Goal: Task Accomplishment & Management: Manage account settings

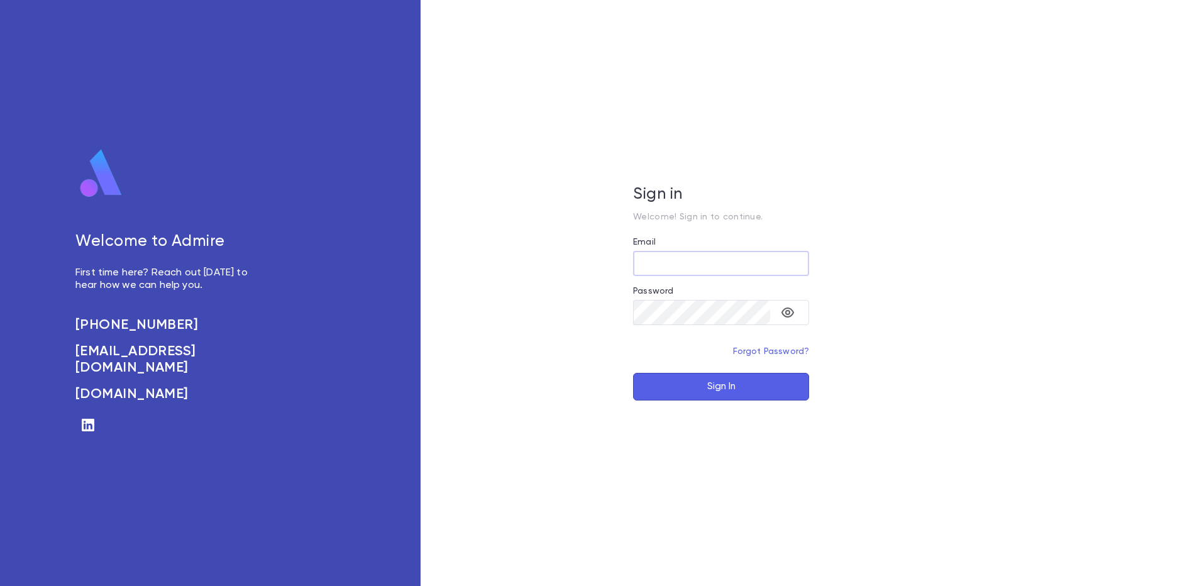
type input "**********"
click at [719, 384] on button "Sign In" at bounding box center [721, 387] width 176 height 28
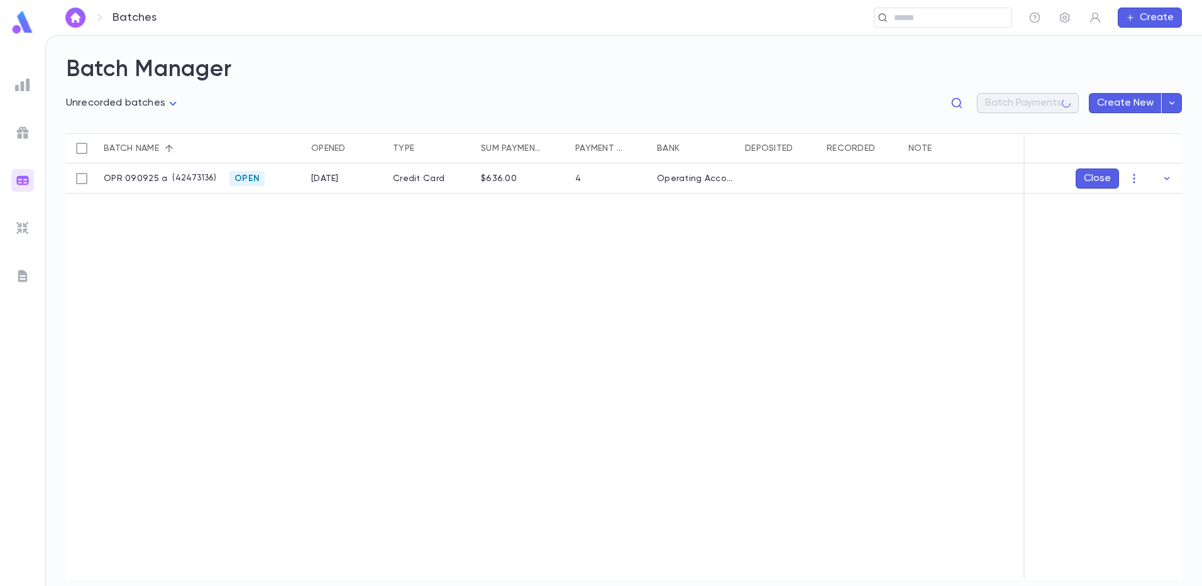
click at [19, 85] on img at bounding box center [22, 84] width 15 height 15
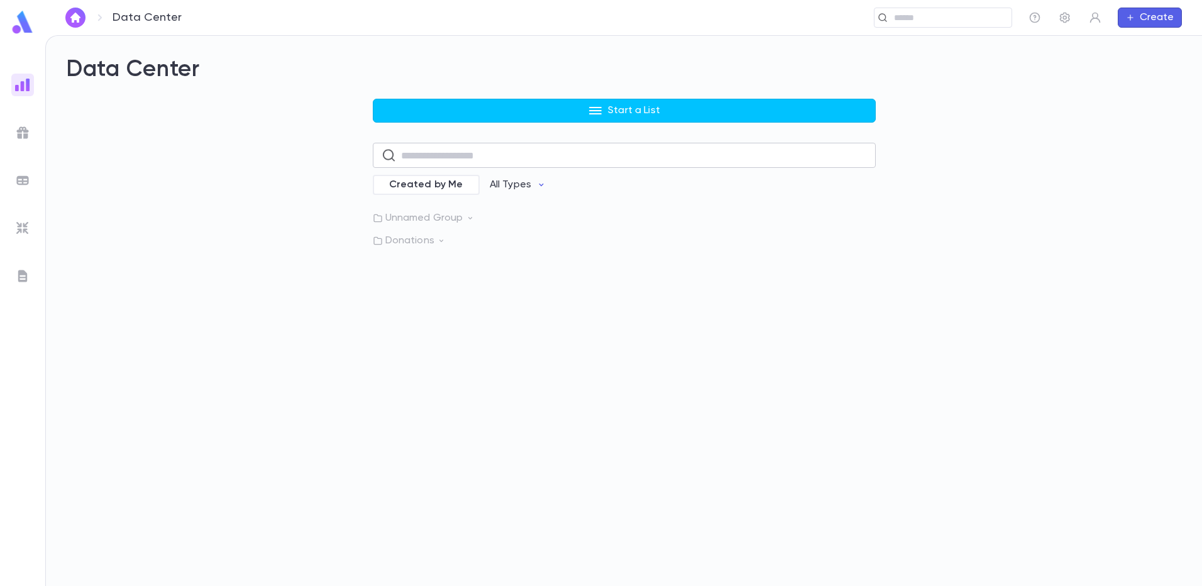
click at [456, 154] on input "text" at bounding box center [634, 155] width 466 height 25
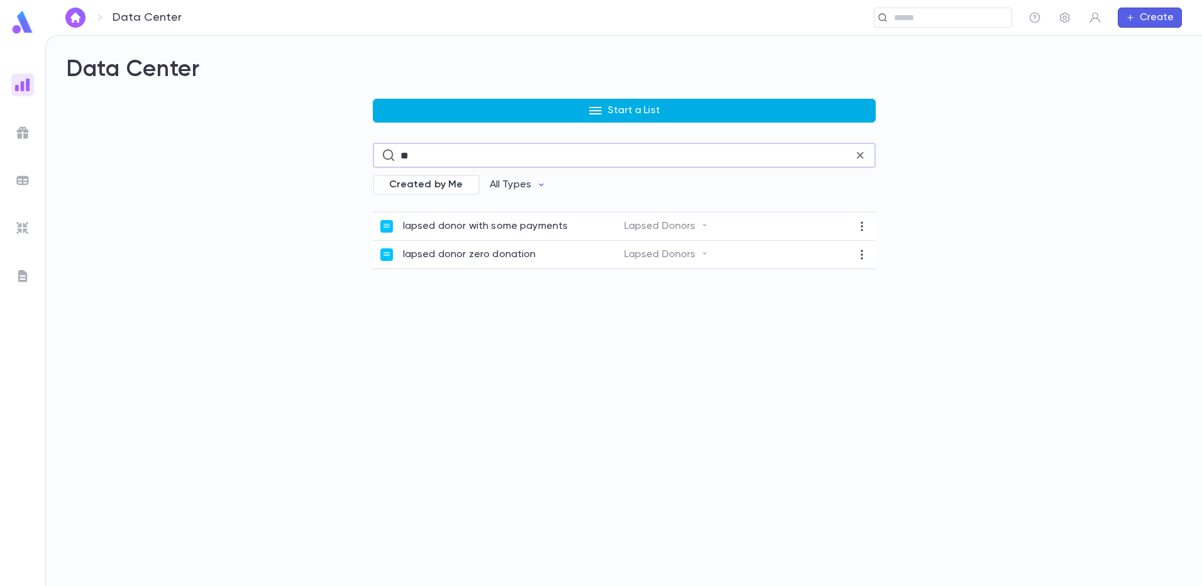
type input "**"
click at [587, 113] on button "Start a List" at bounding box center [624, 111] width 503 height 24
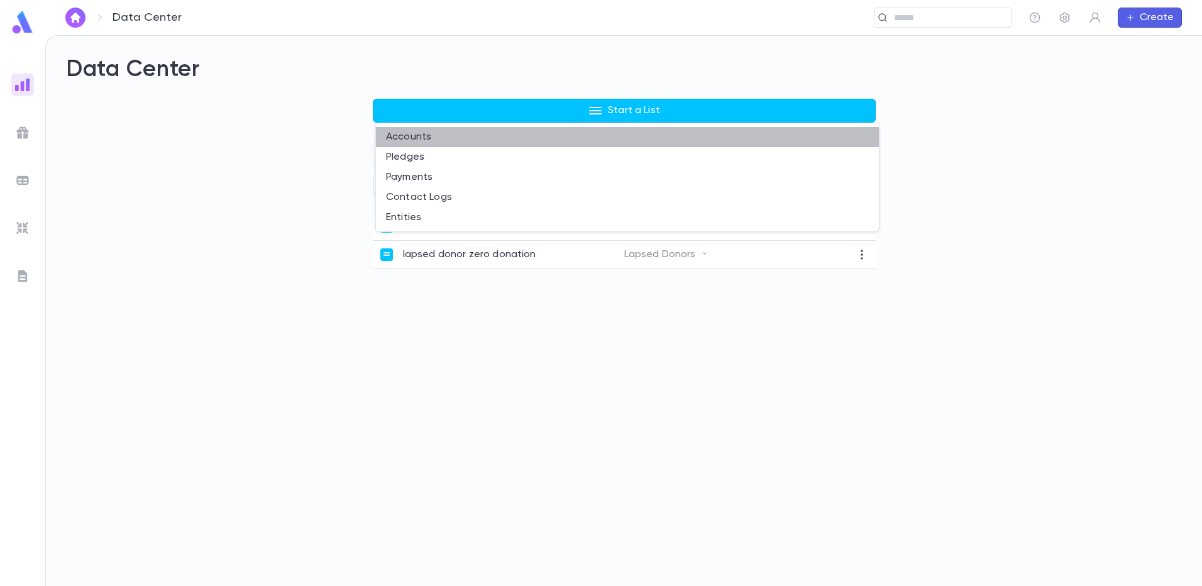
click at [434, 133] on li "Accounts" at bounding box center [627, 137] width 503 height 20
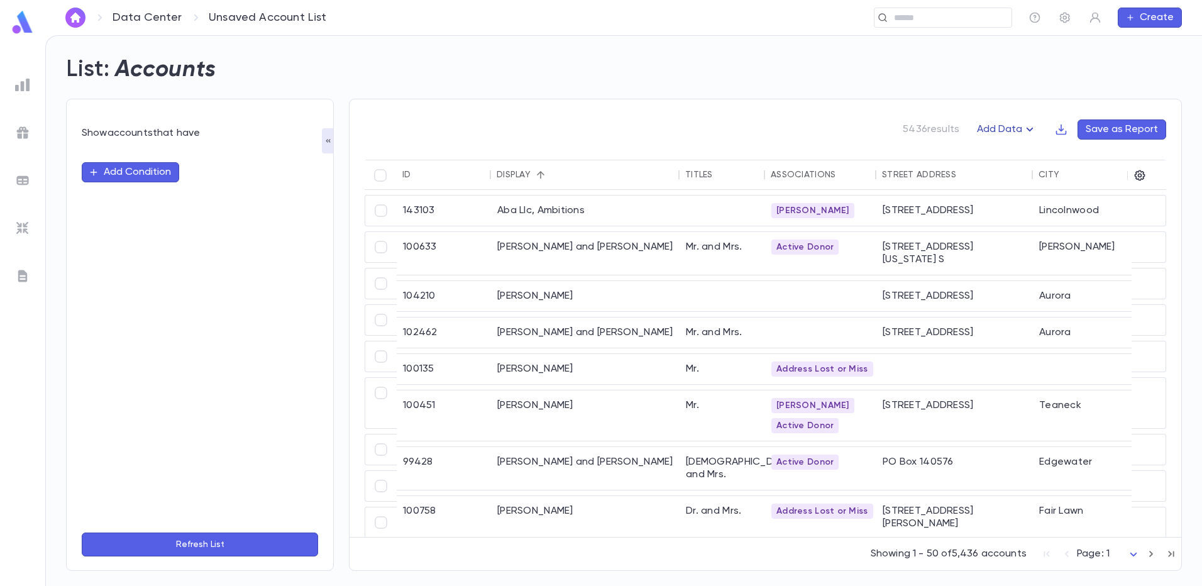
click at [1027, 128] on icon "button" at bounding box center [1029, 129] width 15 height 15
click at [1026, 155] on li "Lapsed Donors" at bounding box center [1021, 154] width 92 height 20
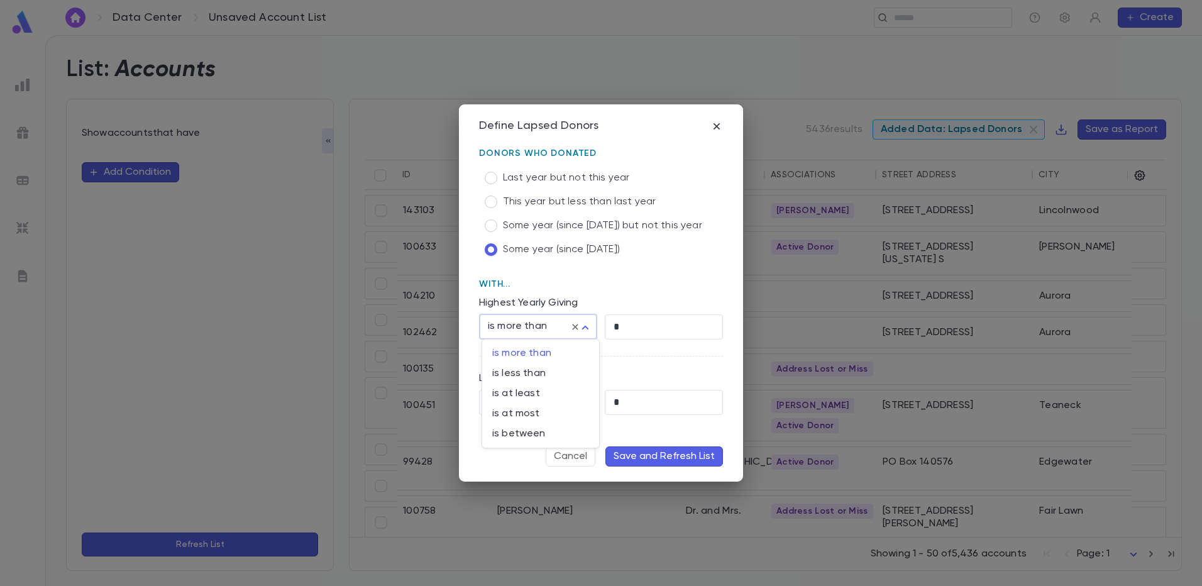
click at [585, 326] on body "Data Center Unsaved Account List ​ Create List: Accounts Show accounts that hav…" at bounding box center [601, 310] width 1202 height 551
click at [585, 326] on div at bounding box center [601, 293] width 1202 height 586
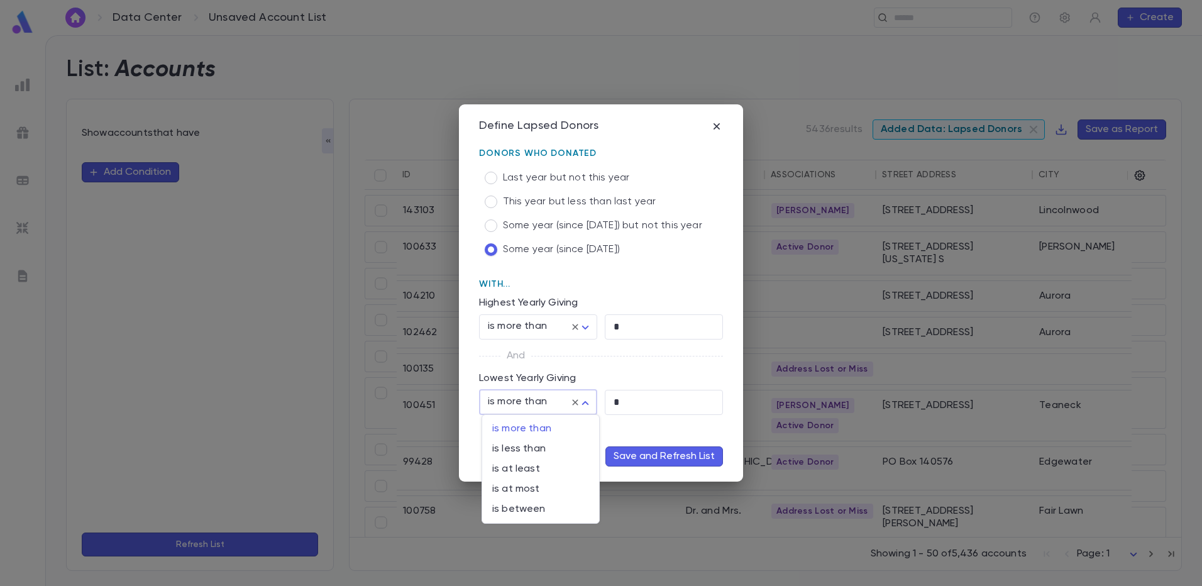
click at [581, 402] on body "Data Center Unsaved Account List ​ Create List: Accounts Show accounts that hav…" at bounding box center [601, 310] width 1202 height 551
click at [624, 326] on div at bounding box center [601, 293] width 1202 height 586
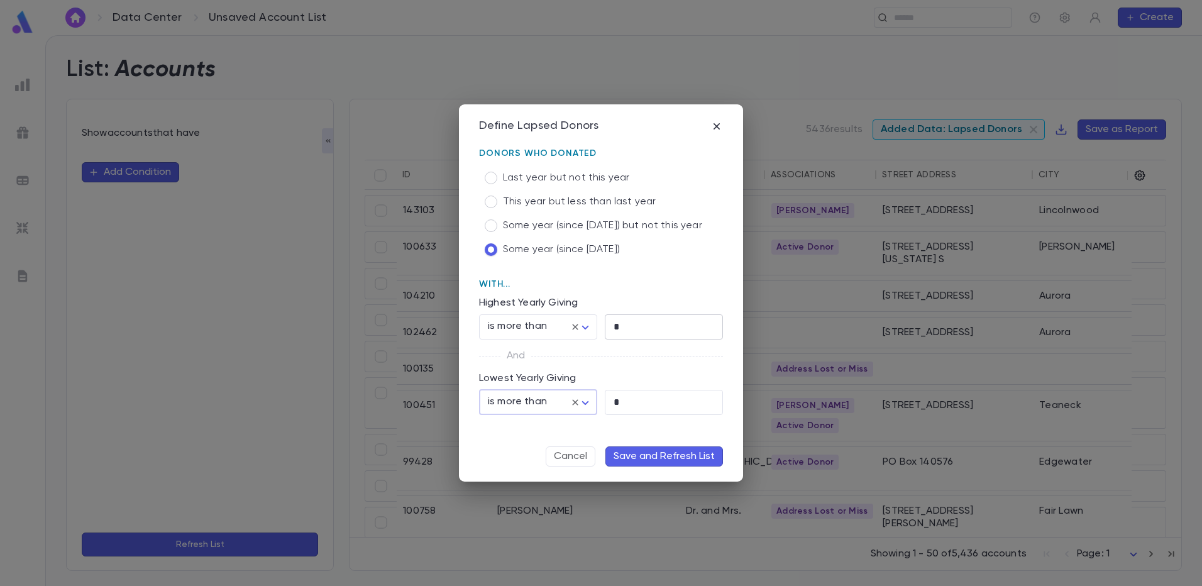
click at [619, 326] on input "*" at bounding box center [664, 326] width 118 height 25
click at [622, 325] on input "*" at bounding box center [664, 326] width 118 height 25
drag, startPoint x: 622, startPoint y: 325, endPoint x: 582, endPoint y: 311, distance: 43.1
click at [609, 326] on input "*" at bounding box center [664, 326] width 118 height 25
type input "***"
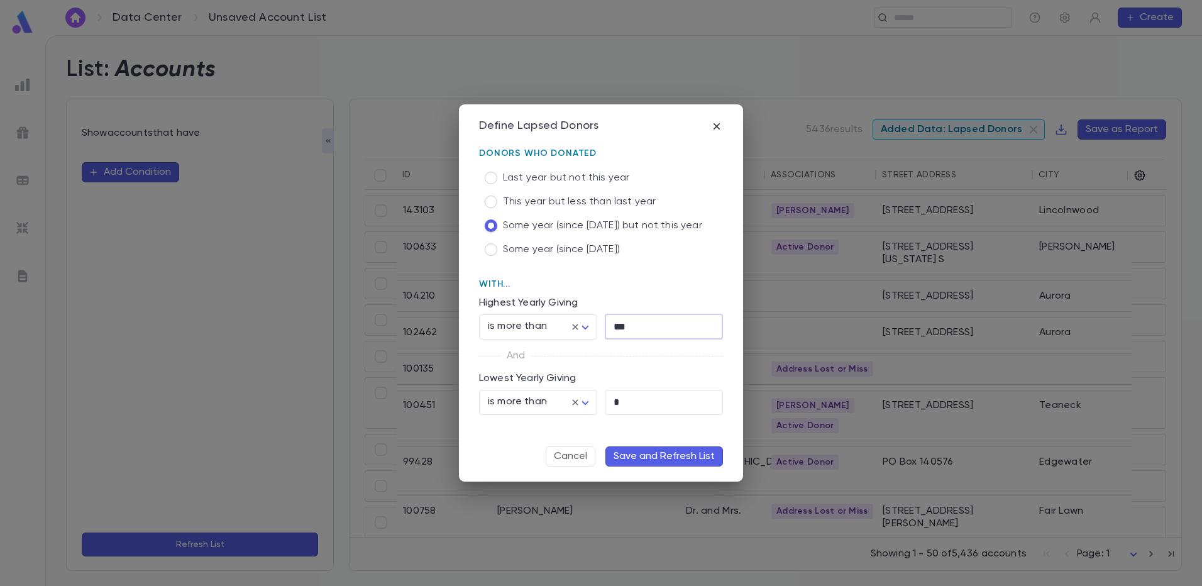
drag, startPoint x: 641, startPoint y: 325, endPoint x: 607, endPoint y: 326, distance: 34.0
click at [607, 326] on input "***" at bounding box center [664, 326] width 118 height 25
click at [713, 127] on icon "button" at bounding box center [716, 126] width 13 height 13
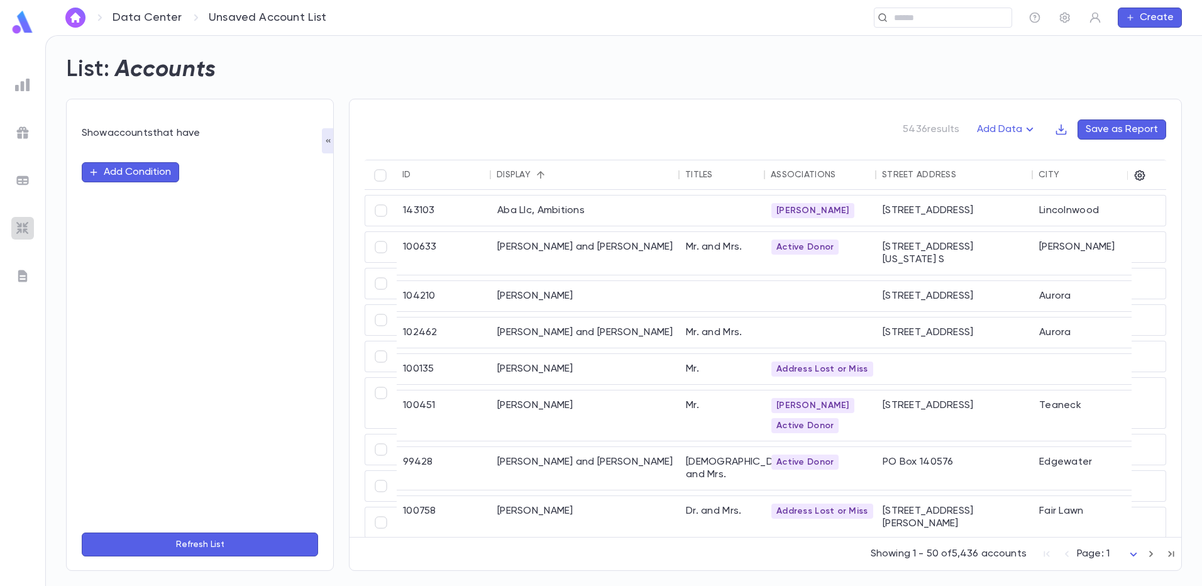
click at [18, 228] on img at bounding box center [22, 228] width 15 height 15
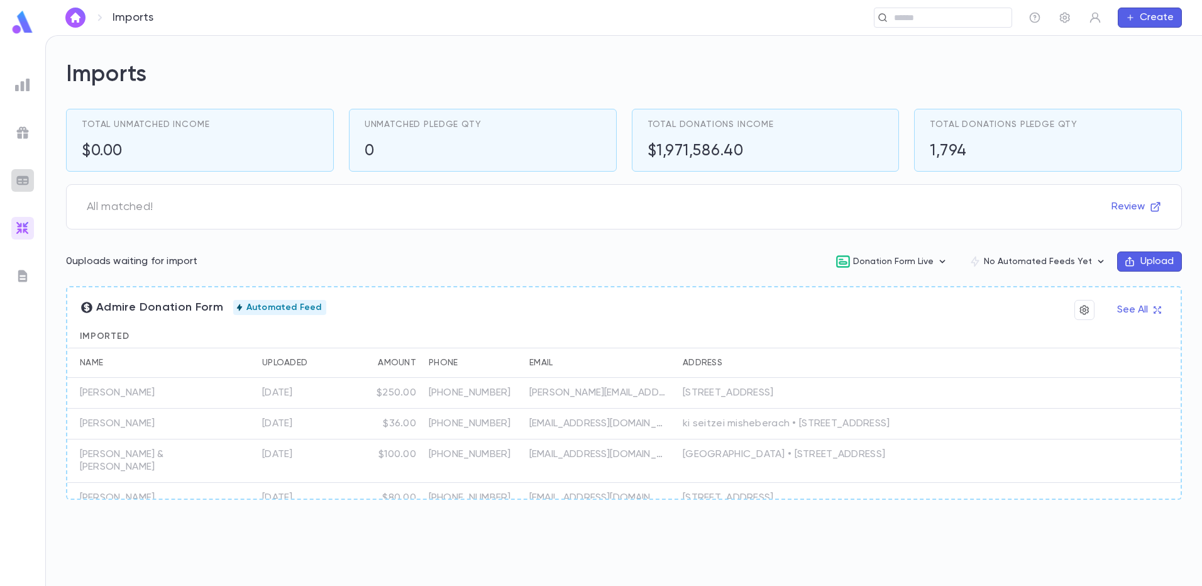
click at [18, 182] on img at bounding box center [22, 180] width 15 height 15
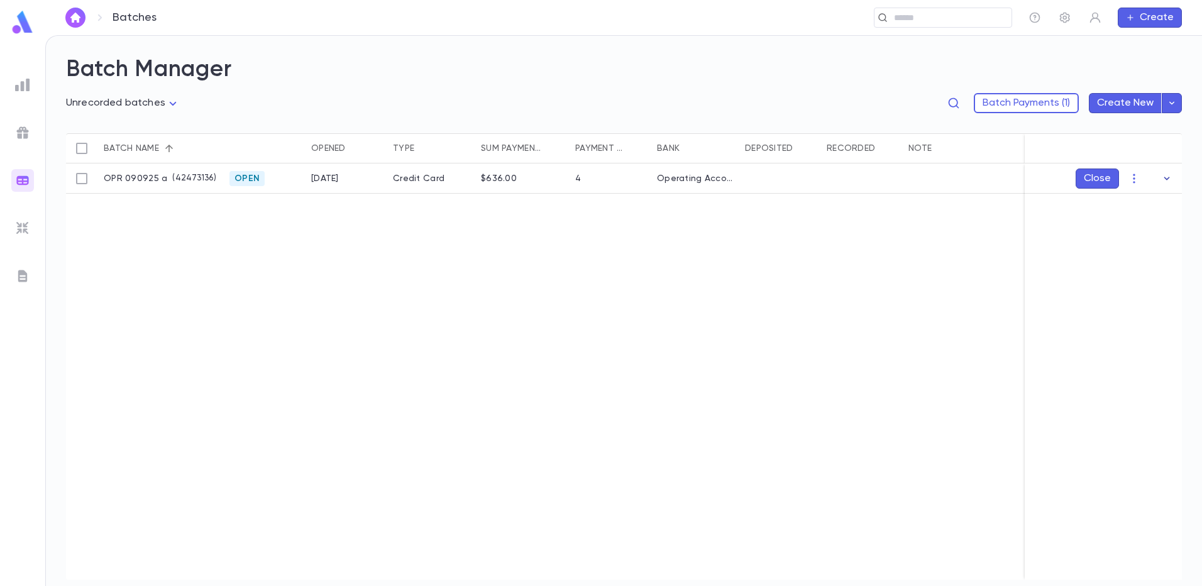
click at [1167, 181] on icon "button" at bounding box center [1167, 178] width 13 height 13
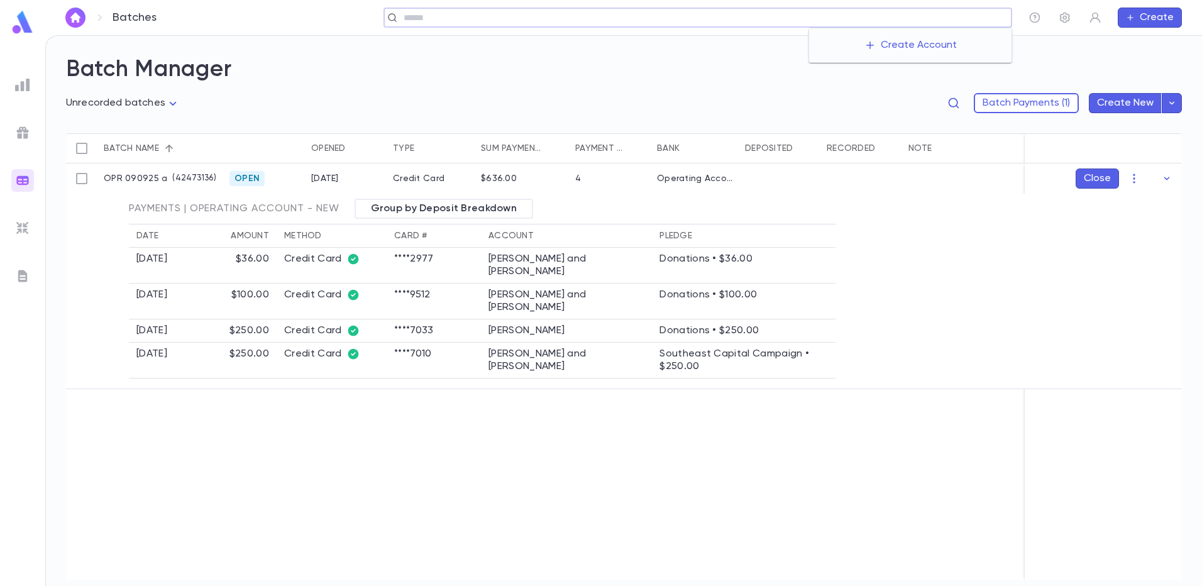
click at [906, 19] on input "text" at bounding box center [703, 18] width 607 height 12
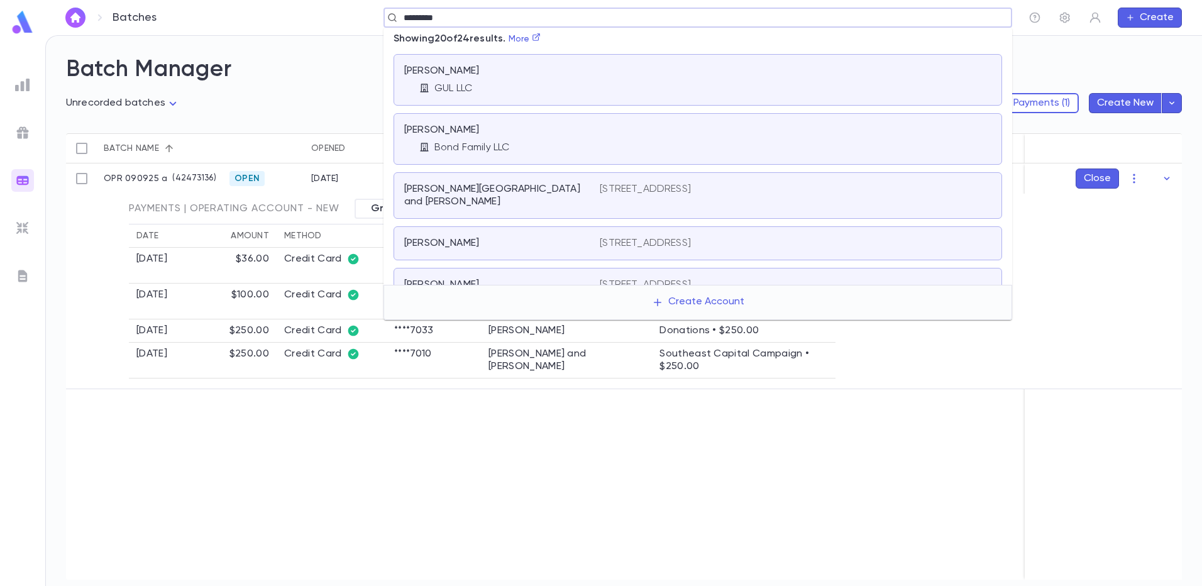
type input "**********"
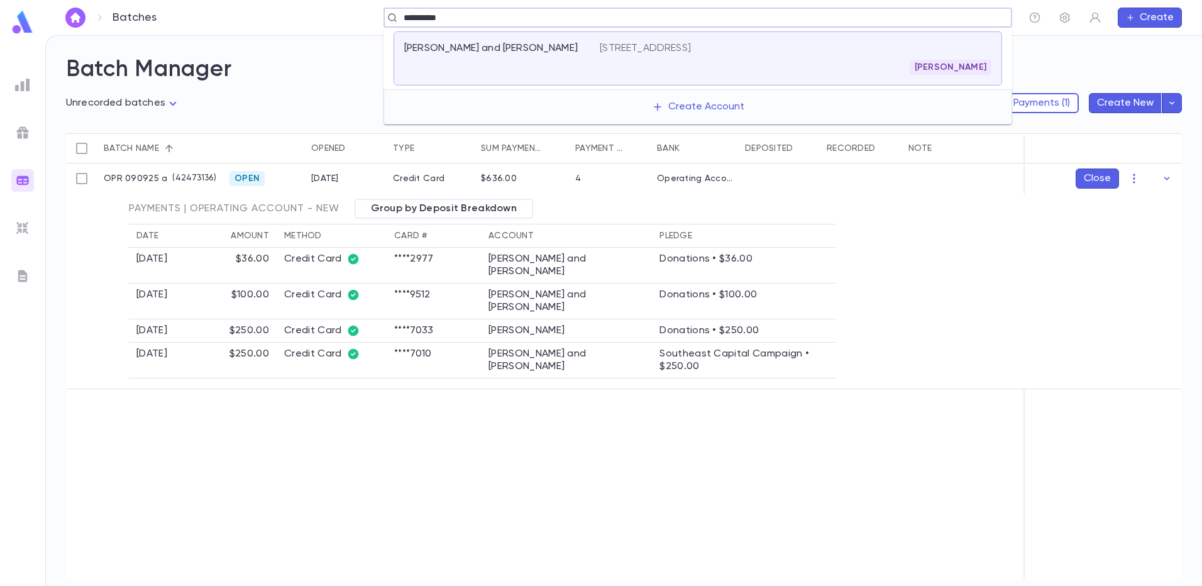
click at [827, 55] on div "8899 E Prentice Ave, # 11104, Greenwood Village CO 80111 Yitzy Melamed" at bounding box center [796, 58] width 392 height 33
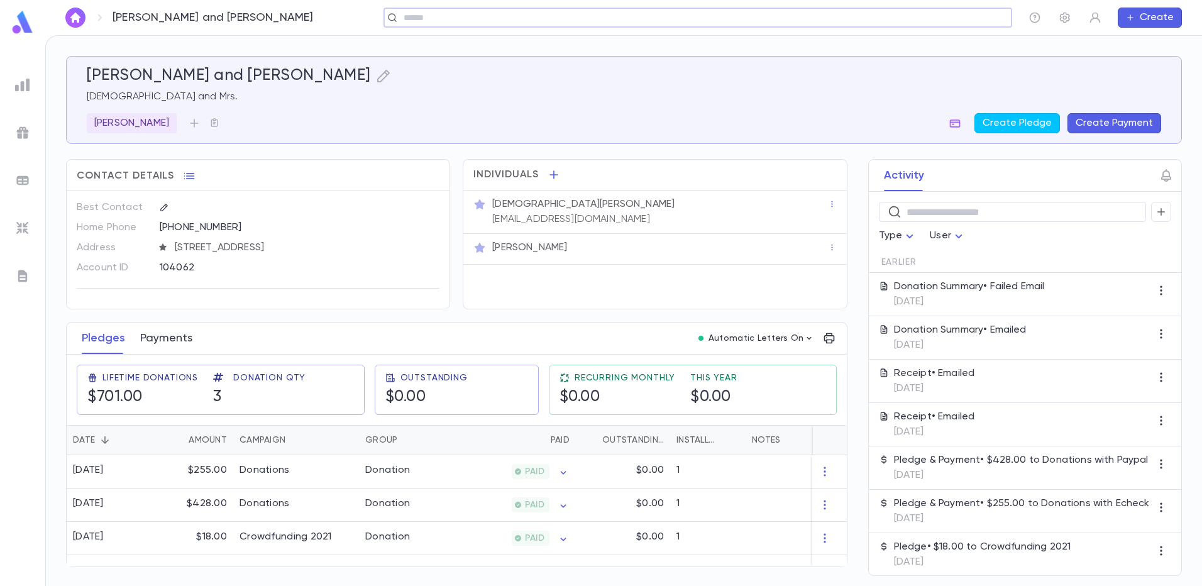
click at [154, 342] on button "Payments" at bounding box center [166, 338] width 52 height 31
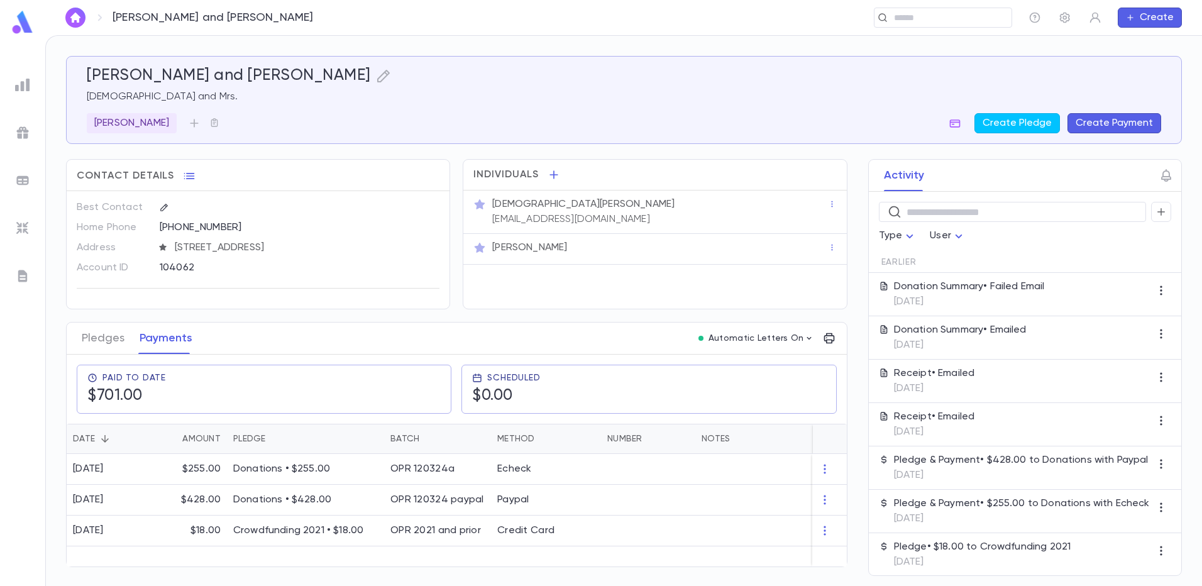
click at [80, 348] on div "Pledges Payments" at bounding box center [137, 338] width 126 height 31
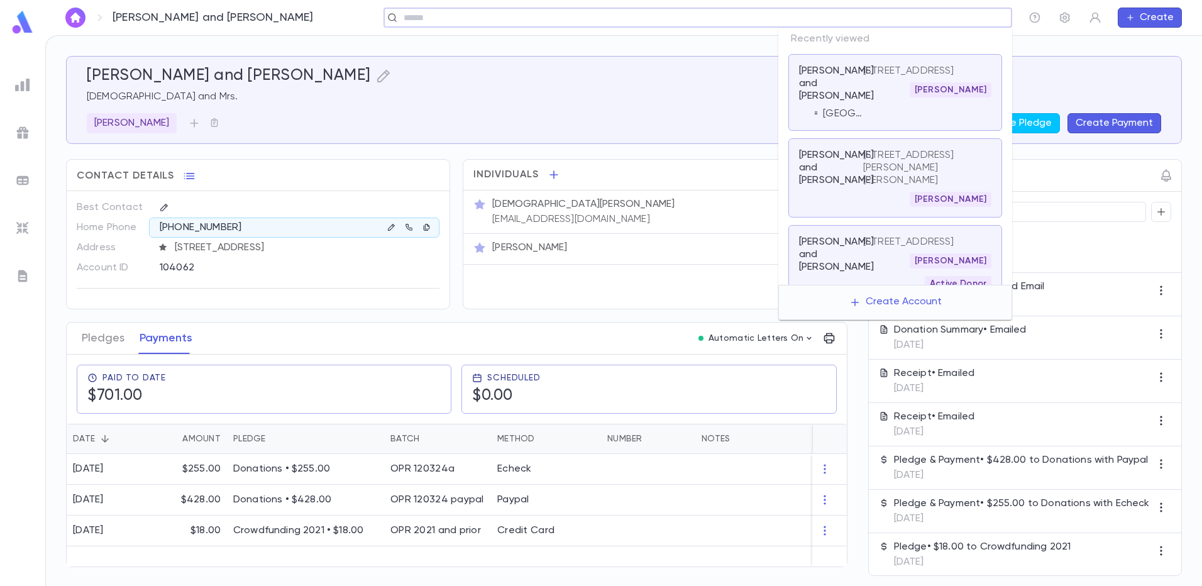
click at [905, 19] on input "text" at bounding box center [694, 18] width 588 height 12
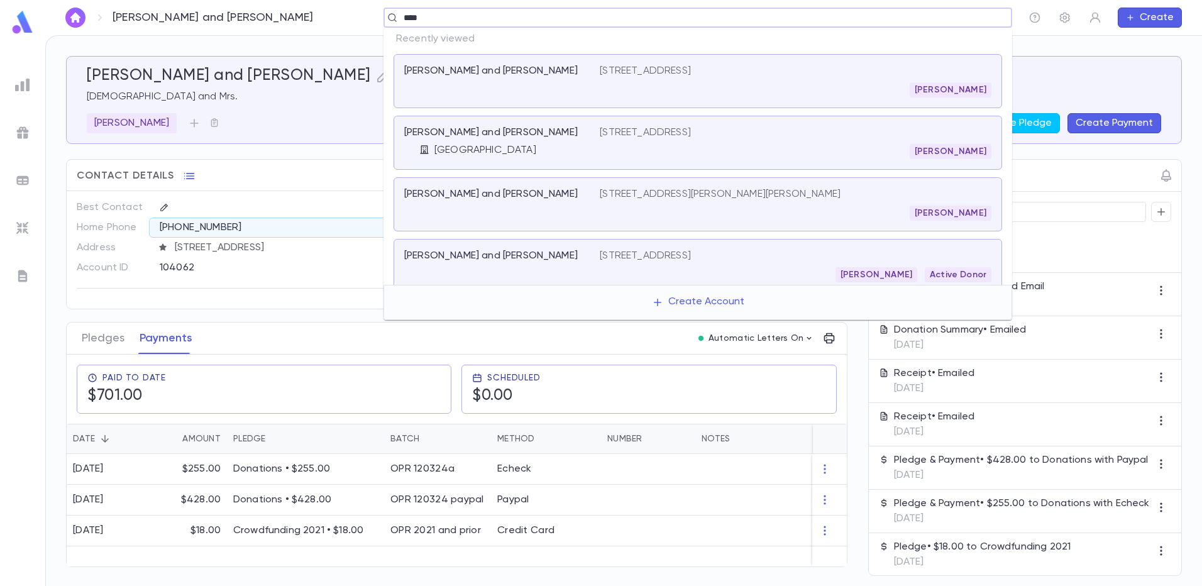
type input "*****"
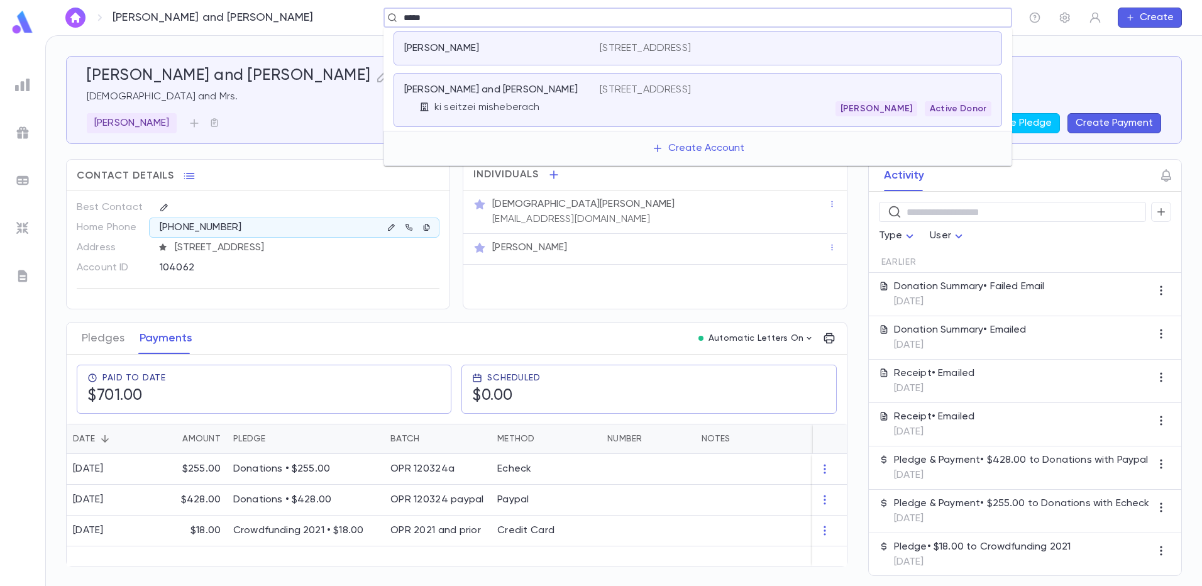
click at [640, 100] on div "4862 S. Xenia St, Denver CO 80237 Shachne Sommers Active Donor" at bounding box center [796, 100] width 392 height 33
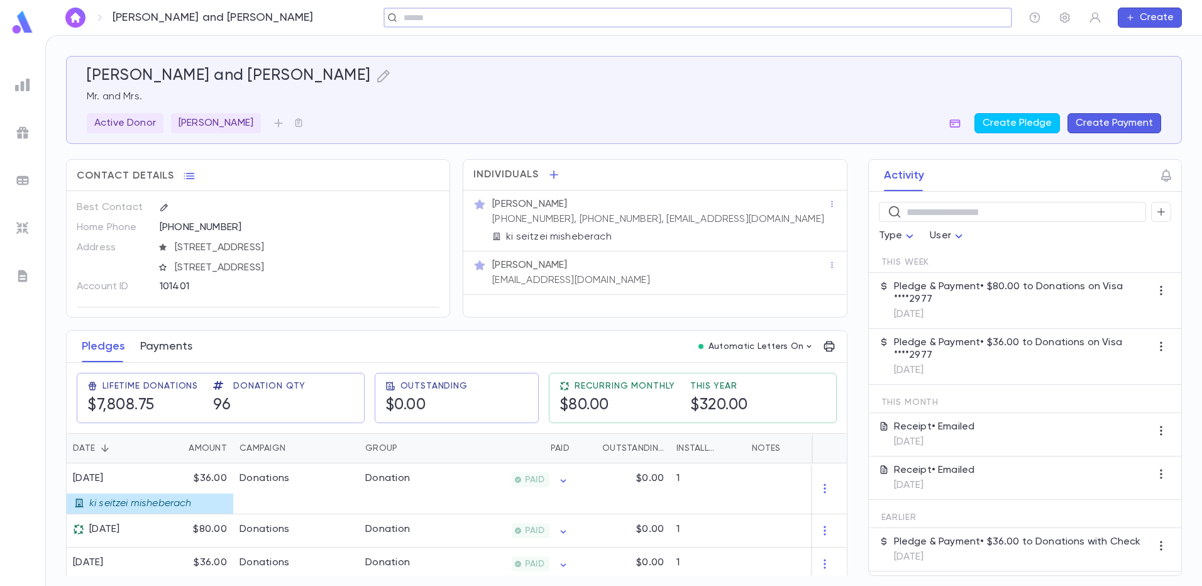
click at [163, 342] on button "Payments" at bounding box center [166, 346] width 52 height 31
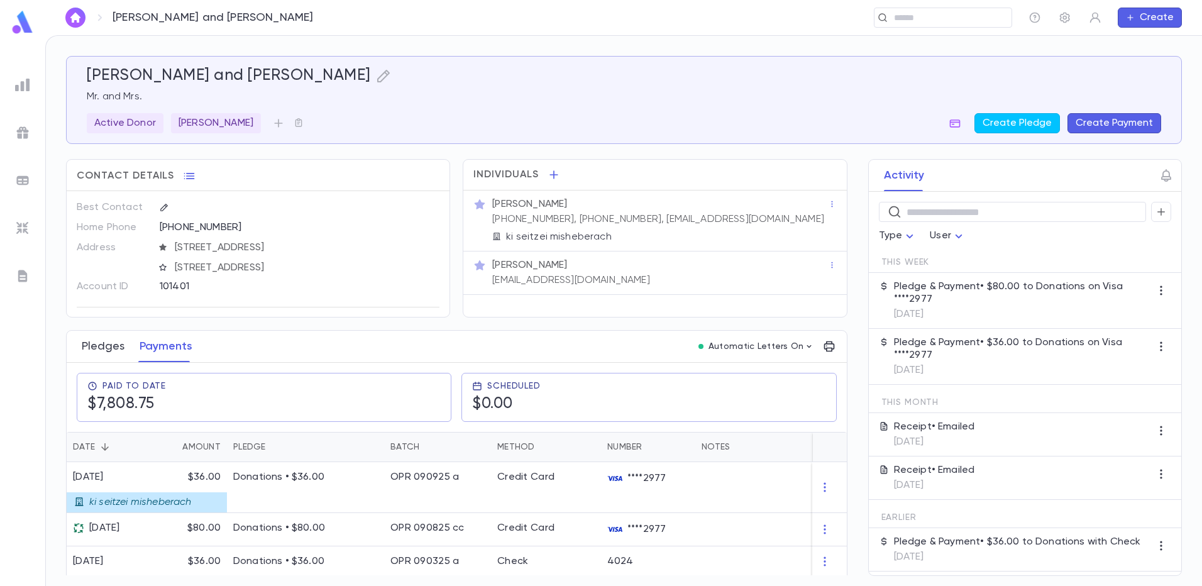
click at [87, 343] on button "Pledges" at bounding box center [103, 346] width 43 height 31
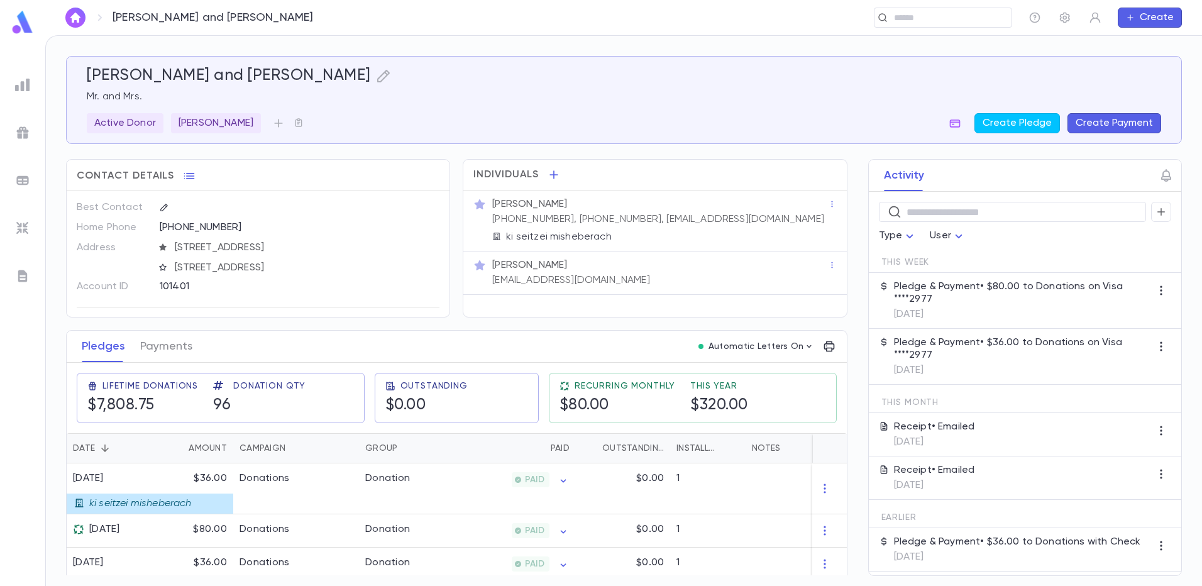
click at [21, 179] on img at bounding box center [22, 180] width 15 height 15
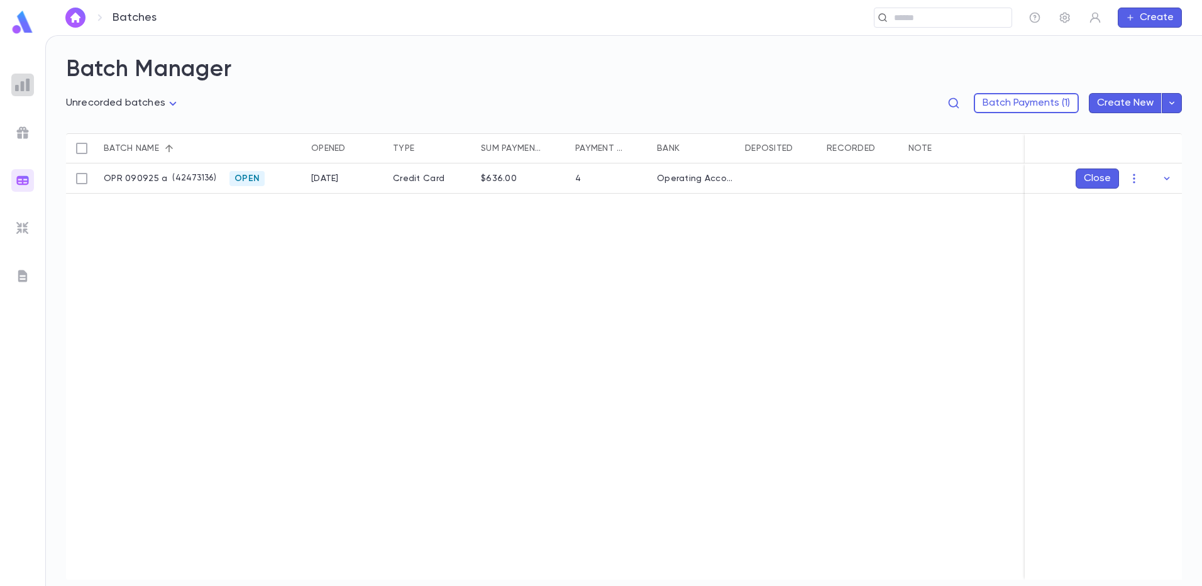
click at [31, 88] on div at bounding box center [22, 85] width 23 height 23
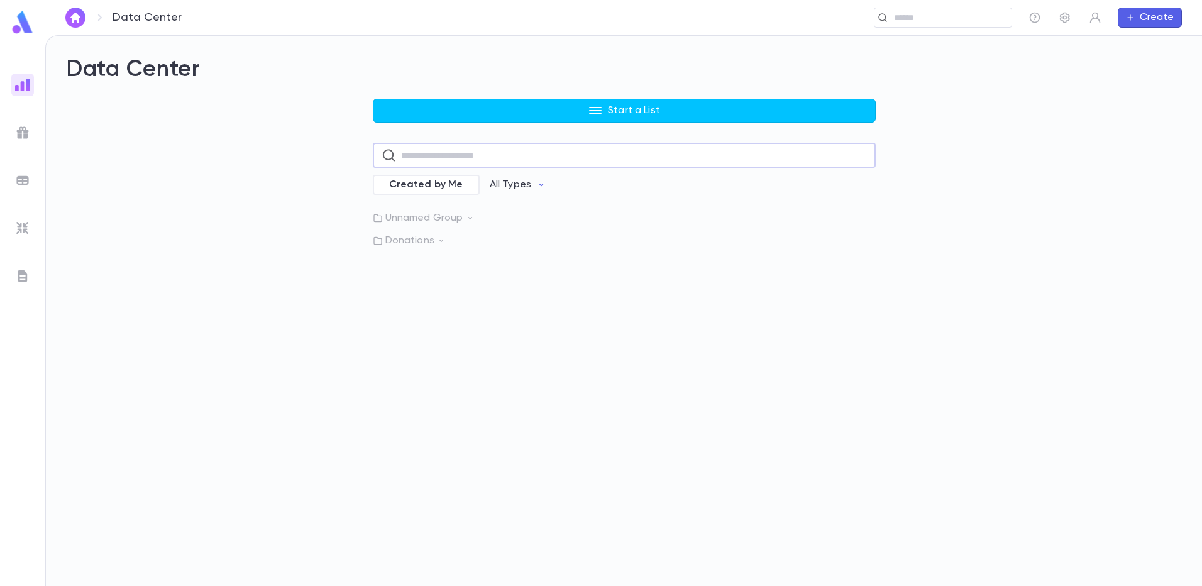
click at [411, 158] on input "text" at bounding box center [634, 155] width 466 height 25
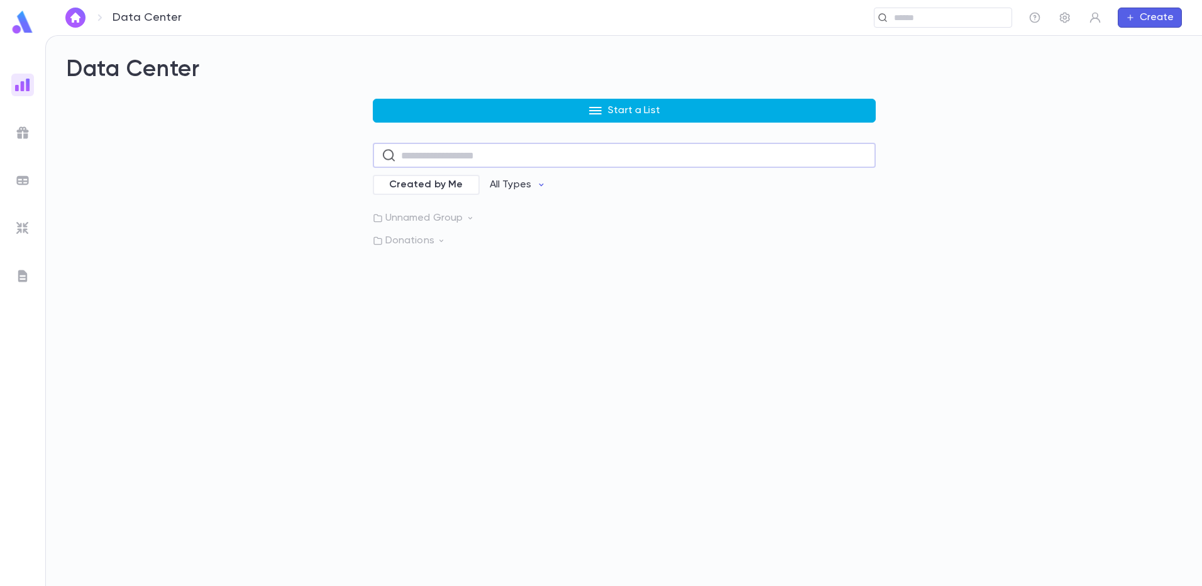
click at [620, 109] on p "Start a List" at bounding box center [634, 110] width 52 height 13
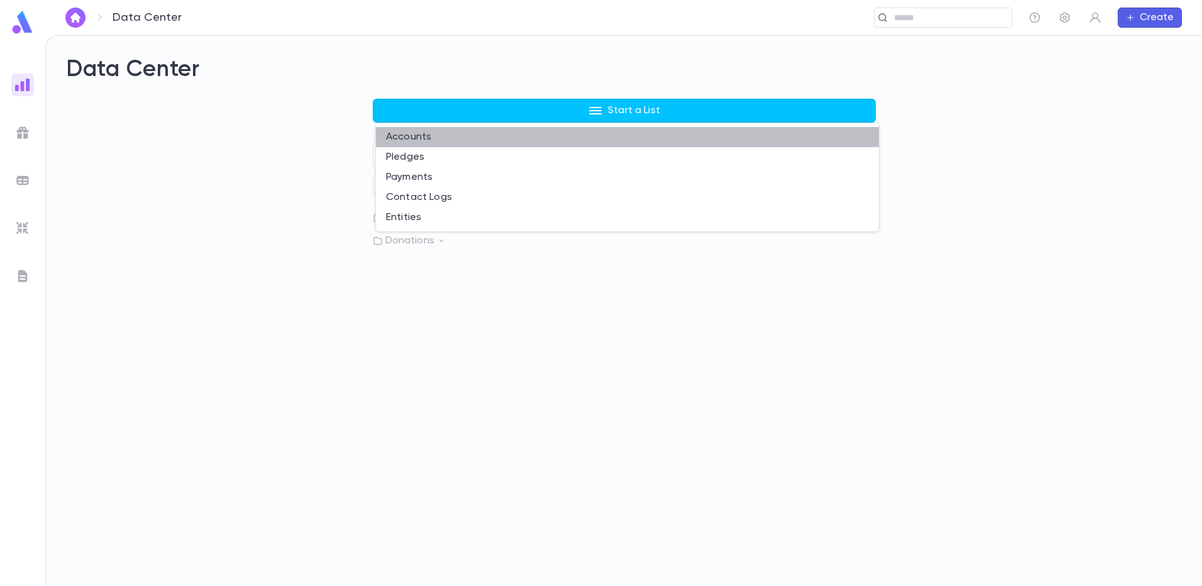
click at [473, 137] on li "Accounts" at bounding box center [627, 137] width 503 height 20
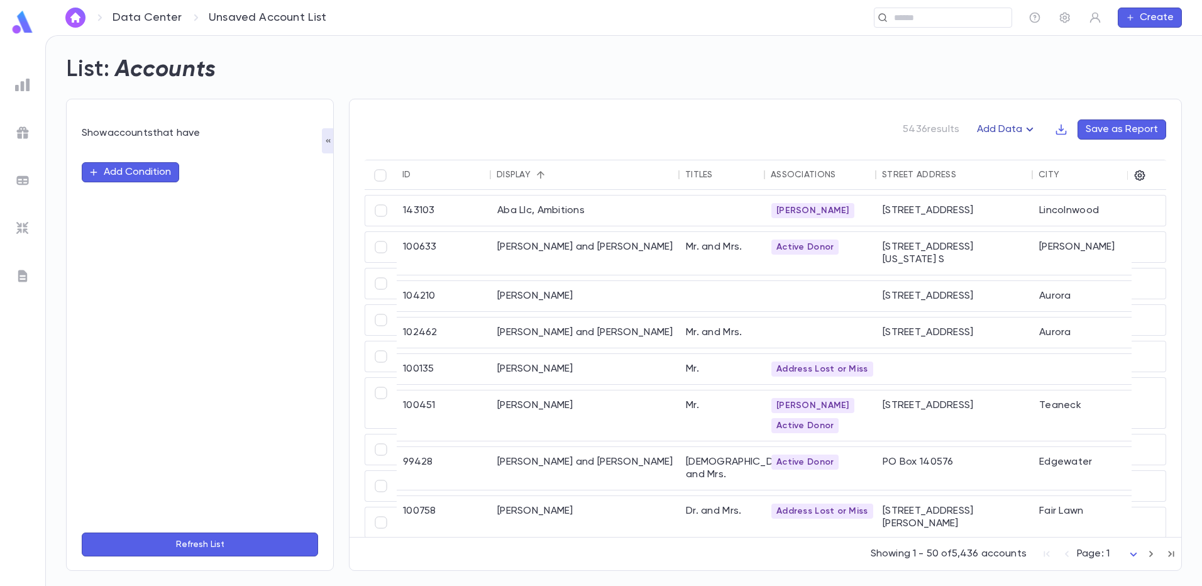
click at [1021, 131] on button "Add Data" at bounding box center [1007, 129] width 75 height 20
click at [1008, 150] on li "Lapsed Donors" at bounding box center [1021, 154] width 92 height 20
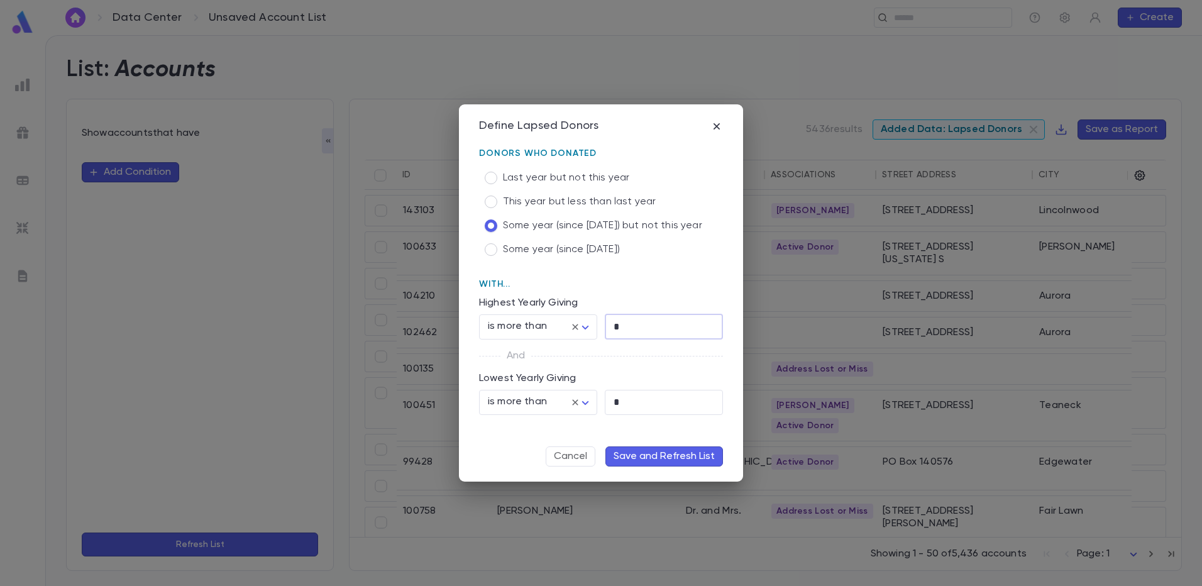
drag, startPoint x: 631, startPoint y: 327, endPoint x: 611, endPoint y: 326, distance: 20.8
click at [611, 326] on input "*" at bounding box center [664, 326] width 118 height 25
click at [624, 323] on input "*" at bounding box center [664, 326] width 118 height 25
type input "*"
click at [633, 458] on button "Save and Refresh List" at bounding box center [664, 456] width 118 height 20
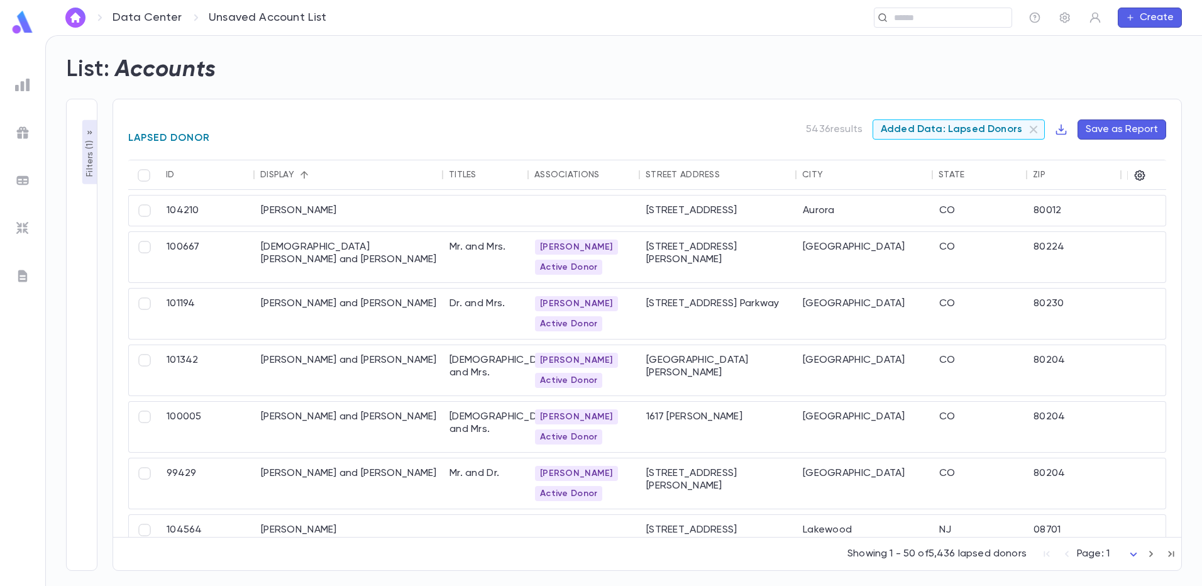
click at [1147, 177] on div at bounding box center [1144, 175] width 21 height 30
click at [1143, 175] on icon "button" at bounding box center [1140, 175] width 13 height 13
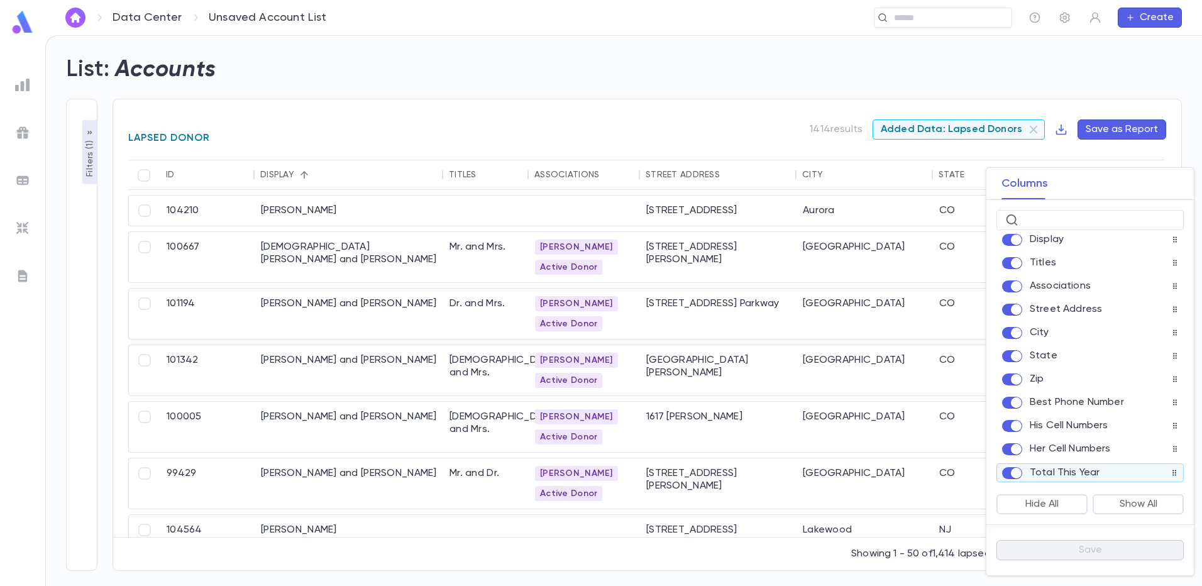
scroll to position [63, 0]
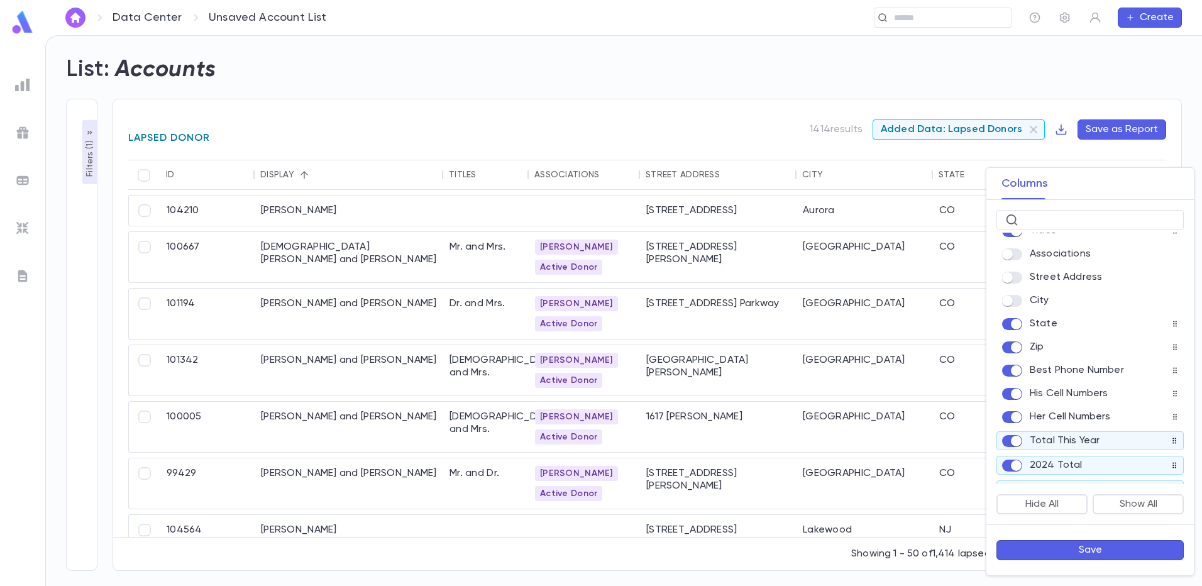
click at [1009, 317] on div "ID Display Titles Associations Street Address City State Zip Best Phone Number …" at bounding box center [1090, 359] width 207 height 252
click at [1016, 368] on span at bounding box center [1012, 371] width 20 height 12
click at [1012, 387] on div "ID Display Titles Associations Street Address City State Zip Best Phone Number …" at bounding box center [1090, 359] width 207 height 252
click at [1013, 390] on div at bounding box center [1016, 393] width 28 height 13
click at [1019, 416] on span at bounding box center [1012, 417] width 20 height 12
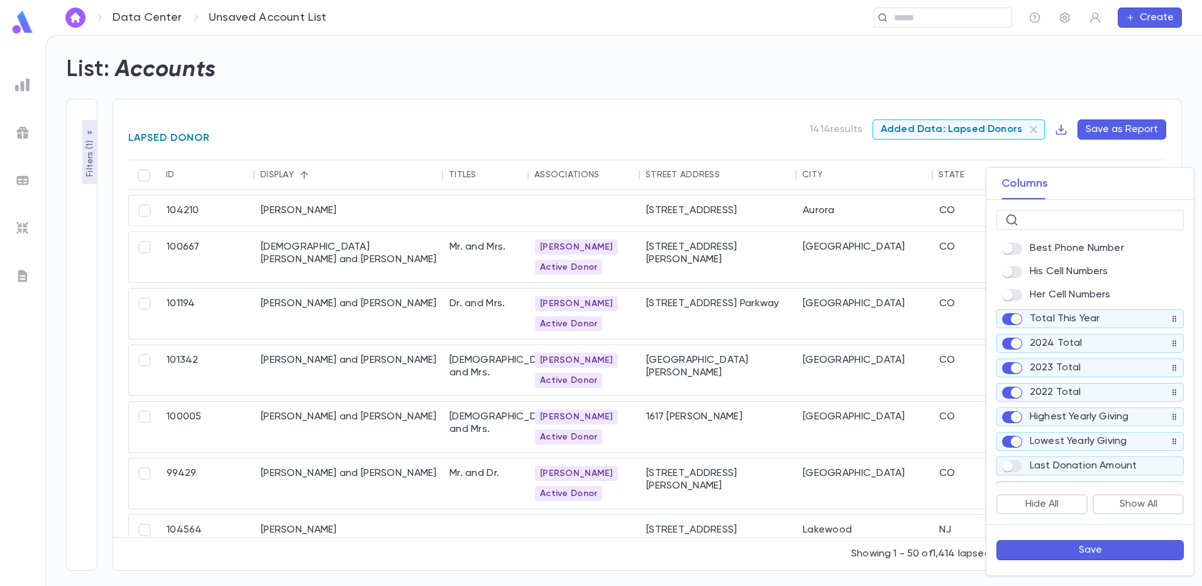
scroll to position [189, 0]
click at [1063, 543] on button "Save" at bounding box center [1090, 550] width 187 height 20
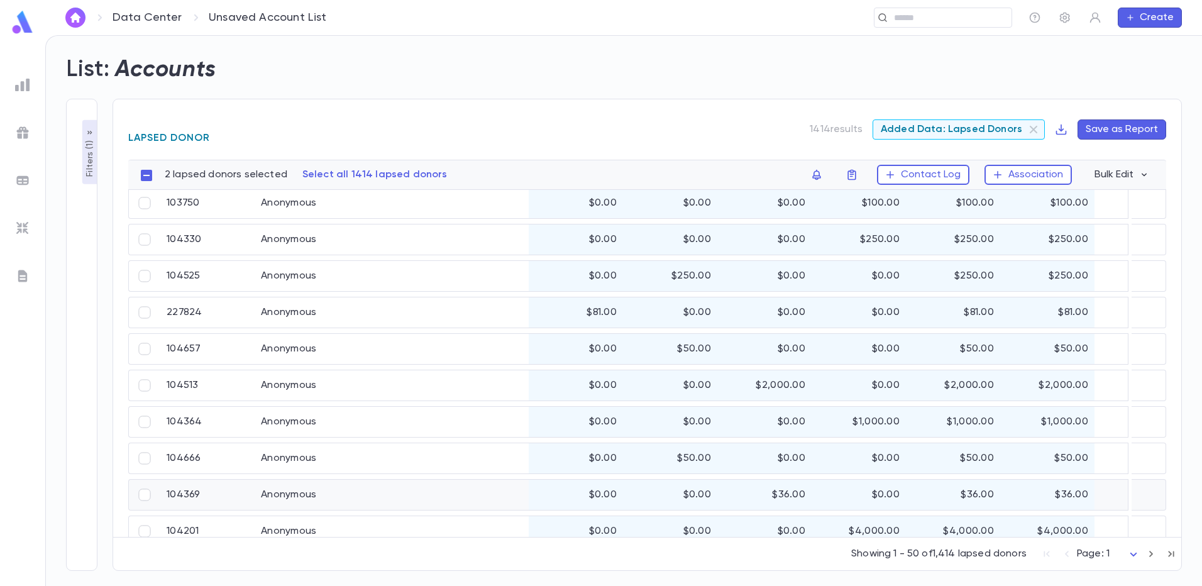
scroll to position [1397, 0]
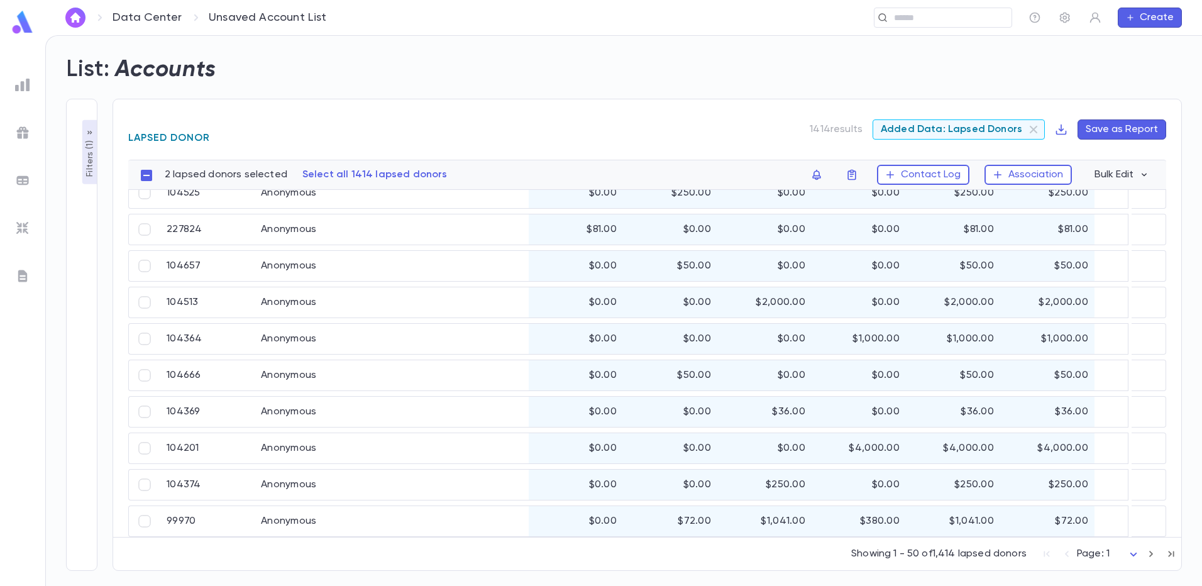
click at [1132, 553] on body "Data Center Unsaved Account List ​ Create List: Accounts Filters ( 1 ) Show lap…" at bounding box center [601, 310] width 1202 height 551
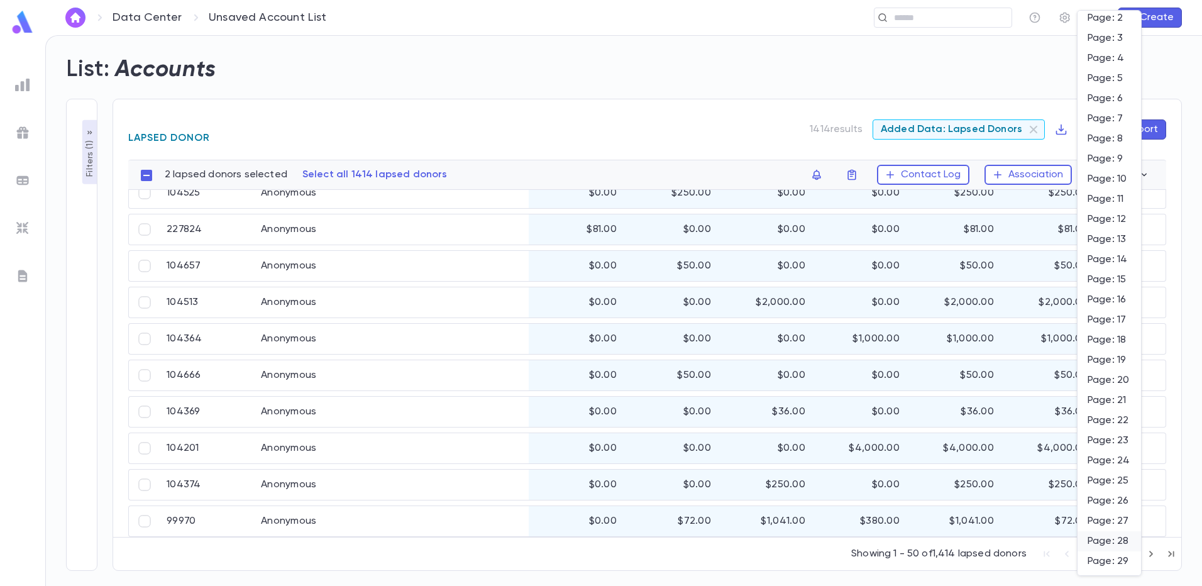
scroll to position [0, 0]
click at [756, 583] on div at bounding box center [601, 293] width 1202 height 586
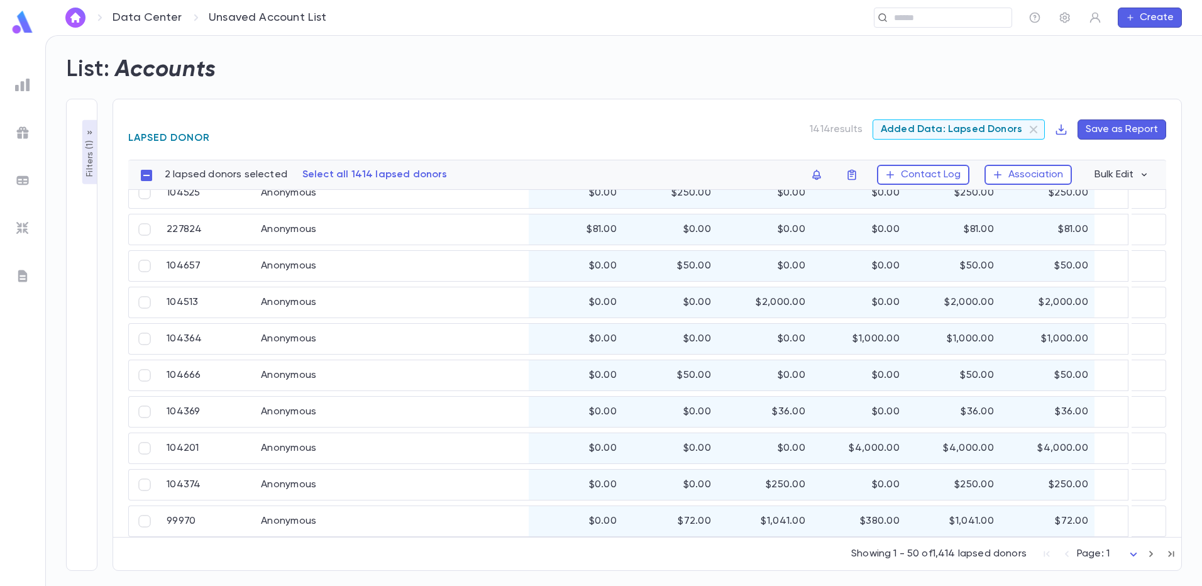
click at [599, 174] on div "2 lapsed donors selected Select all 1414 lapsed donors Contact Log Association …" at bounding box center [666, 175] width 1002 height 30
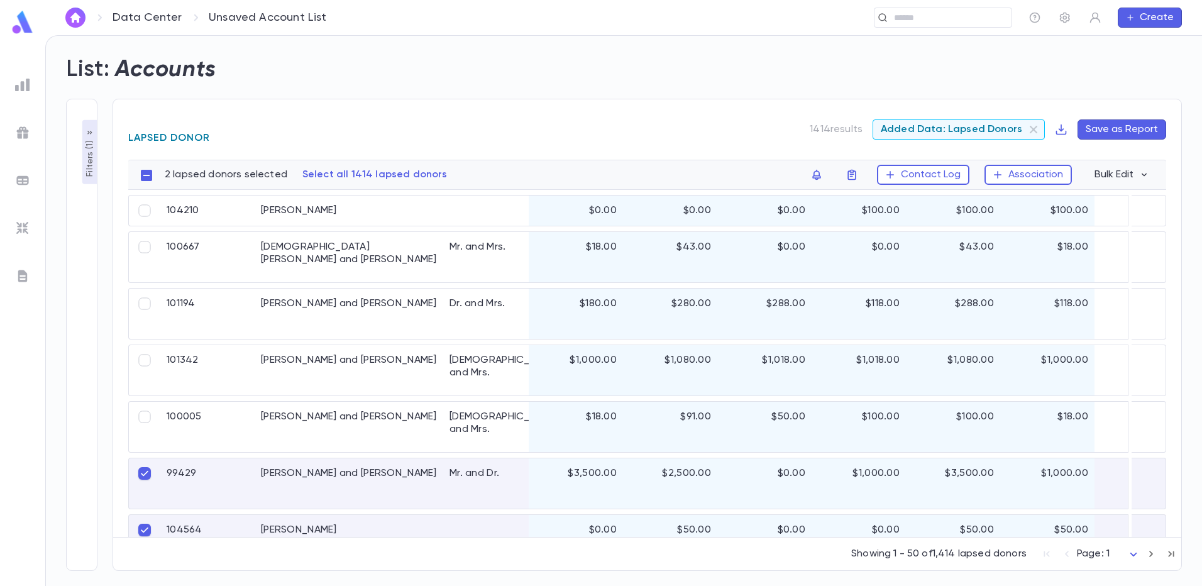
click at [594, 191] on div "104210 Abayev, David $0.00 $0.00 $0.00 $100.00 $100.00 $100.00 100667 Abrahams,…" at bounding box center [644, 451] width 969 height 522
click at [588, 192] on div "2 lapsed donors selected Select all 1414 lapsed donors Contact Log Association …" at bounding box center [647, 348] width 1038 height 377
click at [1146, 175] on icon "button" at bounding box center [1144, 174] width 11 height 11
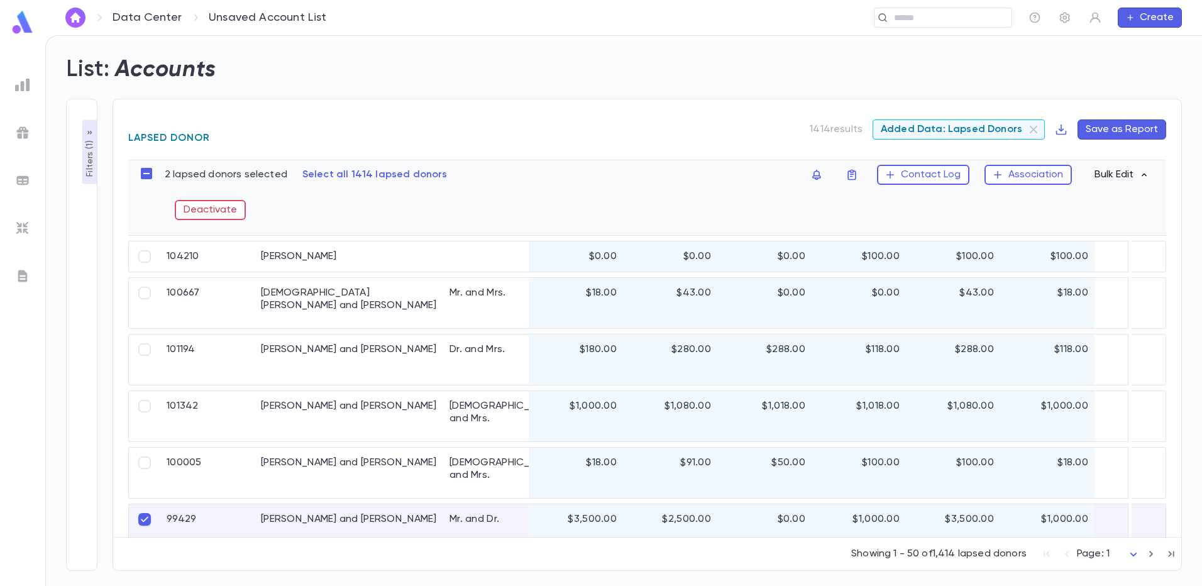
click at [1146, 175] on icon "button" at bounding box center [1144, 175] width 5 height 3
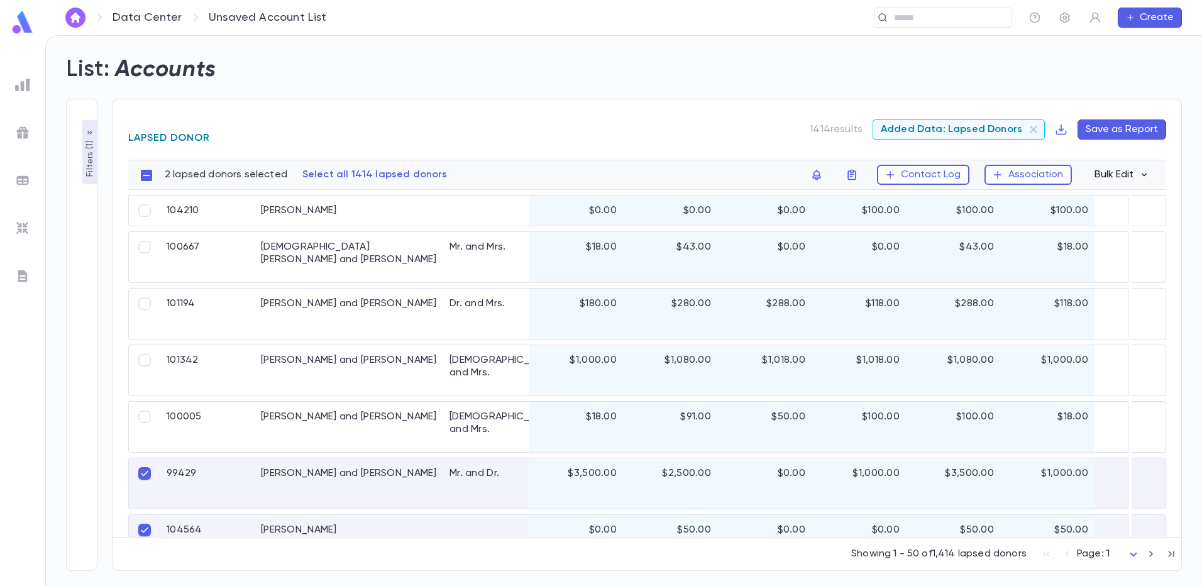
click at [610, 183] on div "2 lapsed donors selected Select all 1414 lapsed donors Contact Log Association …" at bounding box center [666, 175] width 1002 height 30
click at [661, 491] on div "$2,500.00" at bounding box center [670, 483] width 94 height 50
click at [89, 163] on p "Filters ( 1 )" at bounding box center [90, 157] width 13 height 39
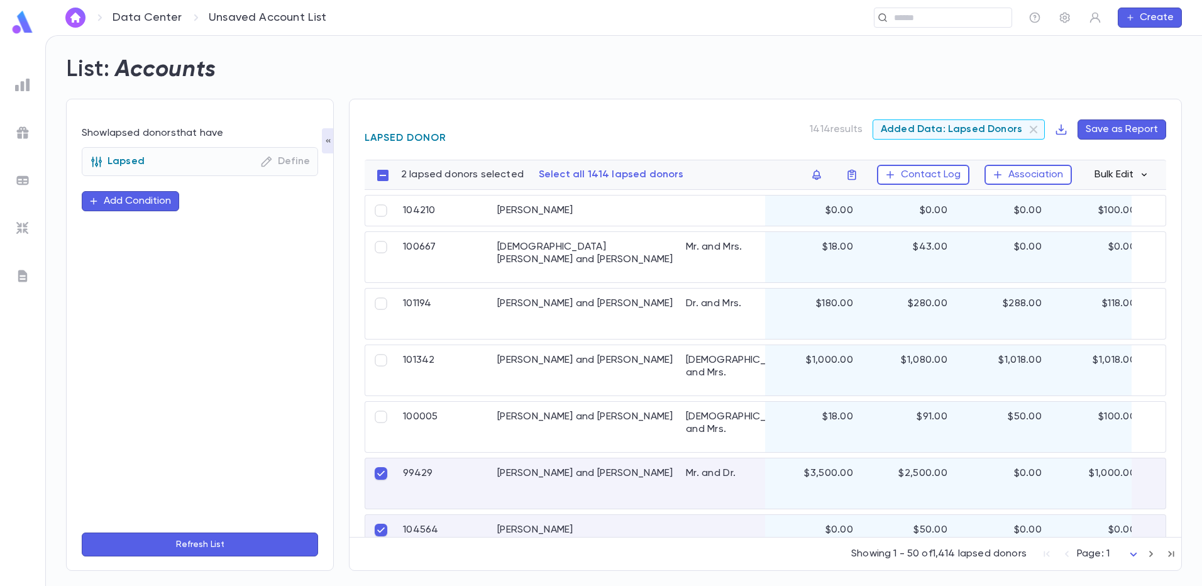
click at [158, 166] on div "Lapsed Define" at bounding box center [200, 161] width 220 height 13
click at [276, 162] on p "Define" at bounding box center [285, 161] width 50 height 13
click at [109, 163] on p "Lapsed" at bounding box center [117, 161] width 55 height 13
click at [935, 126] on span "Added Data: Lapsed Donors" at bounding box center [951, 129] width 157 height 13
click at [268, 164] on icon "button" at bounding box center [267, 162] width 11 height 11
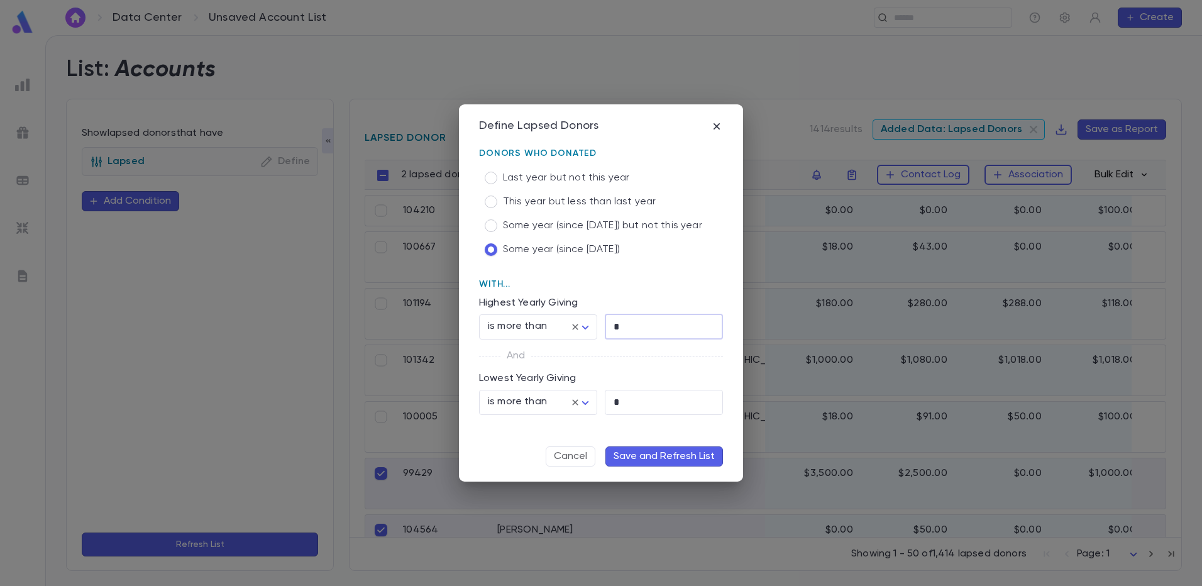
drag, startPoint x: 621, startPoint y: 329, endPoint x: 597, endPoint y: 325, distance: 24.2
click at [600, 327] on div "* ​" at bounding box center [660, 324] width 126 height 30
type input "*"
type input "**"
drag, startPoint x: 633, startPoint y: 404, endPoint x: 599, endPoint y: 399, distance: 33.6
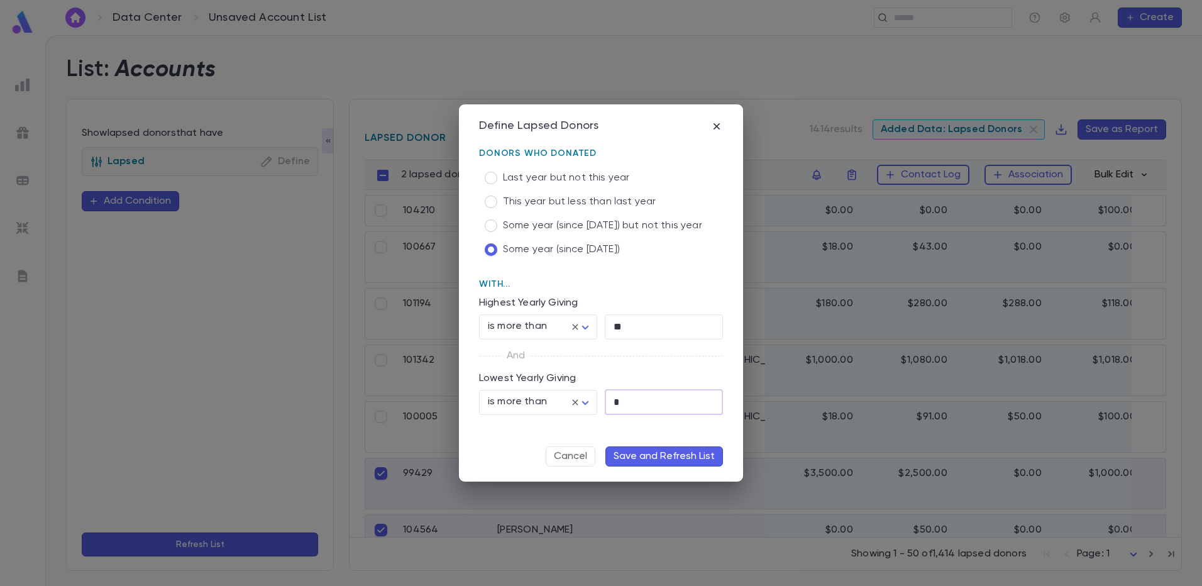
click at [599, 399] on div "* ​" at bounding box center [660, 400] width 126 height 30
type input "*"
type input "**"
click at [632, 458] on button "Save and Refresh List" at bounding box center [664, 456] width 118 height 20
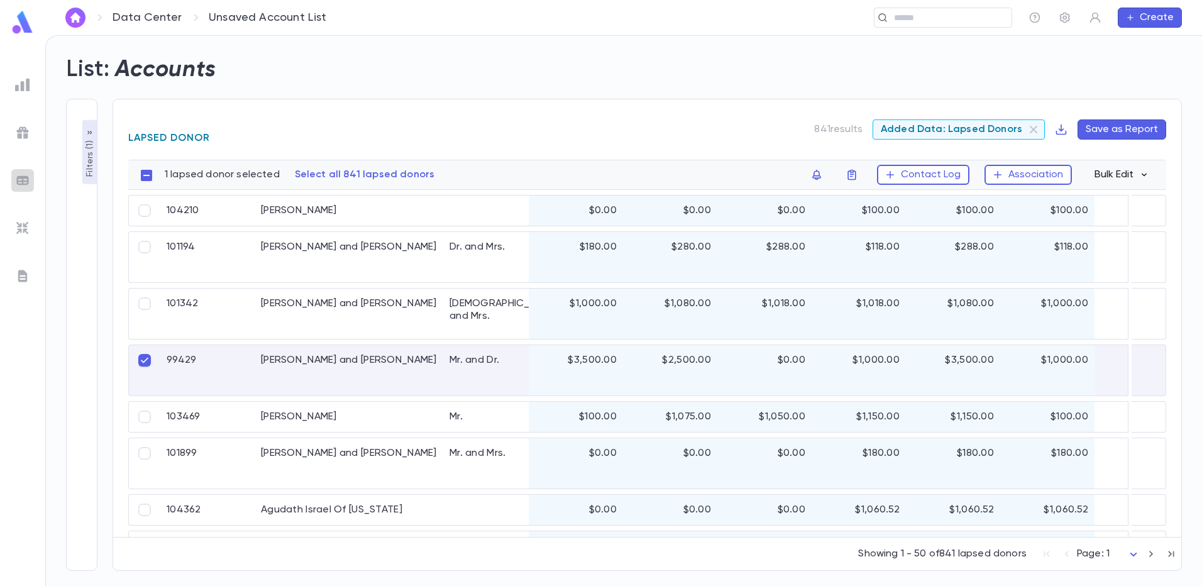
click at [21, 179] on img at bounding box center [22, 180] width 15 height 15
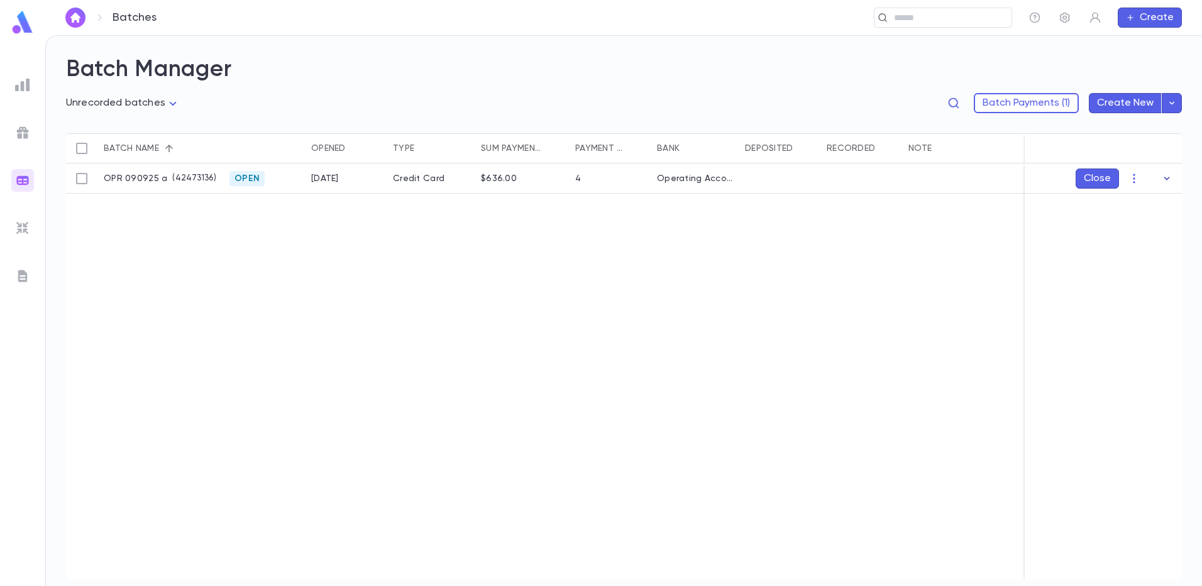
click at [1166, 179] on icon "button" at bounding box center [1167, 178] width 13 height 13
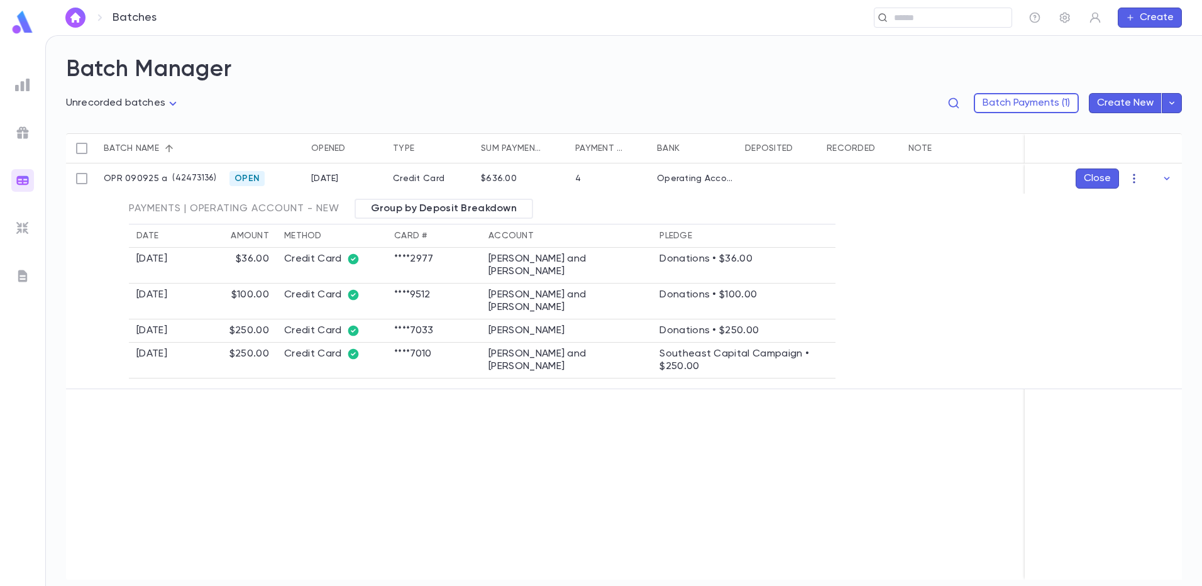
click at [1134, 177] on icon "button" at bounding box center [1134, 178] width 13 height 13
click at [1135, 206] on li "Mark Deposited" at bounding box center [1146, 203] width 95 height 20
click at [1028, 102] on div at bounding box center [601, 293] width 1202 height 586
click at [1024, 102] on button "Batch Payments (1)" at bounding box center [1026, 103] width 105 height 20
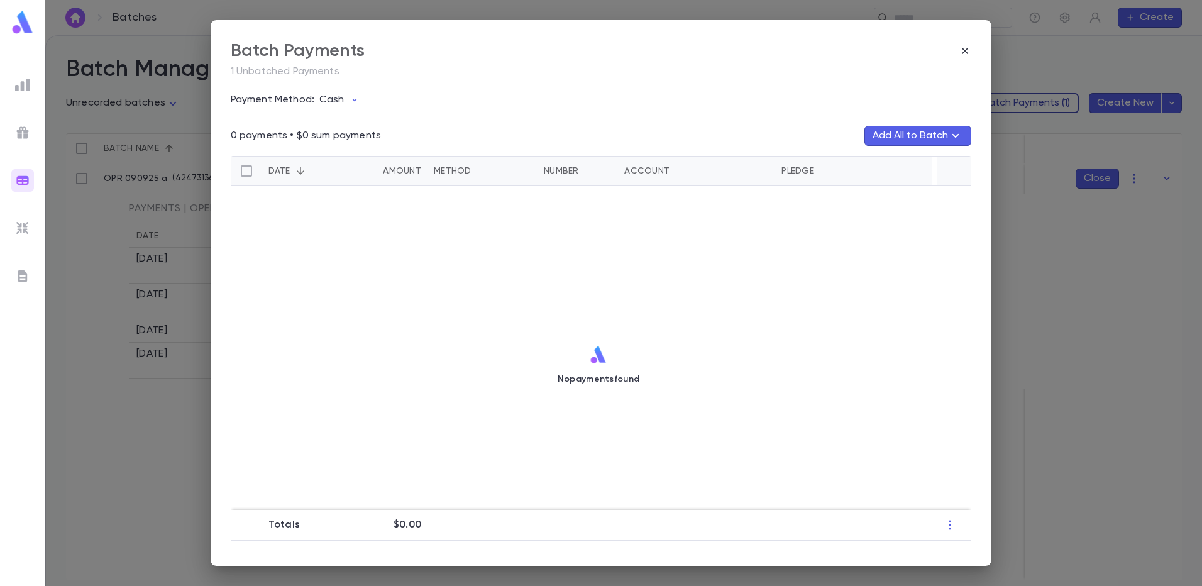
click at [1024, 102] on div "Batch Payments 1 Unbatched Payments Payment Method: Cash 0 payments • $0 sum pa…" at bounding box center [601, 293] width 1202 height 586
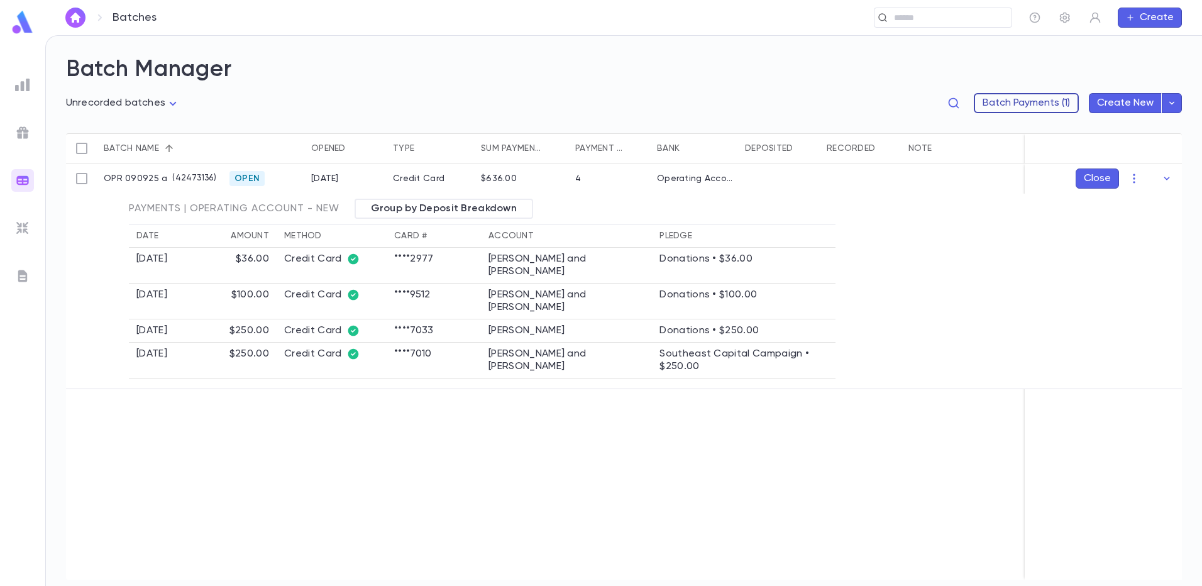
click at [1031, 106] on button "Batch Payments (1)" at bounding box center [1026, 103] width 105 height 20
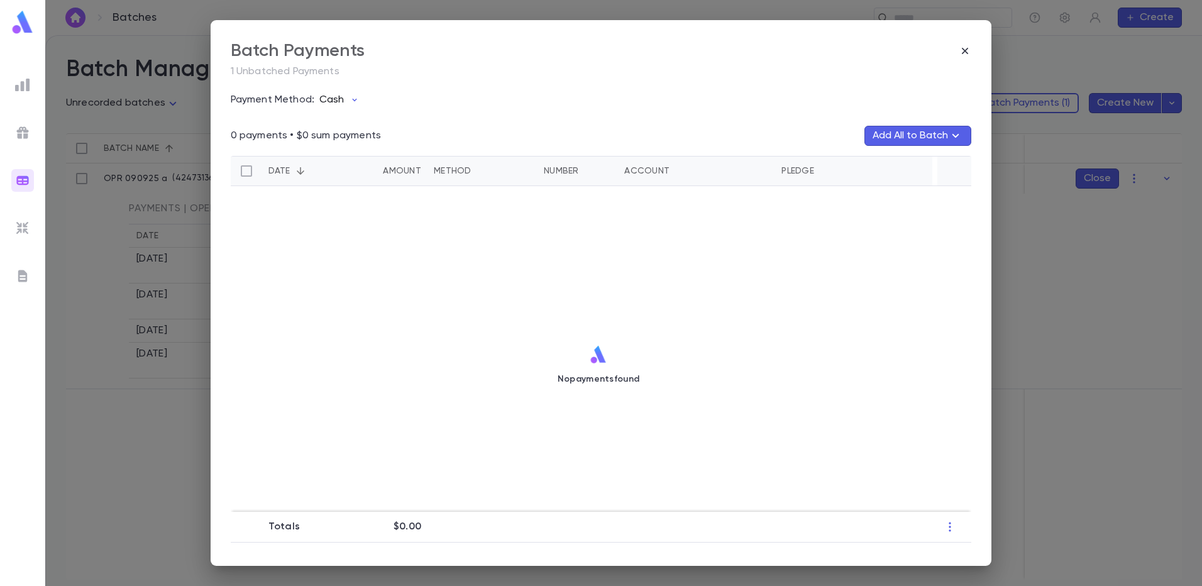
click at [353, 97] on icon "button" at bounding box center [355, 100] width 10 height 10
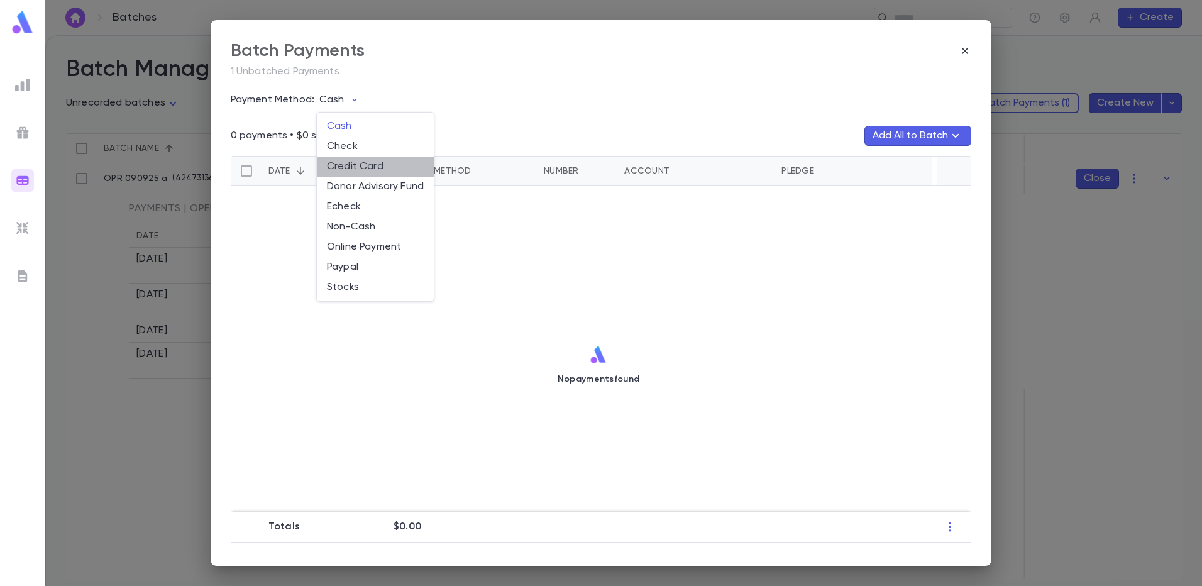
click at [357, 171] on li "Credit Card" at bounding box center [375, 167] width 117 height 20
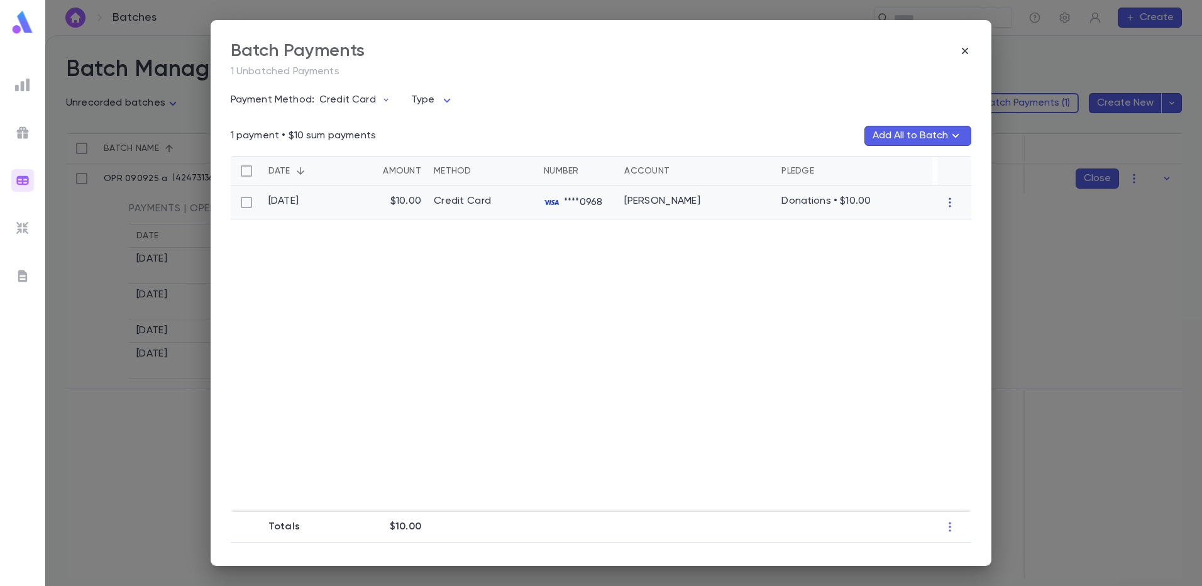
click at [946, 201] on icon "button" at bounding box center [950, 202] width 13 height 13
click at [661, 201] on div at bounding box center [601, 293] width 1202 height 586
click at [944, 199] on icon "button" at bounding box center [950, 202] width 13 height 13
click at [534, 211] on div at bounding box center [601, 293] width 1202 height 586
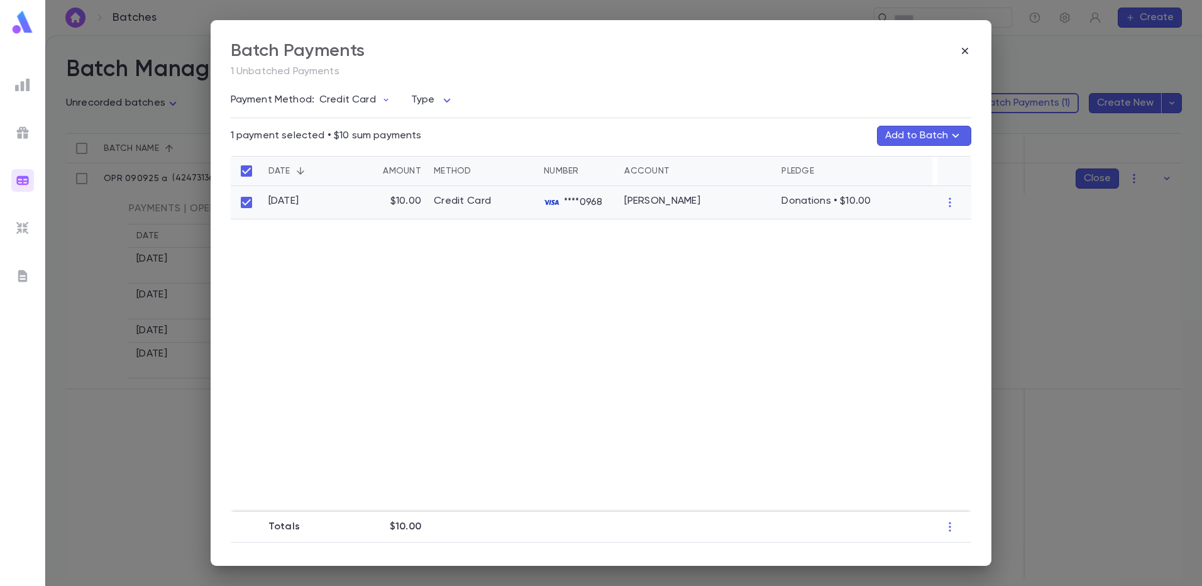
click at [620, 204] on div "Tourdegman, Dan" at bounding box center [696, 202] width 157 height 33
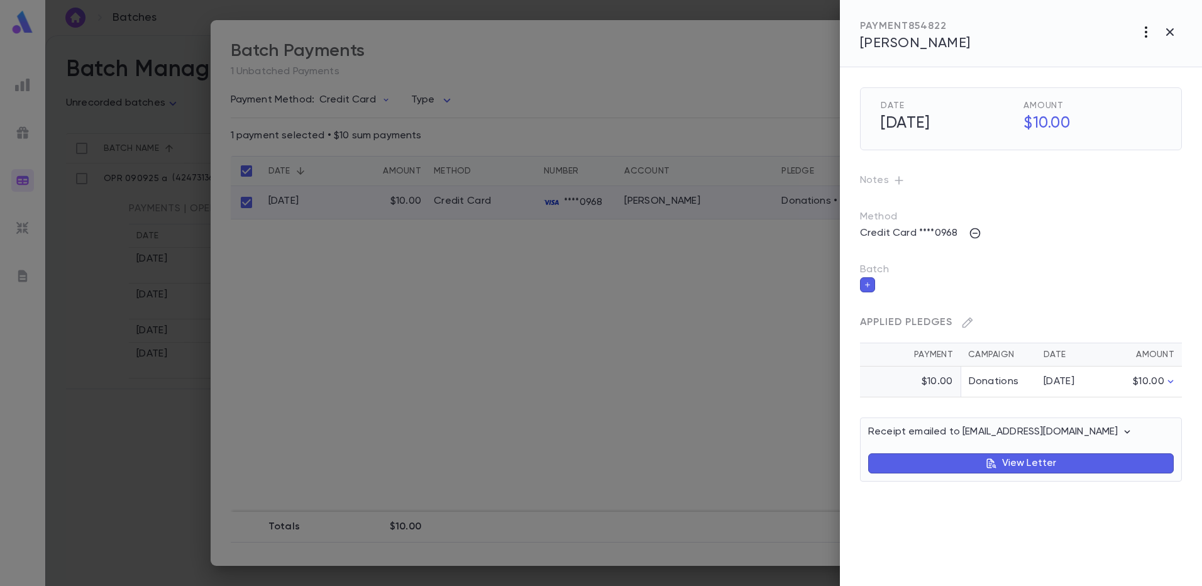
click at [1147, 35] on icon "button" at bounding box center [1146, 32] width 15 height 15
click at [1117, 146] on li "Delete" at bounding box center [1138, 141] width 114 height 20
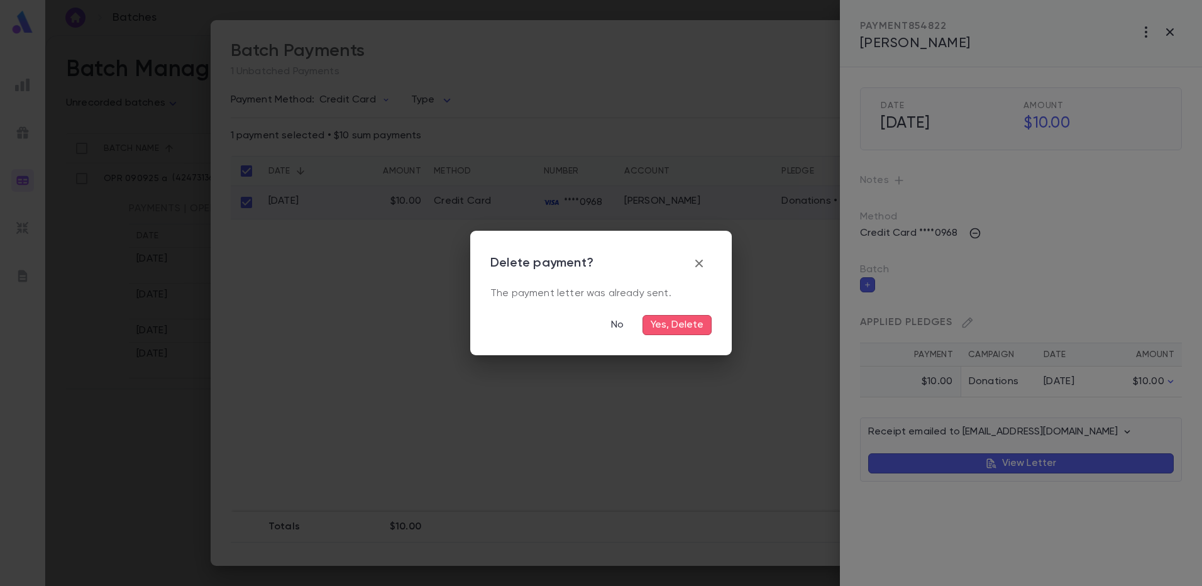
click at [687, 330] on button "Yes, Delete" at bounding box center [677, 325] width 69 height 20
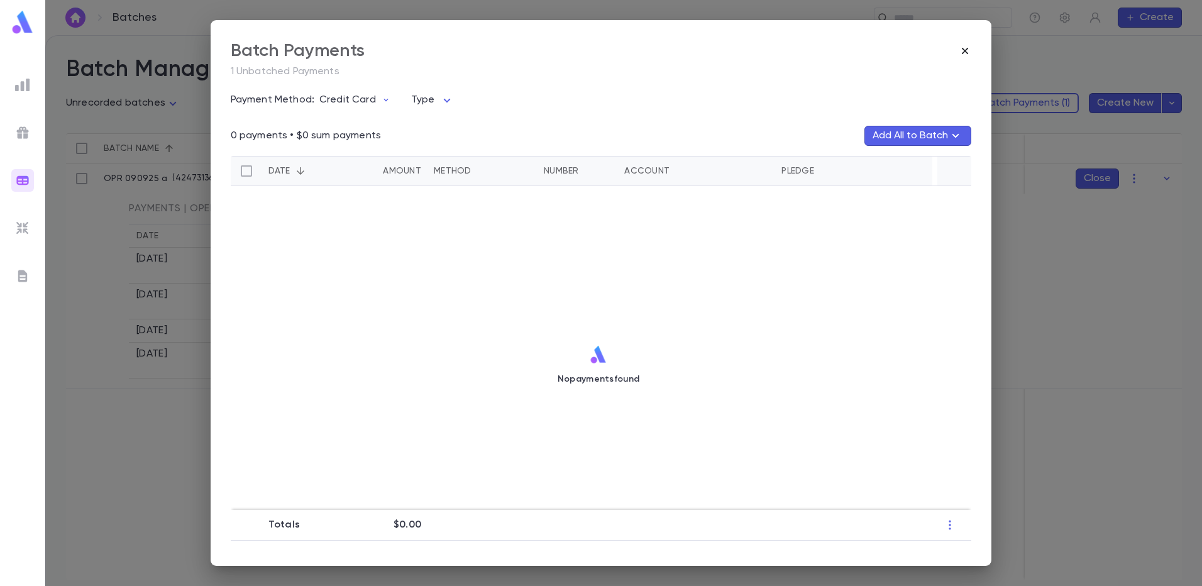
click at [965, 50] on icon "button" at bounding box center [965, 51] width 6 height 6
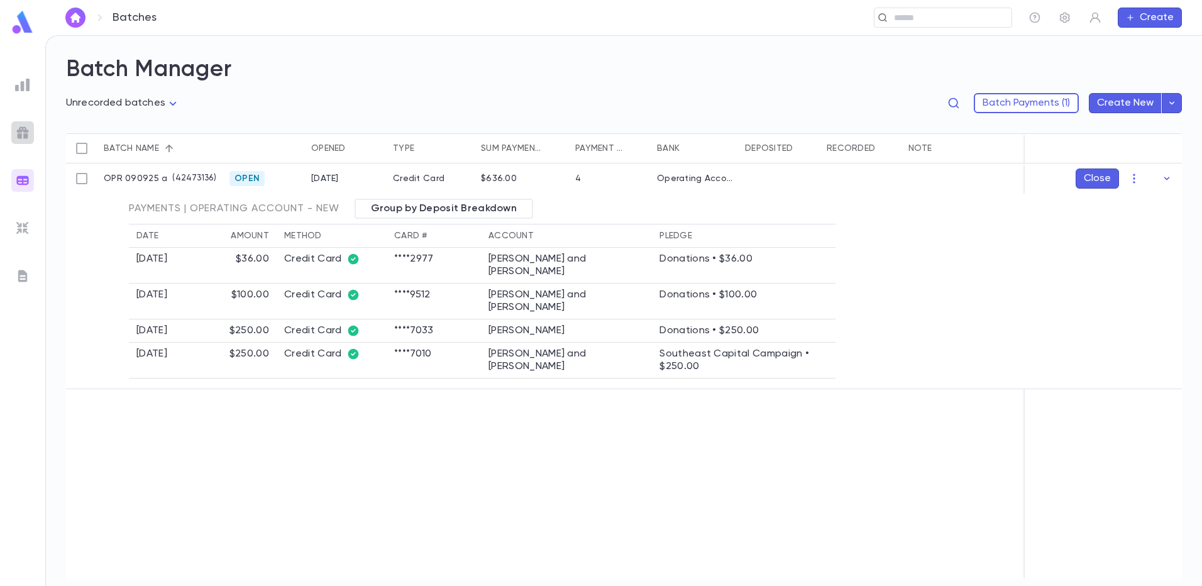
click at [19, 125] on div at bounding box center [22, 132] width 23 height 23
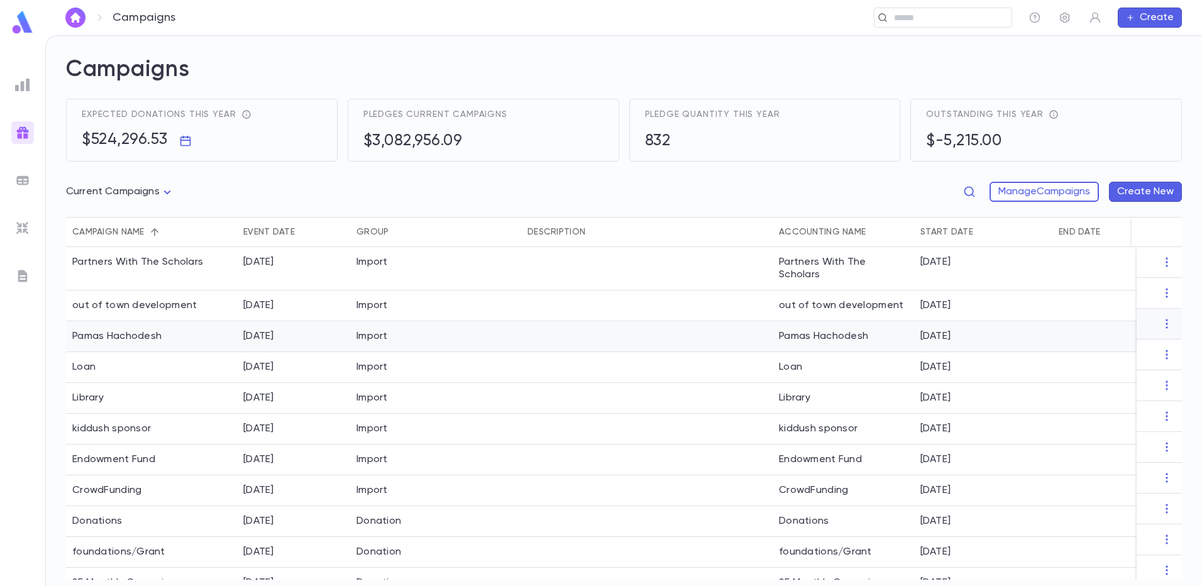
click at [153, 330] on div "Pamas Hachodesh" at bounding box center [116, 336] width 89 height 13
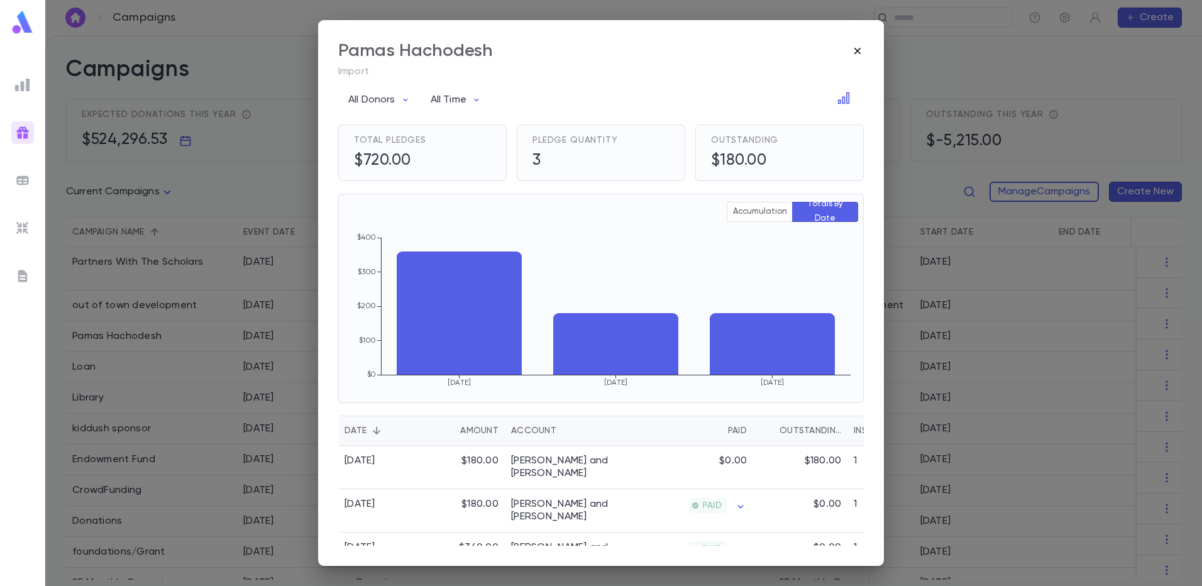
click at [854, 53] on icon "button" at bounding box center [857, 51] width 13 height 13
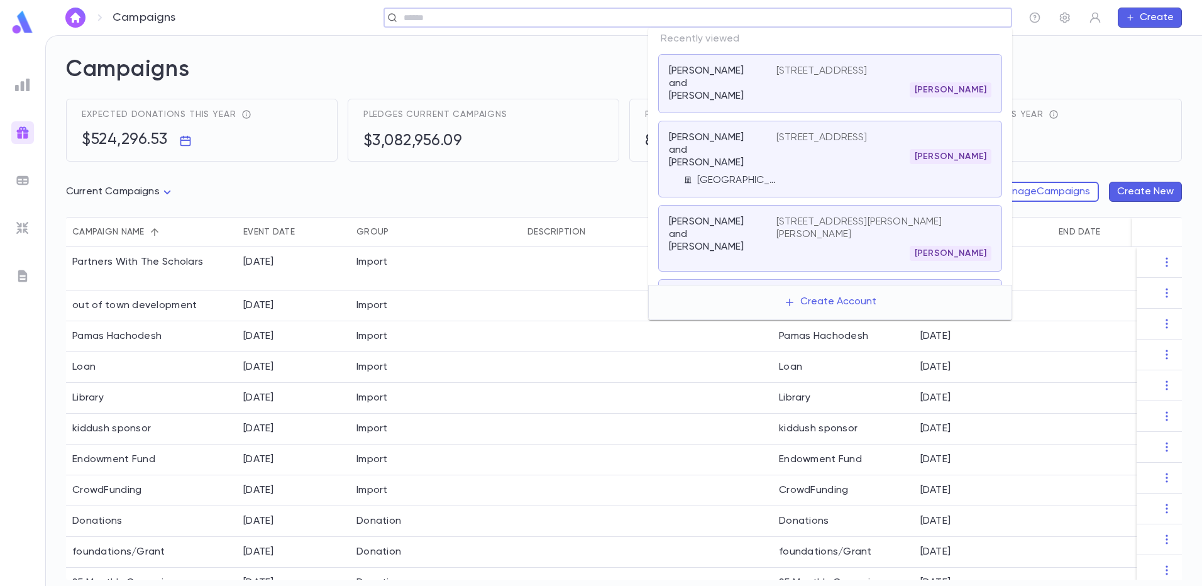
click at [916, 16] on input "text" at bounding box center [694, 18] width 588 height 12
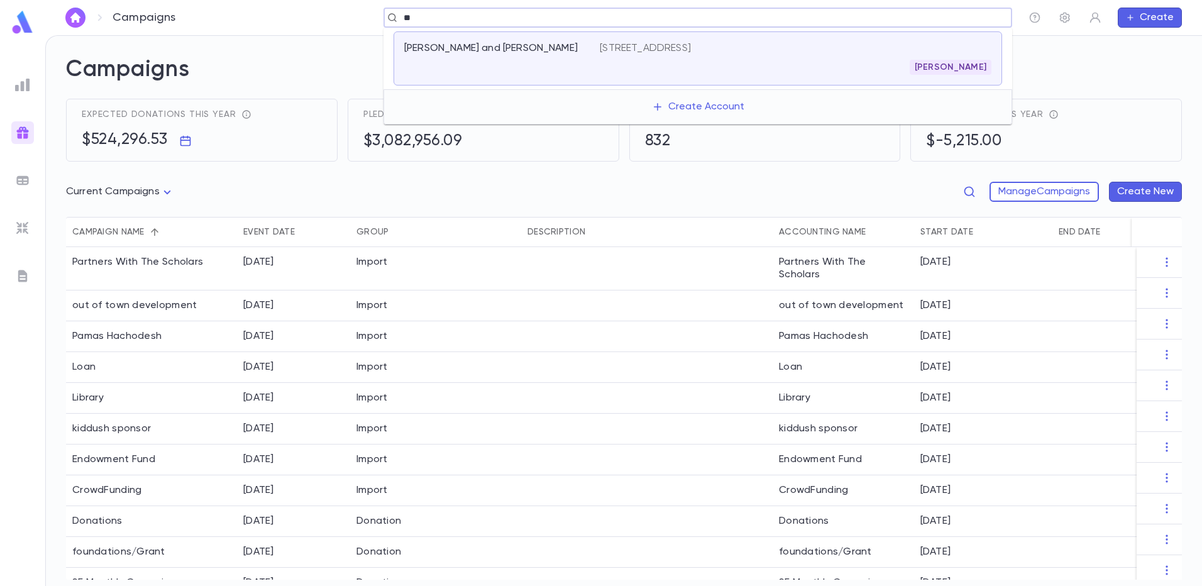
type input "*"
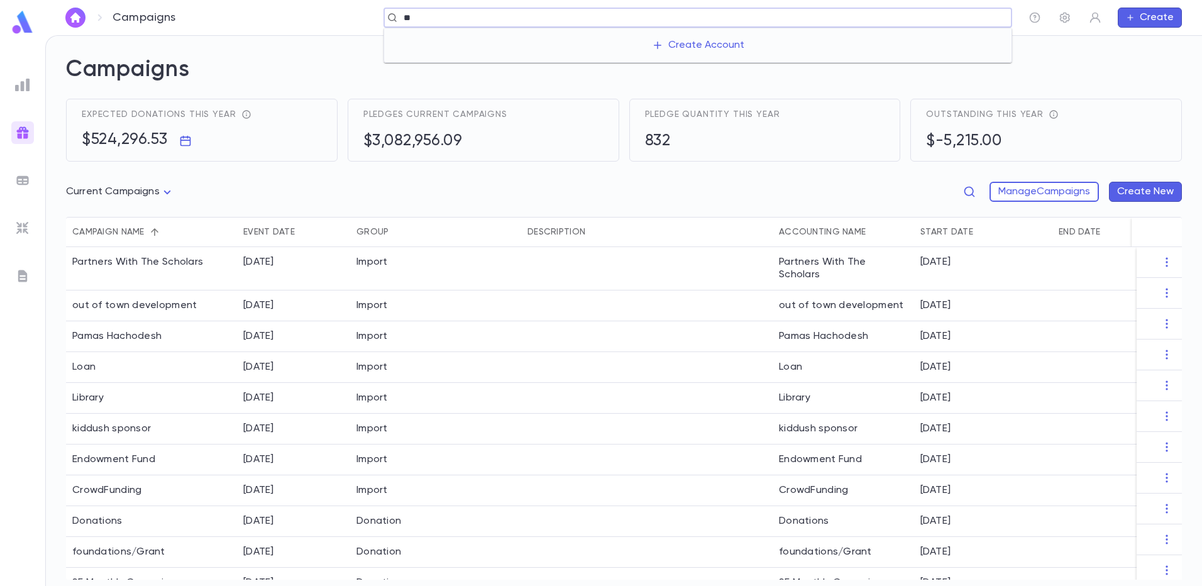
type input "*"
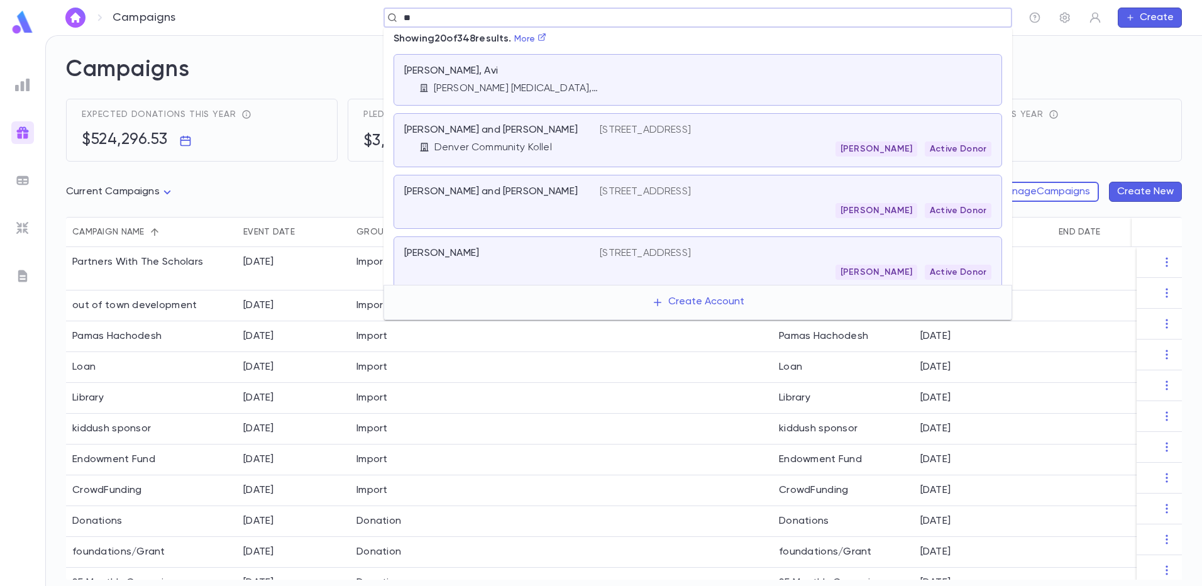
type input "*"
click at [343, 30] on div "Campaigns ​ Create" at bounding box center [623, 17] width 1157 height 35
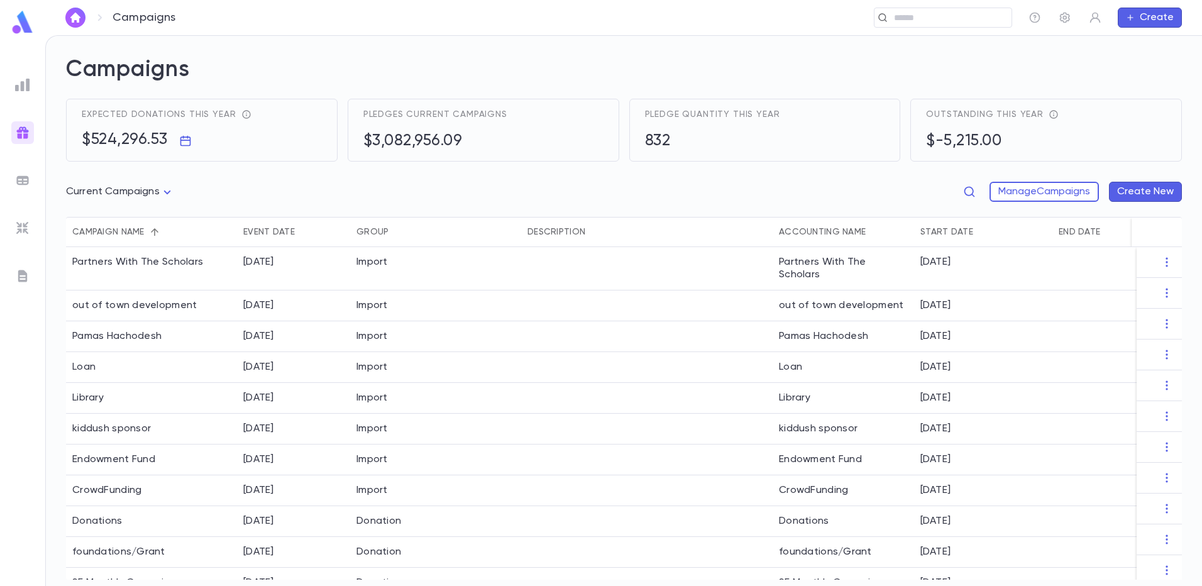
click at [1065, 124] on div "Outstanding this year $-5,215.00" at bounding box center [1046, 129] width 240 height 41
click at [22, 83] on img at bounding box center [22, 84] width 15 height 15
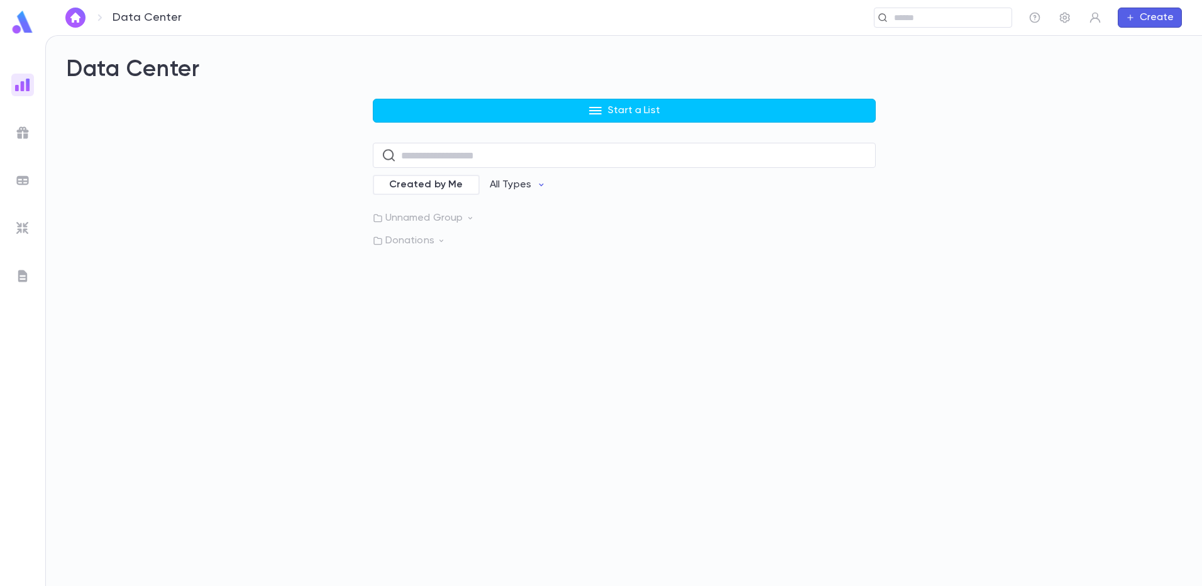
click at [21, 128] on img at bounding box center [22, 132] width 15 height 15
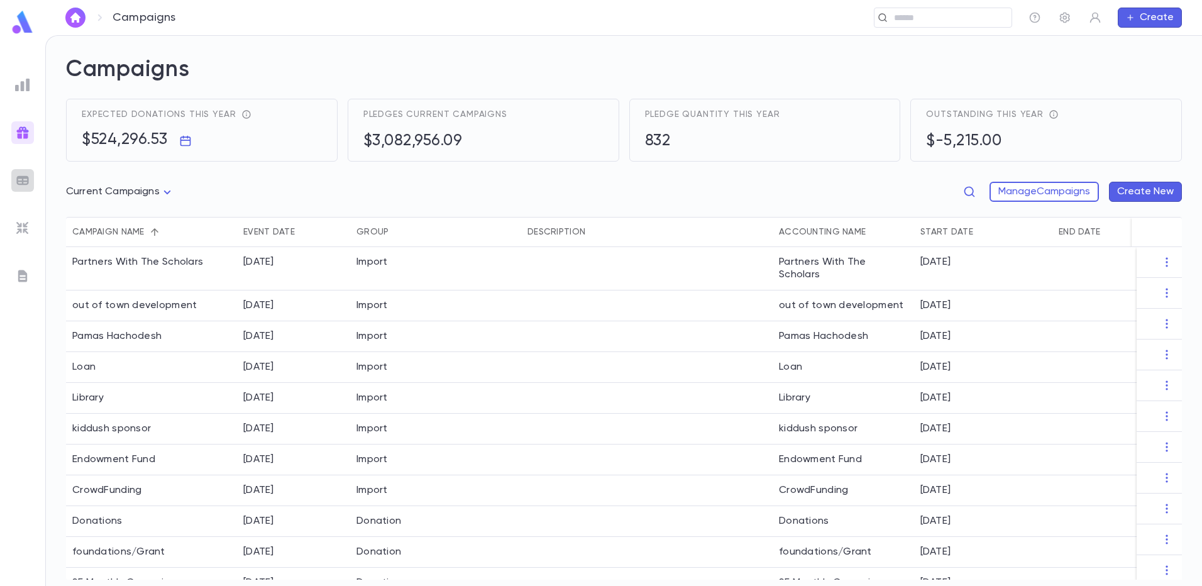
click at [20, 182] on img at bounding box center [22, 180] width 15 height 15
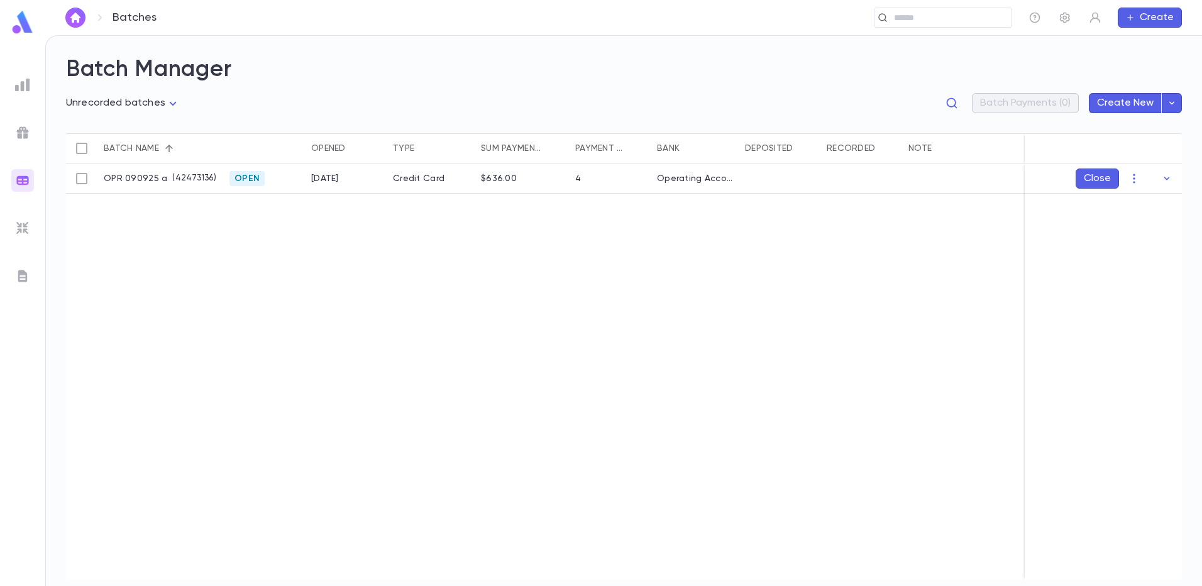
click at [23, 227] on img at bounding box center [22, 228] width 15 height 15
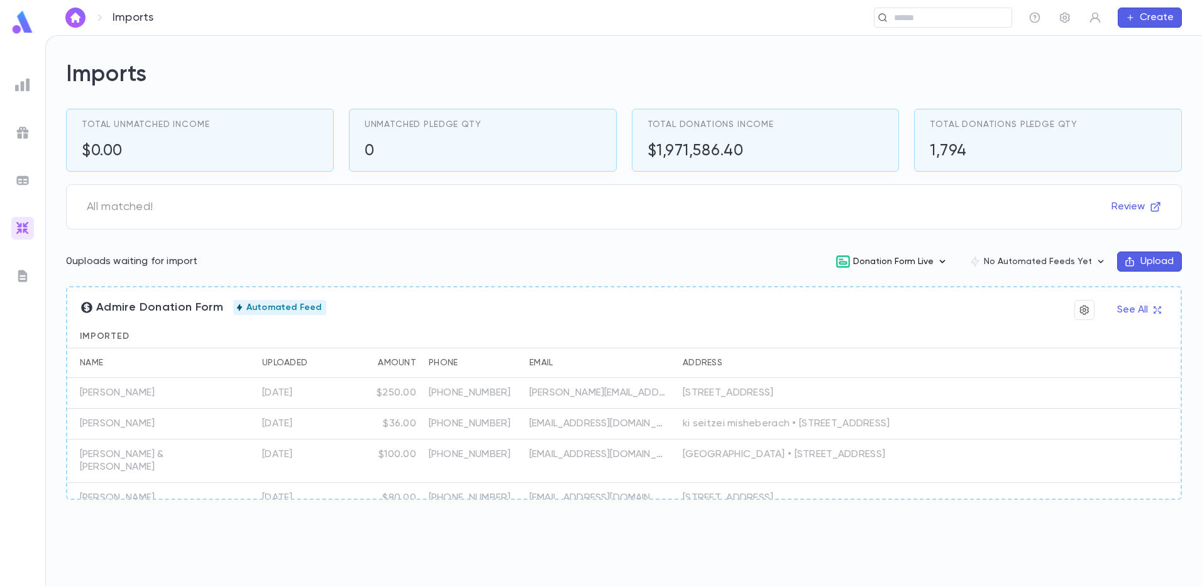
click at [896, 261] on button "Donation Form Live" at bounding box center [892, 262] width 133 height 24
click at [882, 331] on li "Edit" at bounding box center [903, 328] width 131 height 20
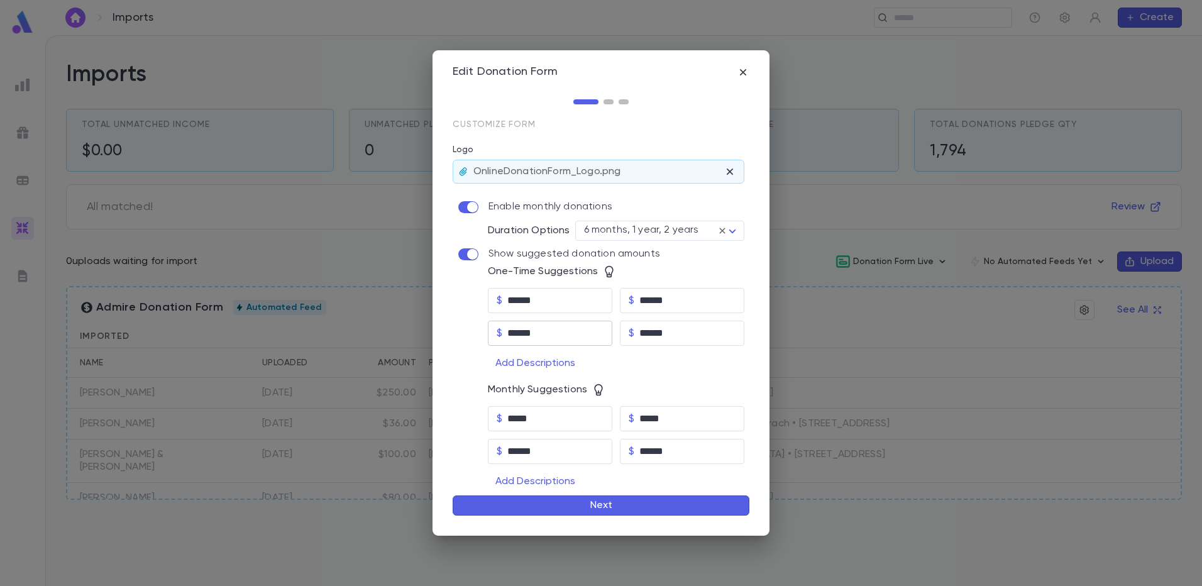
scroll to position [58, 0]
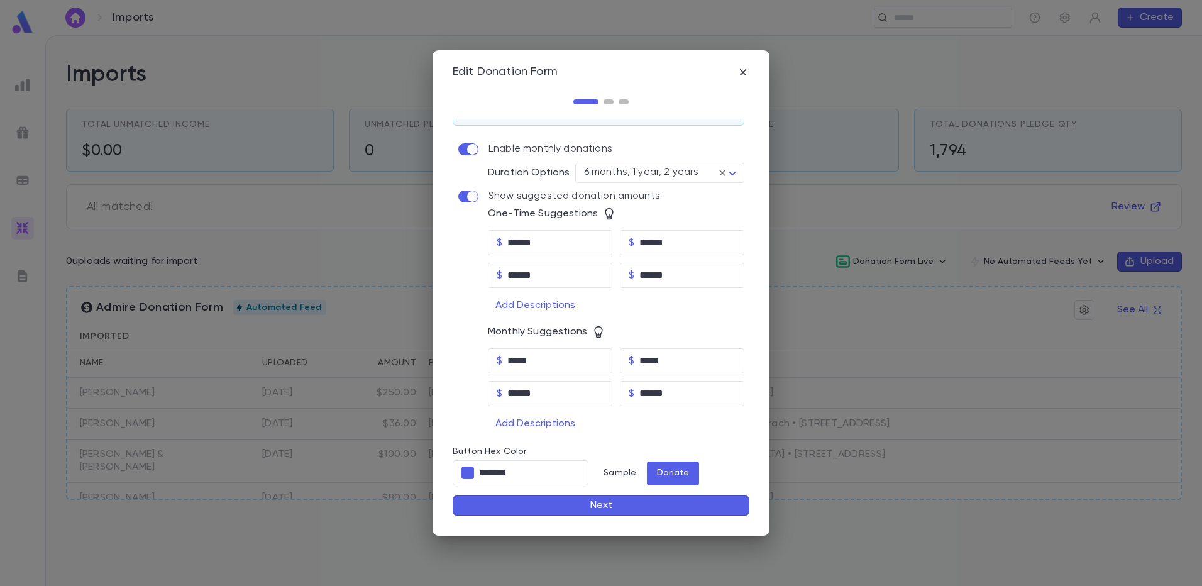
click at [582, 500] on button "Next" at bounding box center [601, 505] width 297 height 20
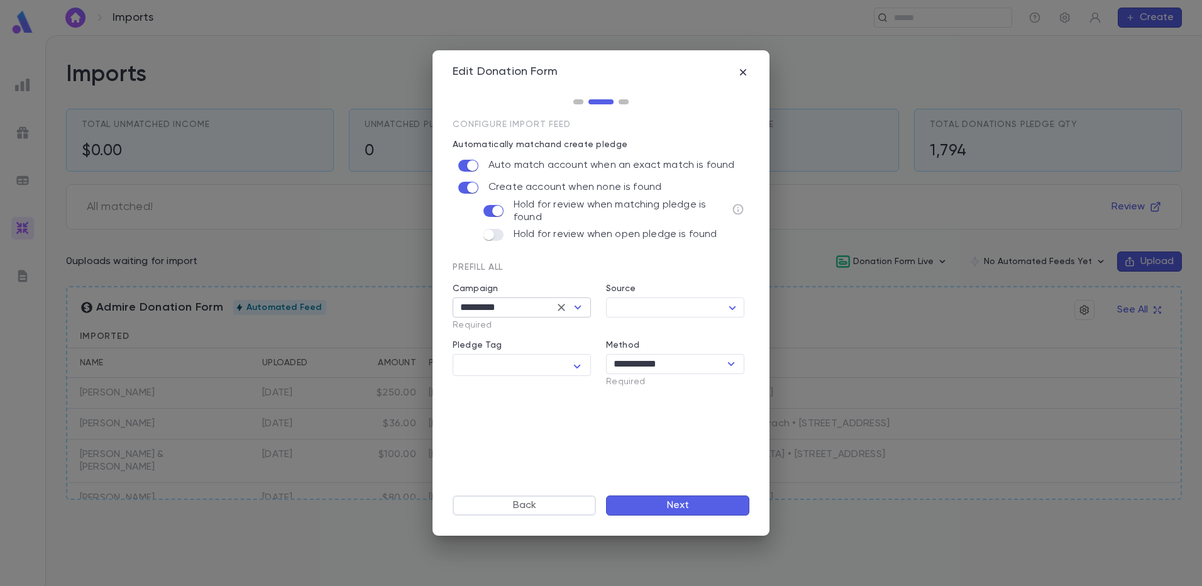
click at [579, 311] on icon "Open" at bounding box center [577, 307] width 15 height 15
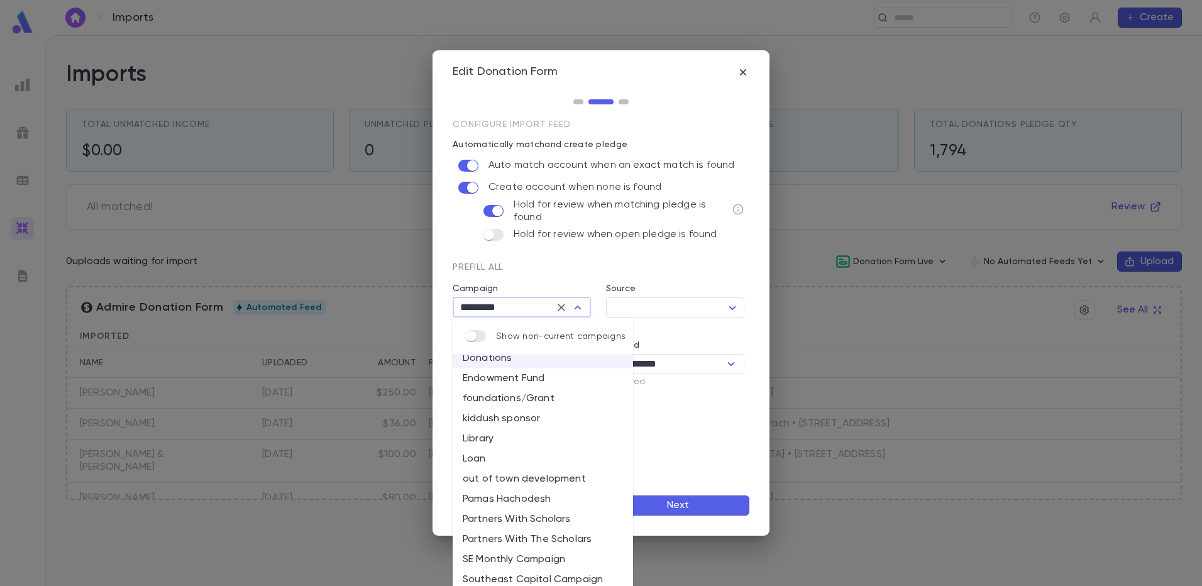
scroll to position [47, 0]
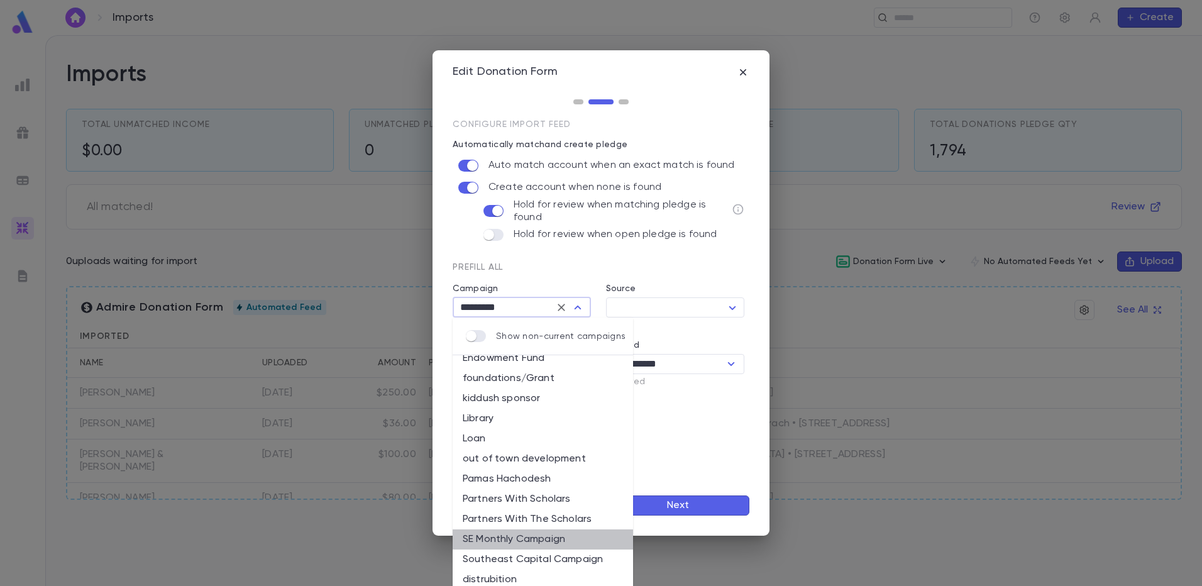
click at [548, 541] on li "SE Monthly Campaign" at bounding box center [543, 539] width 180 height 20
type input "**********"
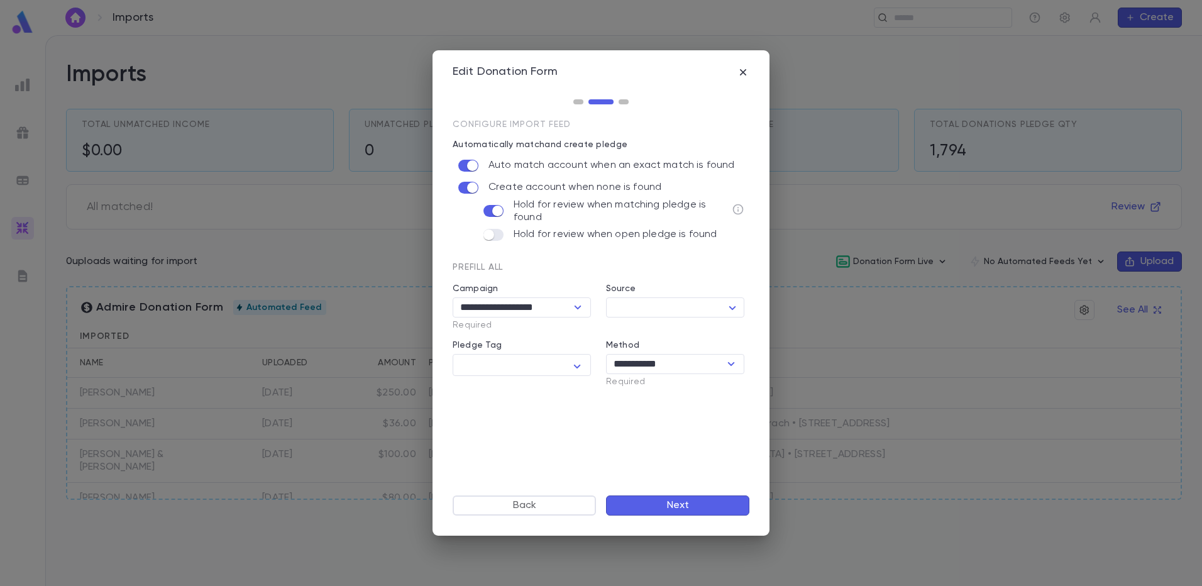
click at [650, 506] on button "Next" at bounding box center [677, 505] width 143 height 20
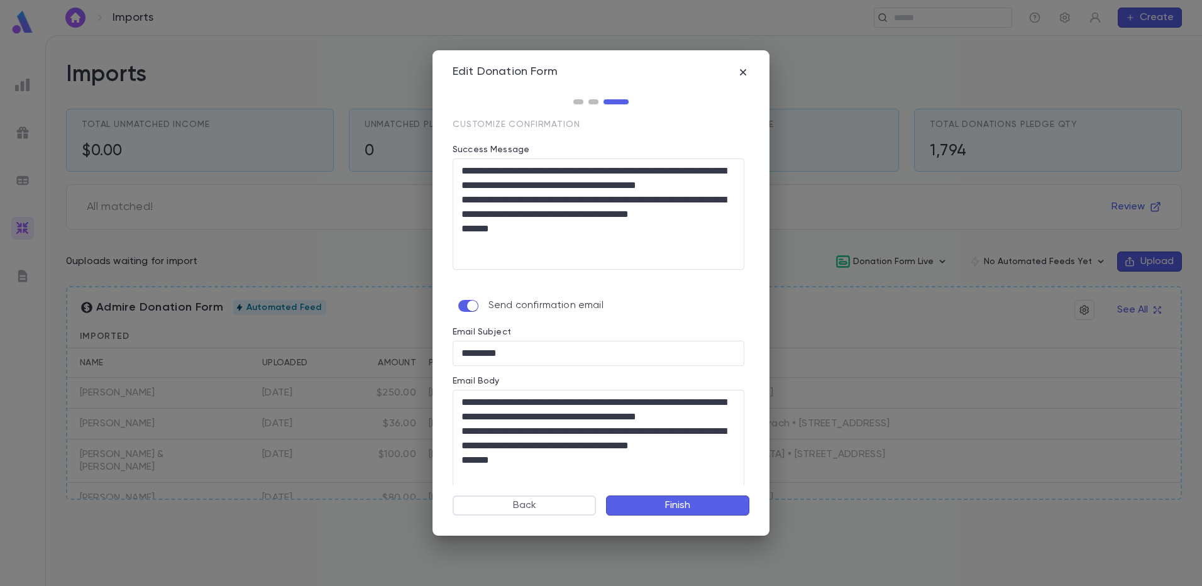
click at [650, 506] on button "Finish" at bounding box center [677, 505] width 143 height 20
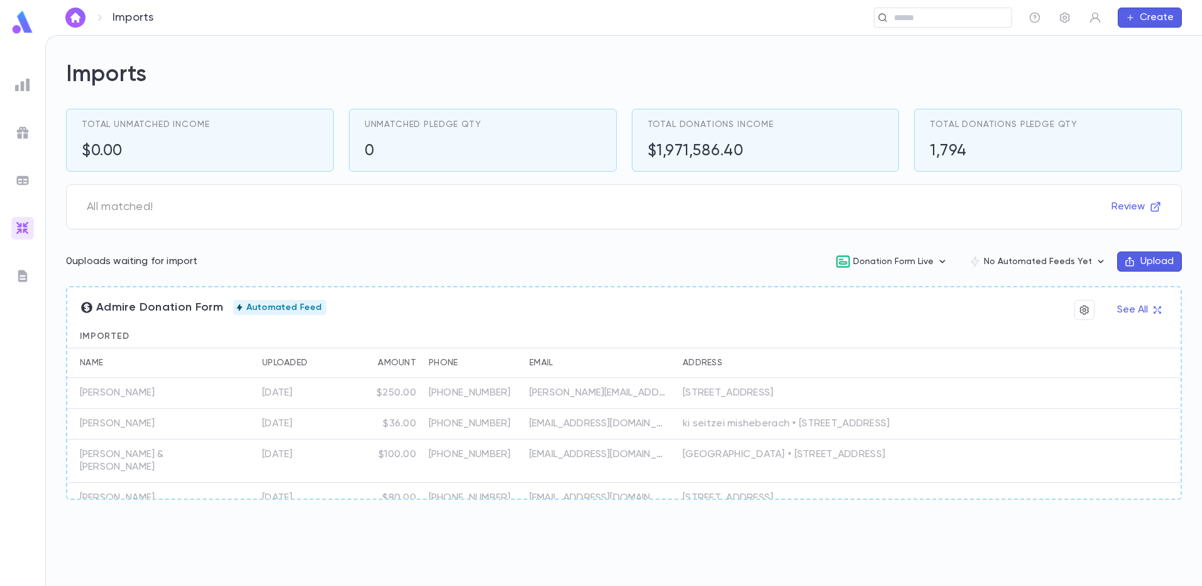
click at [19, 277] on img at bounding box center [22, 275] width 15 height 15
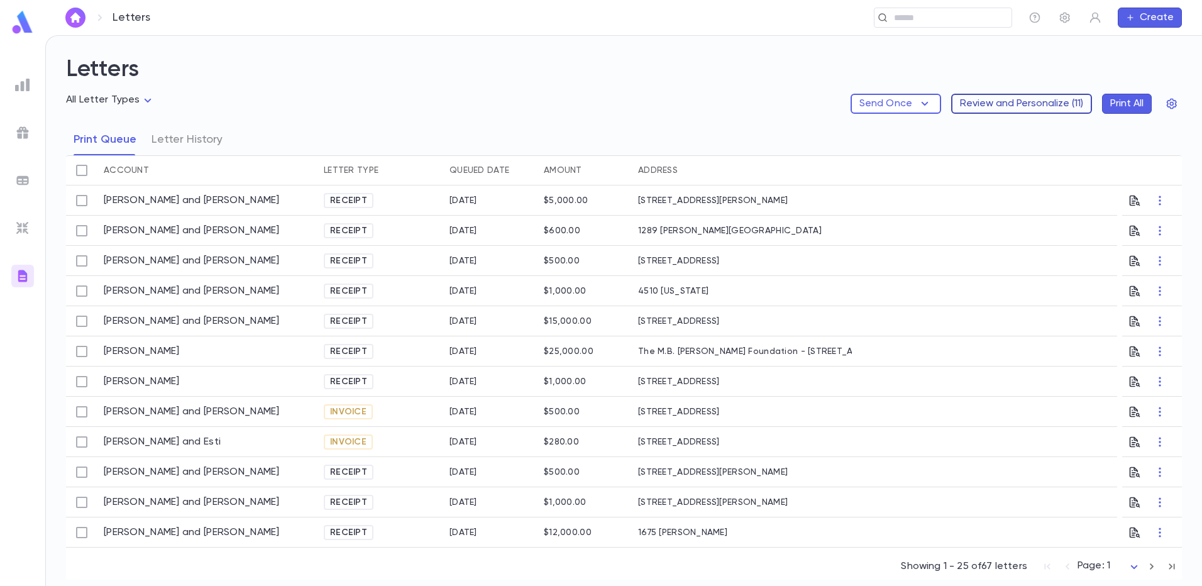
click at [1002, 109] on button "Review and Personalize ( 11 )" at bounding box center [1021, 104] width 141 height 20
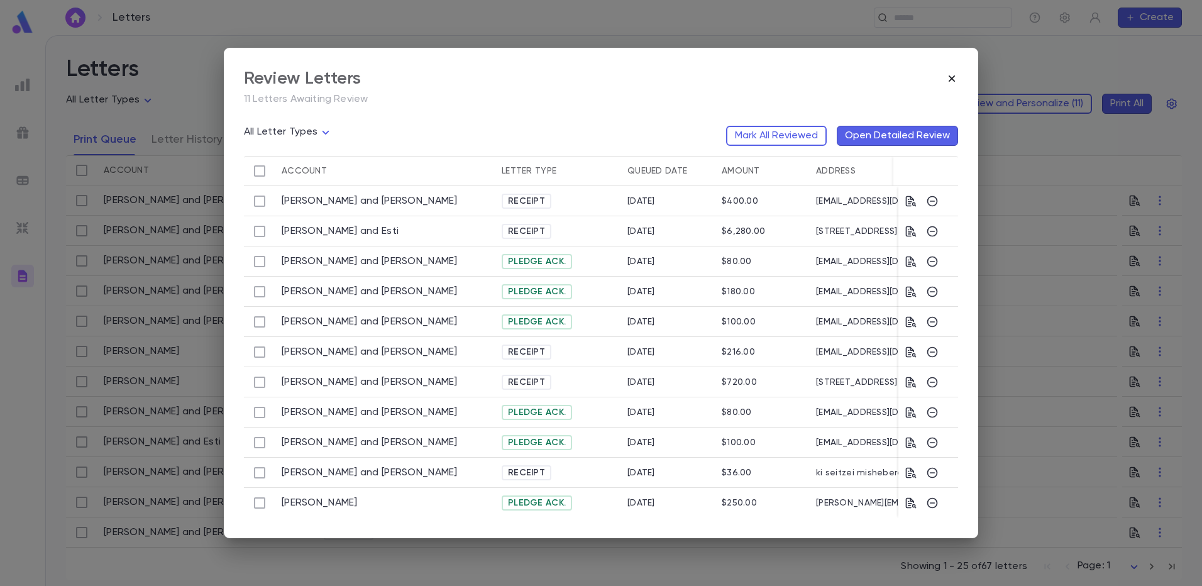
click at [954, 78] on icon "button" at bounding box center [952, 78] width 6 height 6
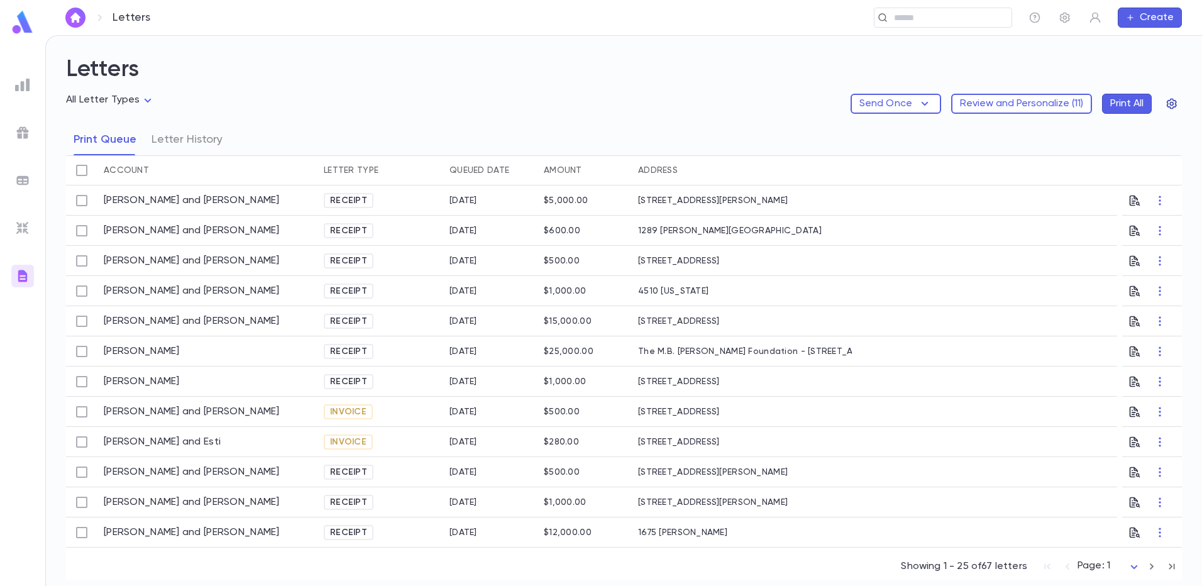
click at [1171, 104] on icon "button" at bounding box center [1172, 103] width 13 height 13
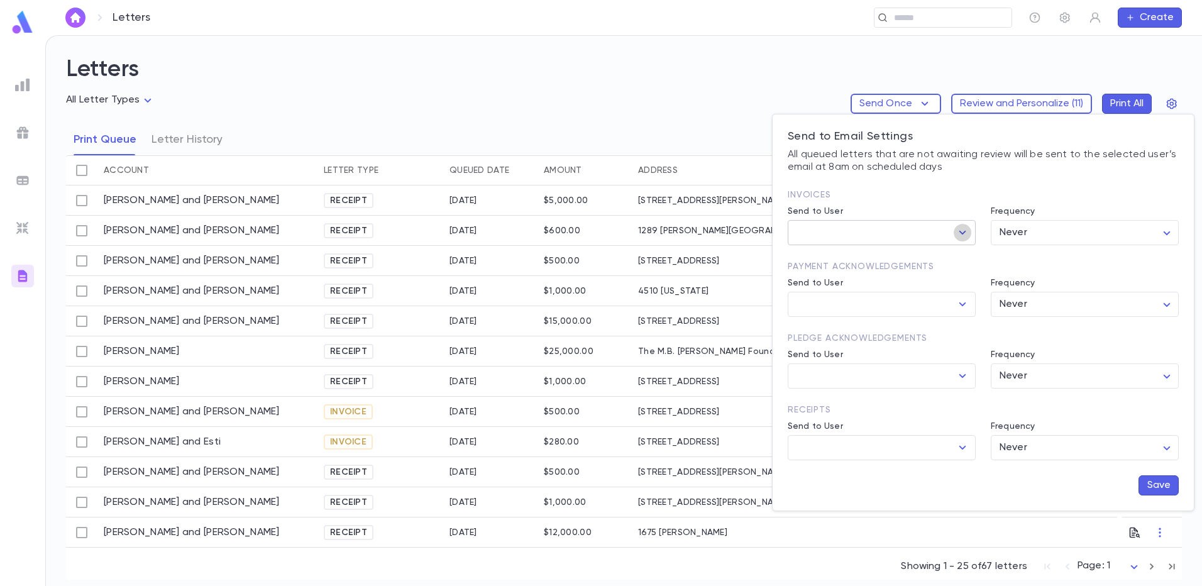
click at [966, 235] on icon "Open" at bounding box center [962, 232] width 15 height 15
click at [889, 278] on li "[PERSON_NAME]" at bounding box center [882, 280] width 188 height 20
type input "**********"
click at [1170, 236] on body "Letters ​ Create Letters All Letter Types Send Once Review and Personalize ( 11…" at bounding box center [601, 310] width 1202 height 551
click at [1084, 279] on span "Weekly" at bounding box center [1087, 280] width 167 height 13
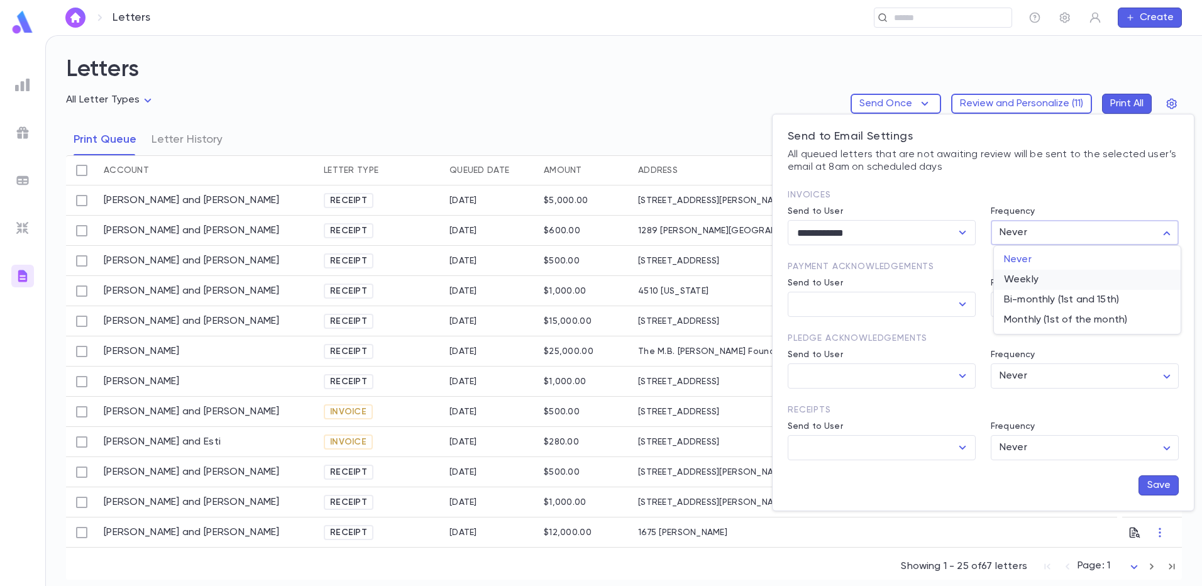
type input "******"
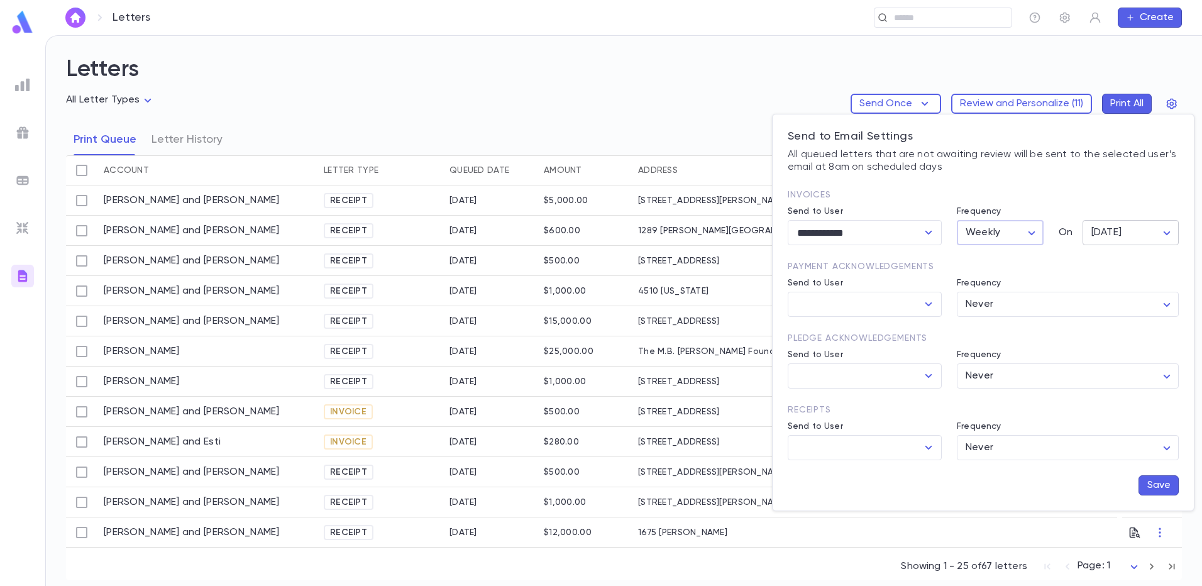
click at [1169, 236] on body "Letters ​ Create Letters All Letter Types Send Once Review and Personalize ( 11…" at bounding box center [601, 310] width 1202 height 551
click at [1122, 318] on span "Wednesday" at bounding box center [1133, 320] width 75 height 13
click at [1165, 233] on body "Letters ​ Create Letters All Letter Types Send Once Review and Personalize ( 11…" at bounding box center [601, 310] width 1202 height 551
click at [1117, 358] on span "Friday" at bounding box center [1133, 360] width 75 height 13
type input "*"
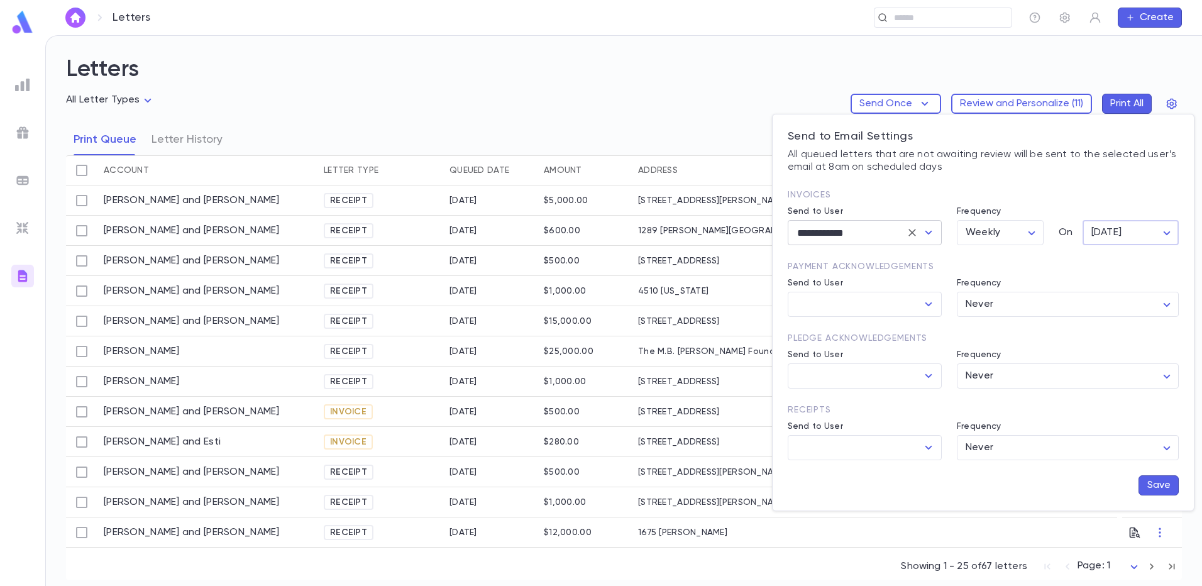
click at [932, 235] on icon "Open" at bounding box center [928, 232] width 15 height 15
click at [883, 266] on li "Aron Schwab" at bounding box center [865, 260] width 154 height 20
type input "**********"
click at [929, 309] on icon "Open" at bounding box center [928, 304] width 15 height 15
click at [911, 324] on li "Aron Schwab" at bounding box center [865, 332] width 154 height 20
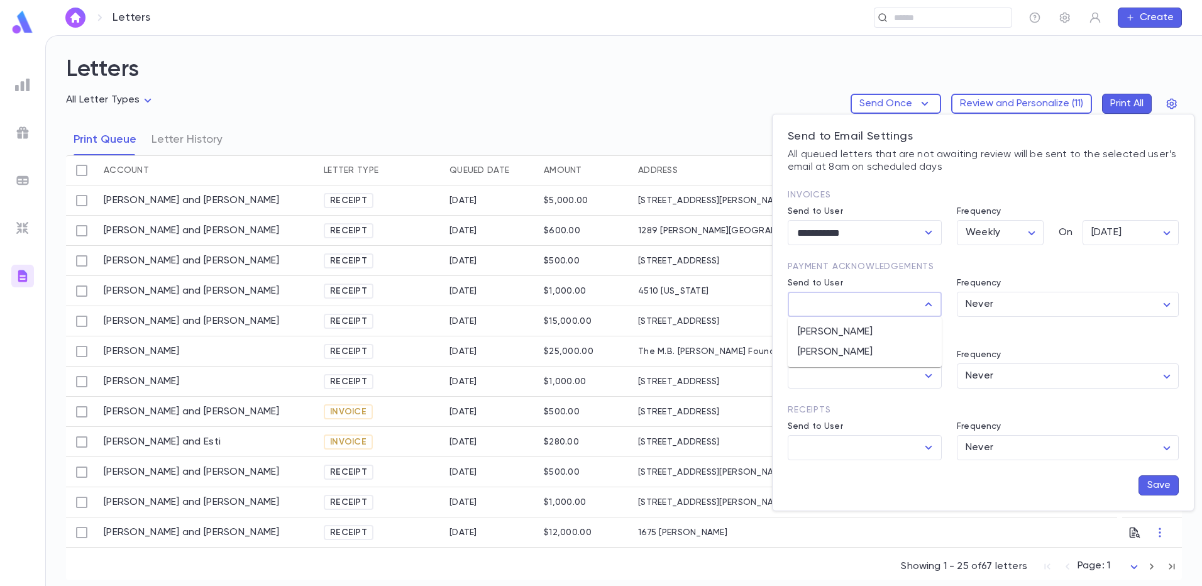
type input "**********"
click at [1168, 307] on body "Letters ​ Create Letters All Letter Types Send Once Review and Personalize ( 11…" at bounding box center [601, 310] width 1202 height 551
click at [1045, 392] on span "Monthly (1st of the month)" at bounding box center [1070, 391] width 201 height 13
type input "**********"
click at [933, 380] on icon "Open" at bounding box center [928, 375] width 15 height 15
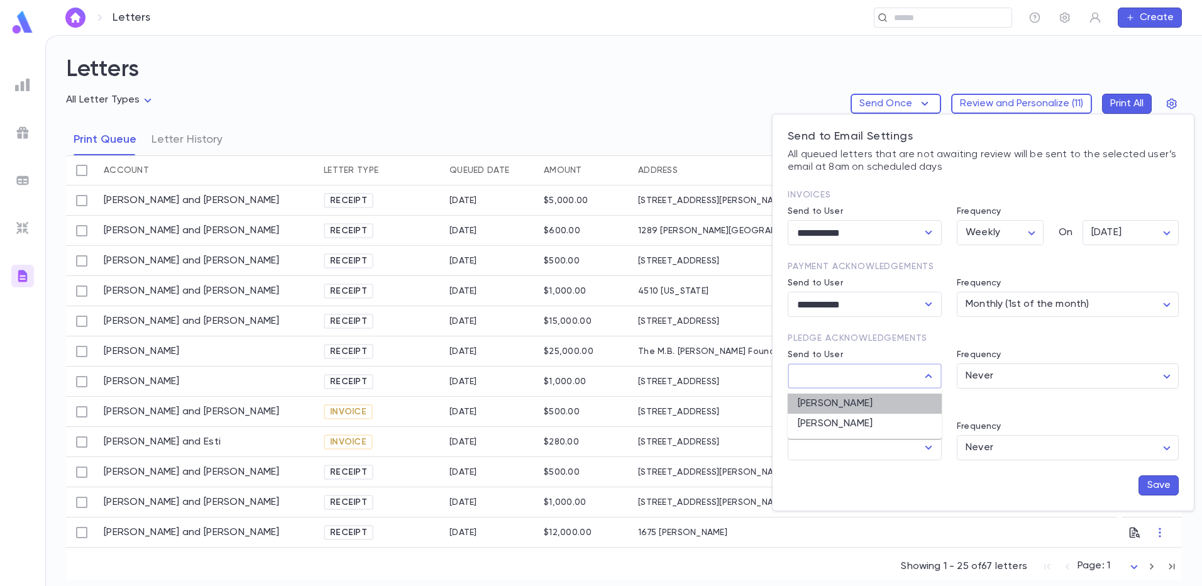
click at [912, 402] on li "Aron Schwab" at bounding box center [865, 404] width 154 height 20
click at [926, 379] on icon "Open" at bounding box center [928, 375] width 15 height 15
click at [854, 424] on li "[PERSON_NAME]" at bounding box center [865, 424] width 154 height 20
type input "**********"
click at [1168, 375] on body "Letters ​ Create Letters All Letter Types Send Once Review and Personalize ( 11…" at bounding box center [601, 310] width 1202 height 551
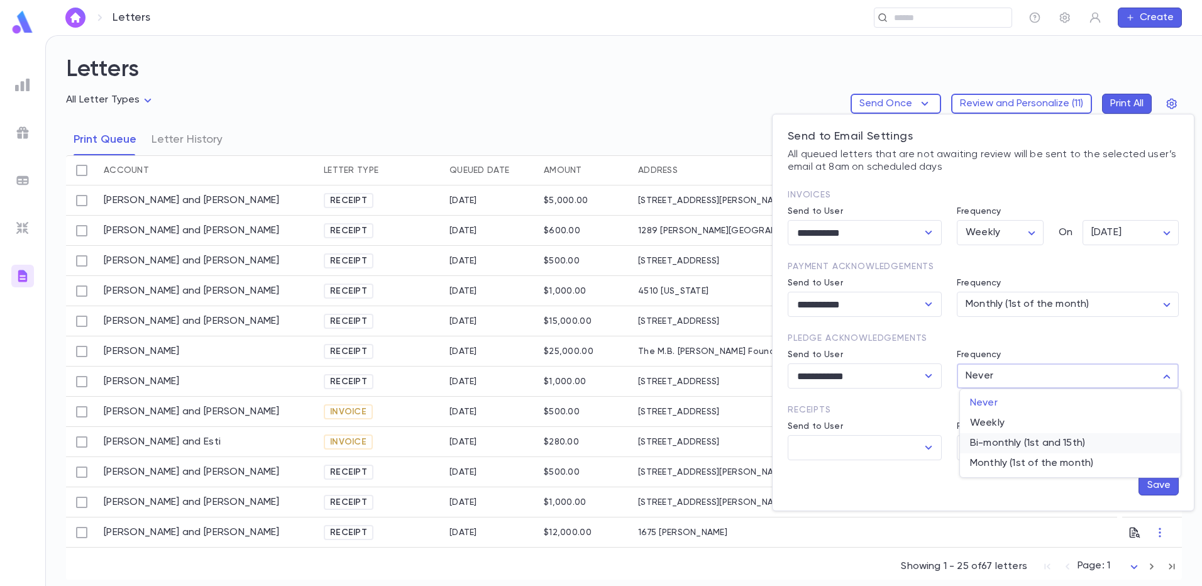
click at [1007, 449] on span "Bi-monthly (1st and 15th)" at bounding box center [1070, 443] width 201 height 13
type input "**********"
click at [930, 231] on icon "Open" at bounding box center [928, 232] width 15 height 15
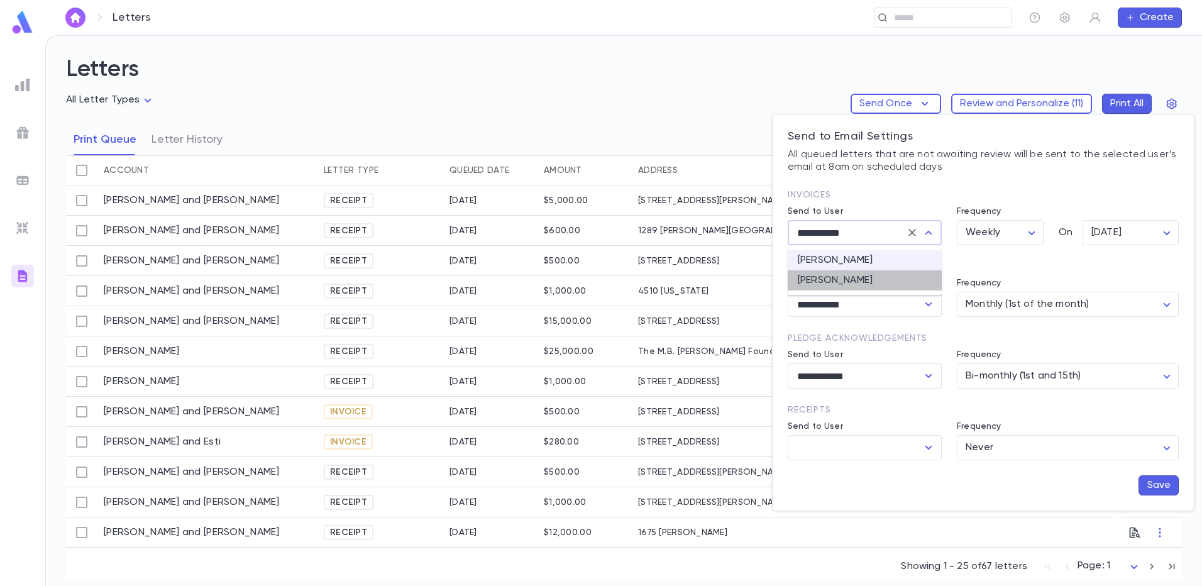
click at [878, 279] on li "[PERSON_NAME]" at bounding box center [865, 280] width 154 height 20
type input "**********"
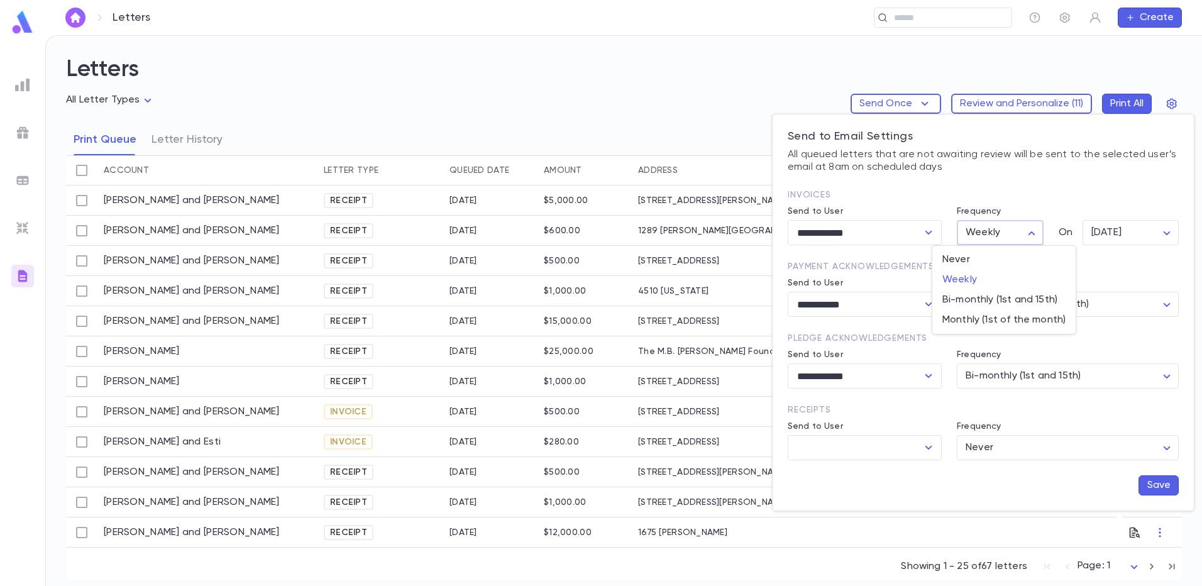
click at [1029, 236] on body "Letters ​ Create Letters All Letter Types Send Once Review and Personalize ( 11…" at bounding box center [601, 310] width 1202 height 551
click at [988, 319] on span "Monthly (1st of the month)" at bounding box center [1003, 320] width 123 height 13
type input "**********"
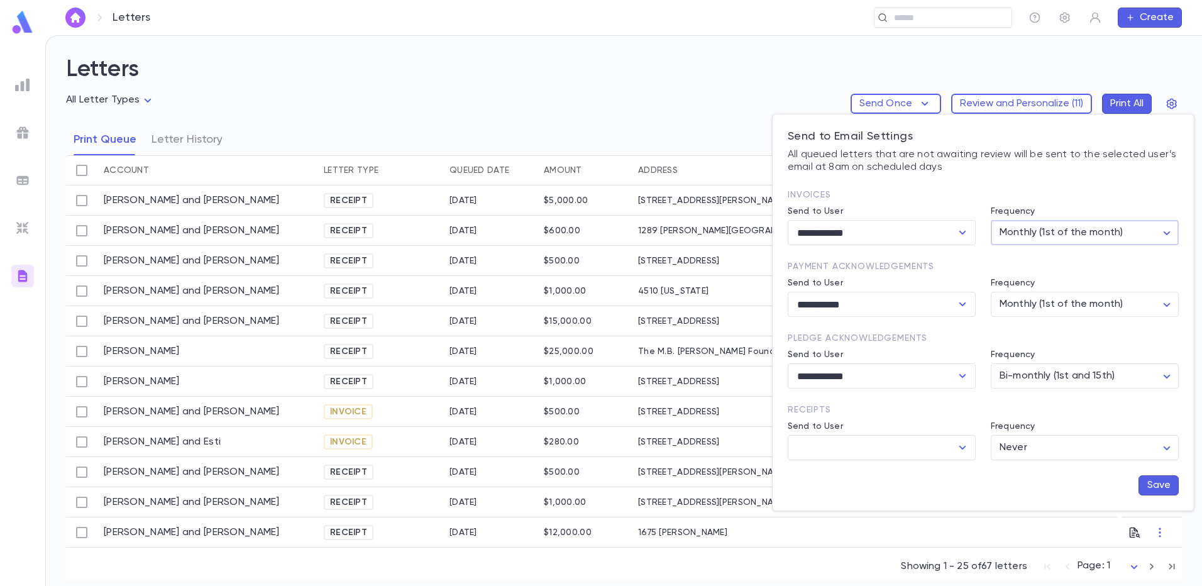
click at [1172, 235] on body "Letters ​ Create Letters All Letter Types Send Once Review and Personalize ( 11…" at bounding box center [601, 310] width 1202 height 551
click at [1172, 235] on div at bounding box center [601, 293] width 1202 height 586
click at [963, 451] on icon "Open" at bounding box center [962, 447] width 15 height 15
click at [873, 480] on li "Aron Schwab" at bounding box center [882, 475] width 188 height 20
type input "**********"
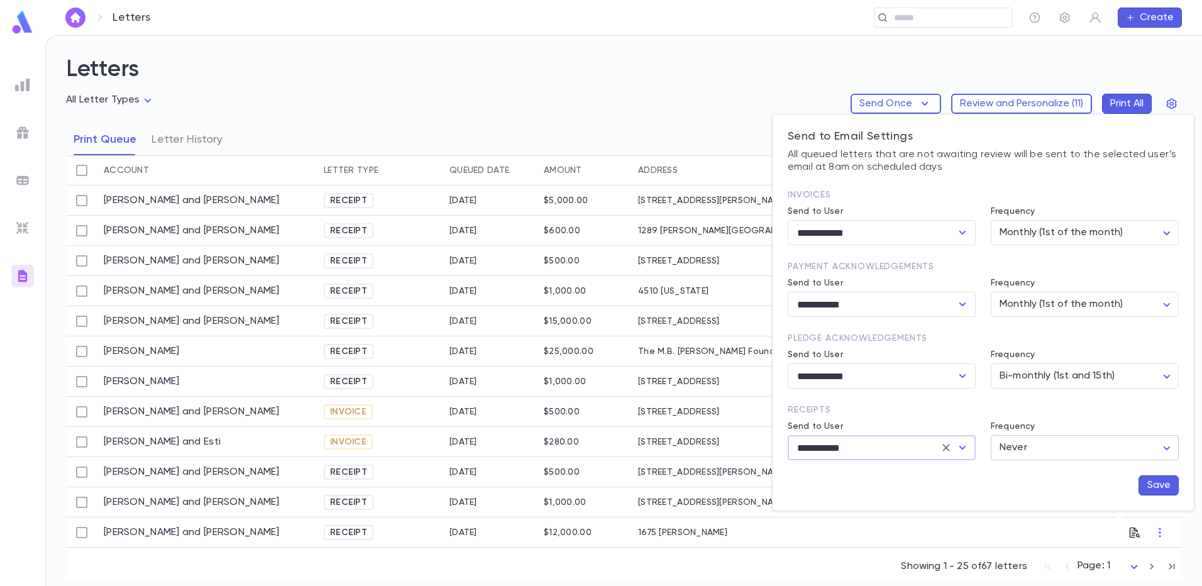
click at [1068, 453] on body "Letters ​ Create Letters All Letter Types Send Once Review and Personalize ( 11…" at bounding box center [601, 310] width 1202 height 551
click at [1049, 511] on span "Bi-monthly (1st and 15th)" at bounding box center [1087, 515] width 167 height 13
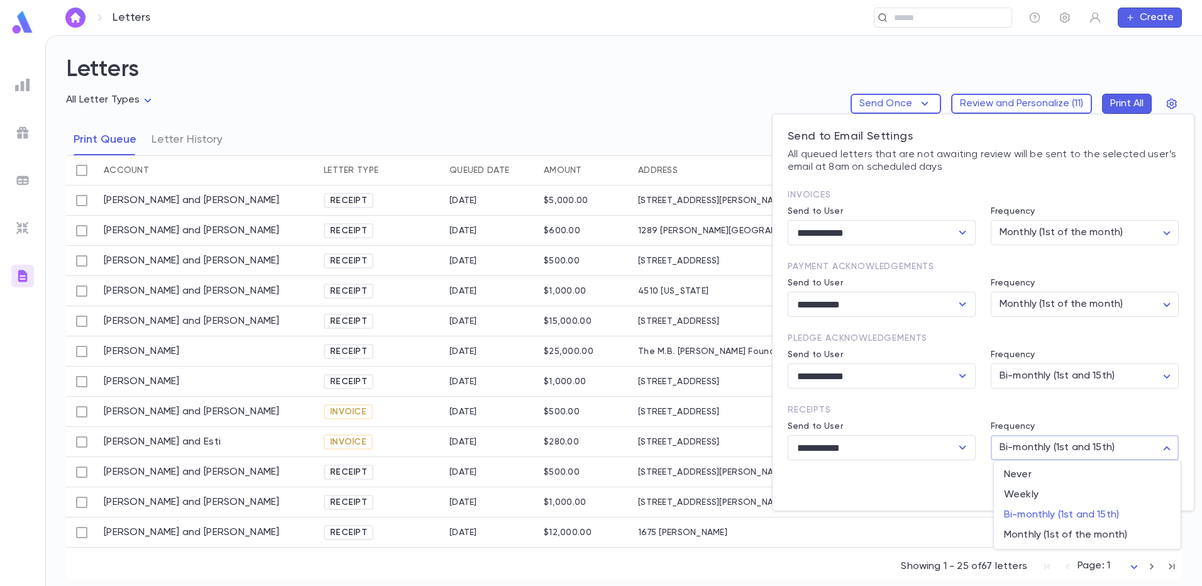
click at [1168, 450] on body "Letters ​ Create Letters All Letter Types Send Once Review and Personalize ( 11…" at bounding box center [601, 310] width 1202 height 551
click at [1057, 533] on span "Monthly (1st of the month)" at bounding box center [1087, 535] width 167 height 13
type input "**********"
click at [1158, 491] on button "Save" at bounding box center [1159, 485] width 40 height 20
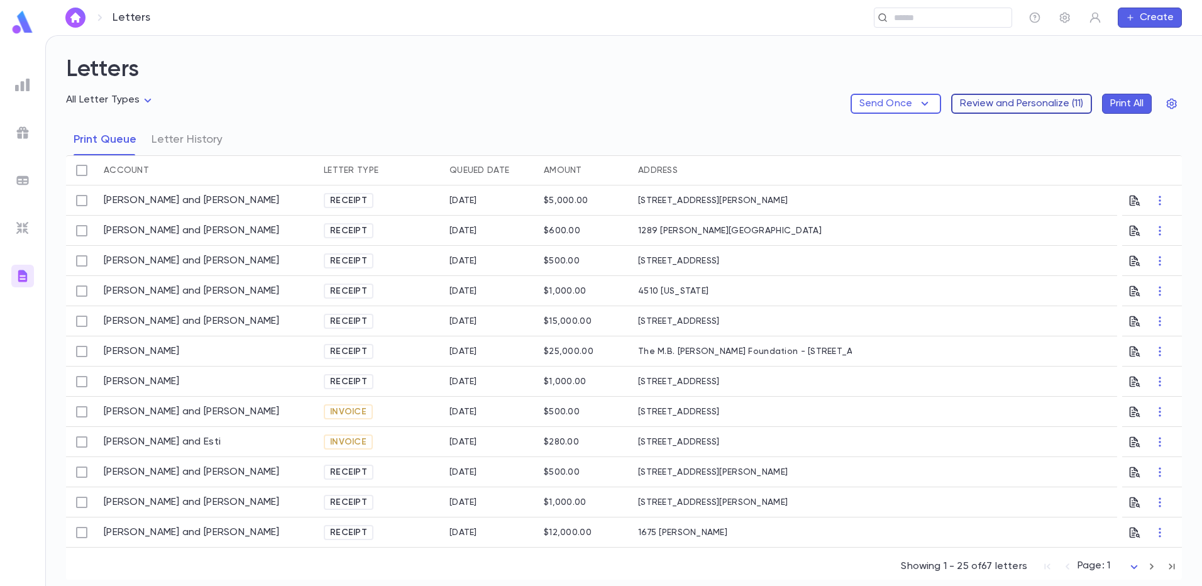
click at [1053, 106] on button "Review and Personalize ( 11 )" at bounding box center [1021, 104] width 141 height 20
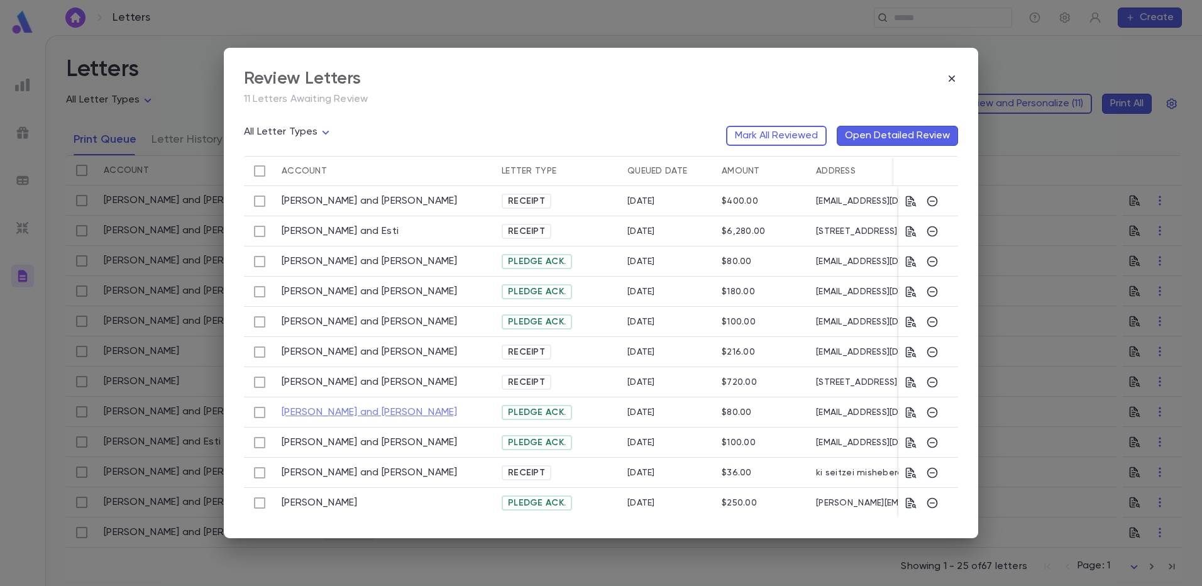
click at [337, 411] on link "[PERSON_NAME] and [PERSON_NAME]" at bounding box center [370, 412] width 176 height 13
click at [327, 500] on link "[PERSON_NAME]" at bounding box center [320, 503] width 76 height 13
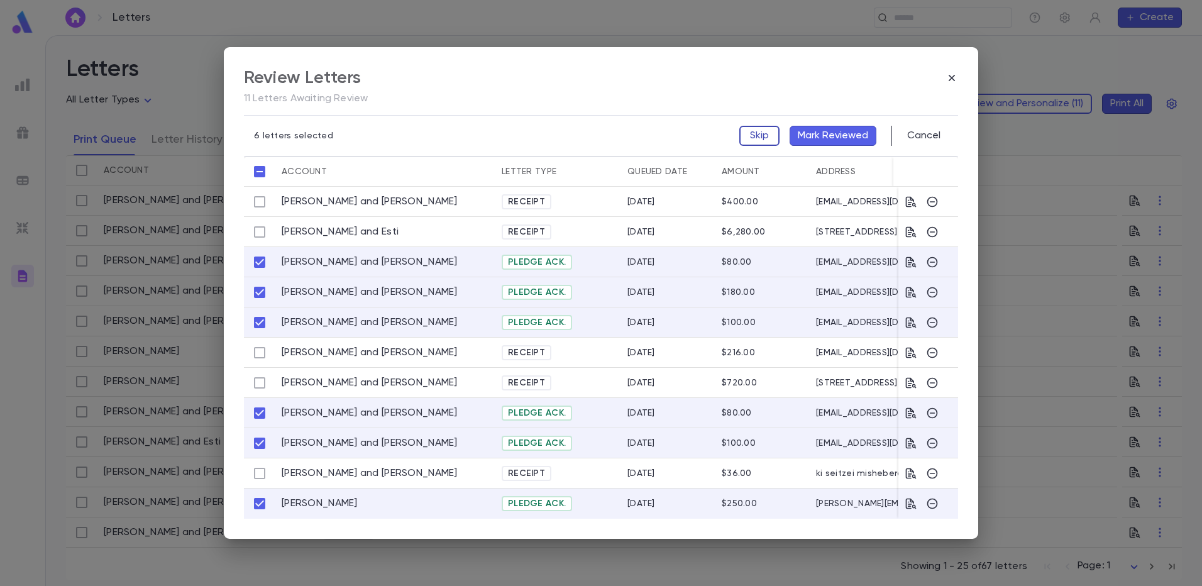
click at [760, 135] on button "Skip" at bounding box center [759, 136] width 40 height 20
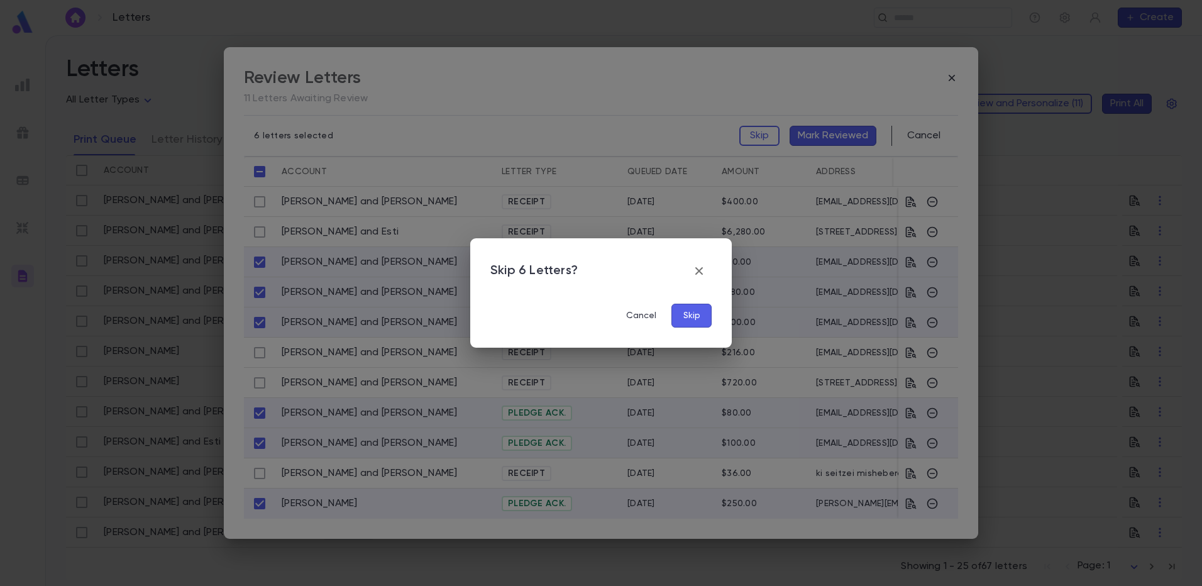
click at [694, 321] on button "Skip" at bounding box center [692, 316] width 40 height 24
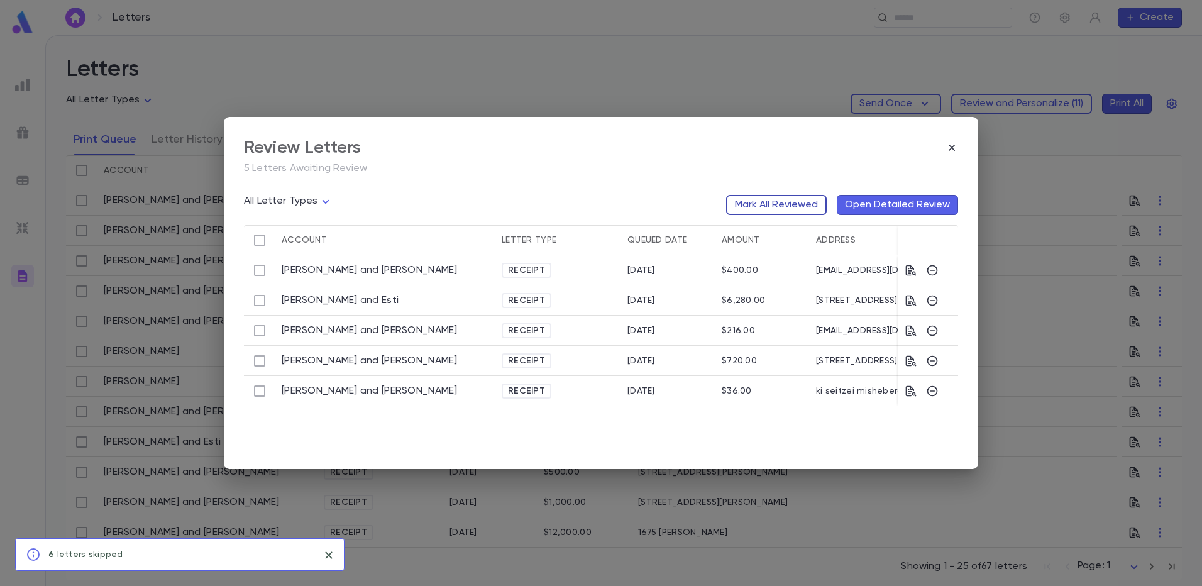
click at [760, 206] on button "Mark All Reviewed" at bounding box center [776, 205] width 101 height 20
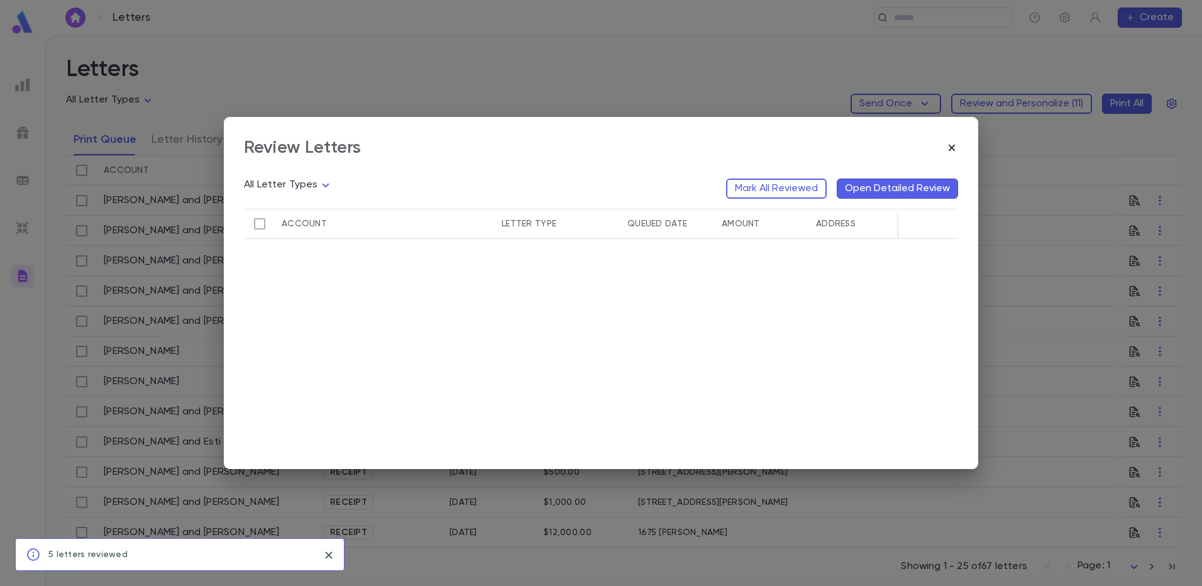
click at [949, 149] on icon "button" at bounding box center [952, 147] width 13 height 13
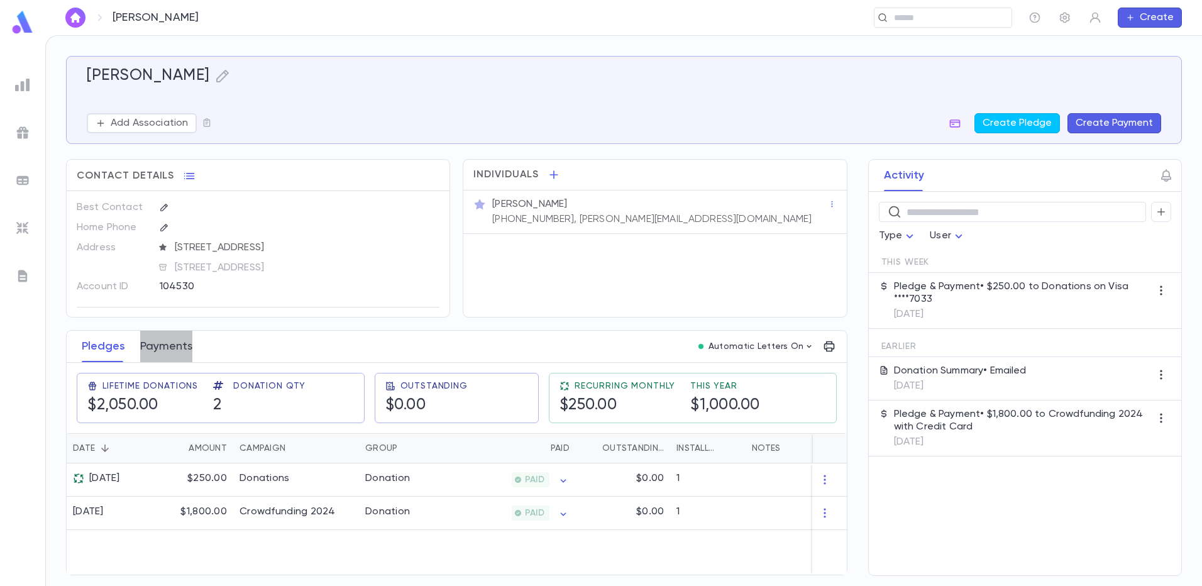
click at [166, 348] on button "Payments" at bounding box center [166, 346] width 52 height 31
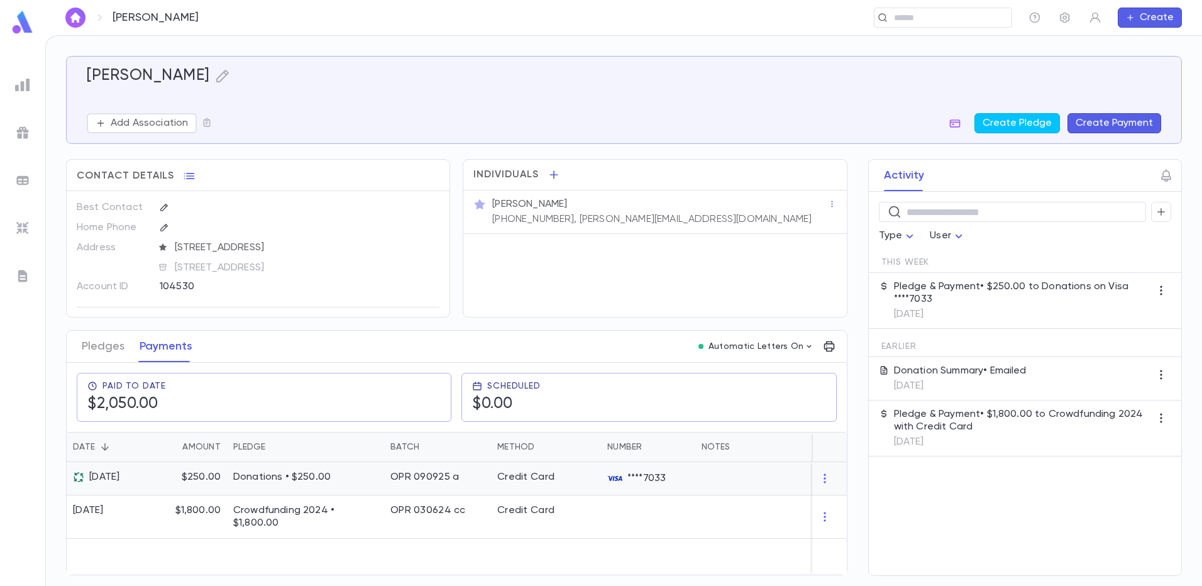
click at [207, 474] on p "$250.00" at bounding box center [201, 477] width 39 height 13
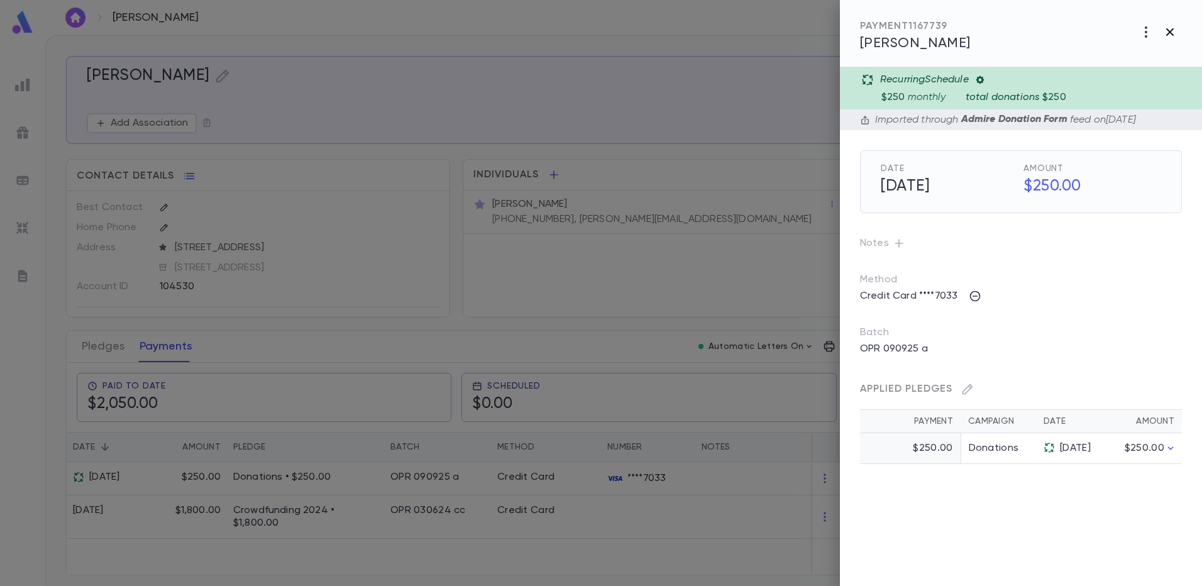
click at [1172, 31] on icon "button" at bounding box center [1170, 32] width 15 height 15
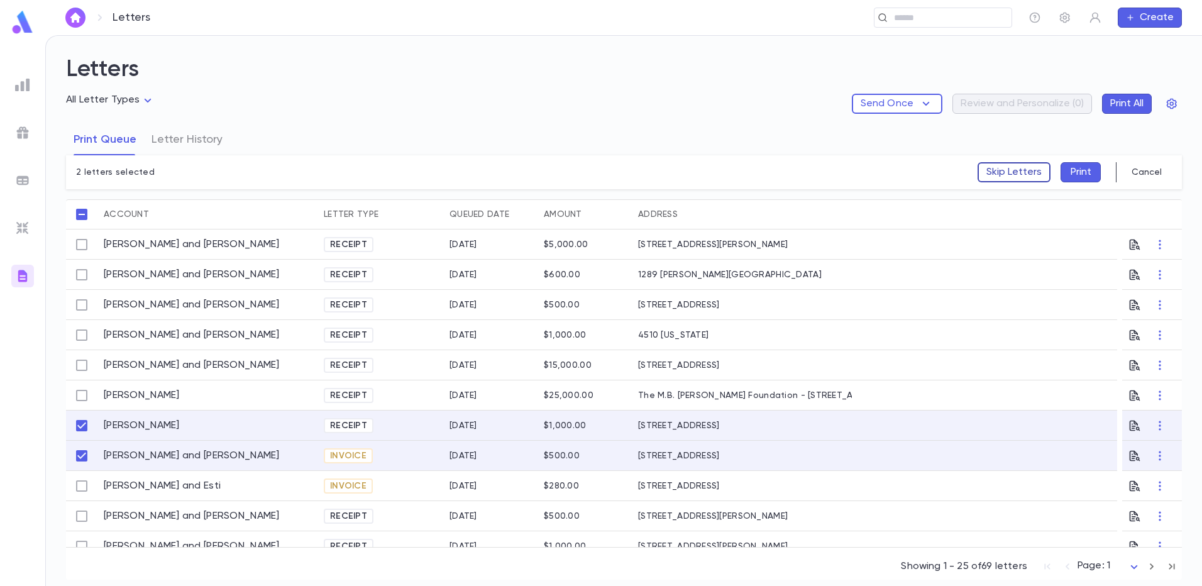
click at [1021, 174] on button "Skip Letters" at bounding box center [1014, 172] width 73 height 20
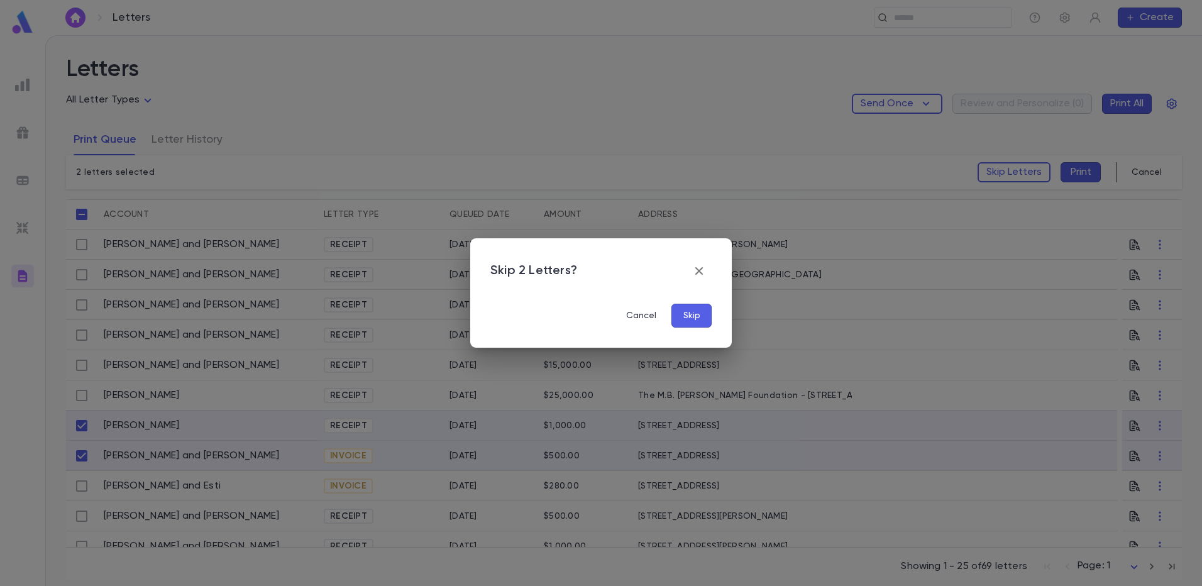
click at [686, 312] on button "Skip" at bounding box center [692, 316] width 40 height 24
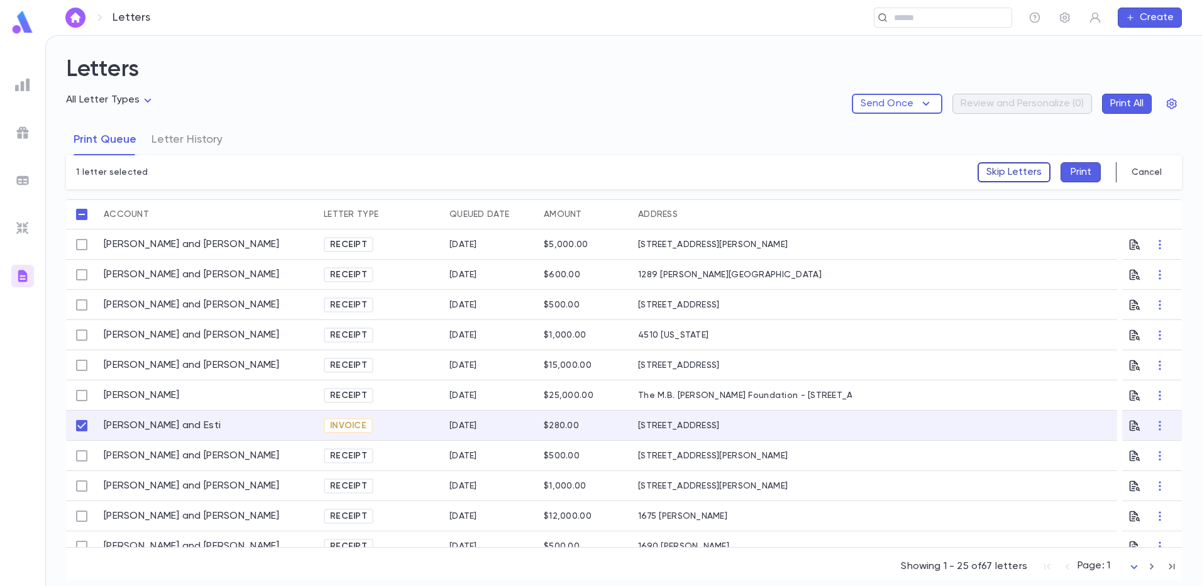
click at [1029, 170] on button "Skip Letters" at bounding box center [1014, 172] width 73 height 20
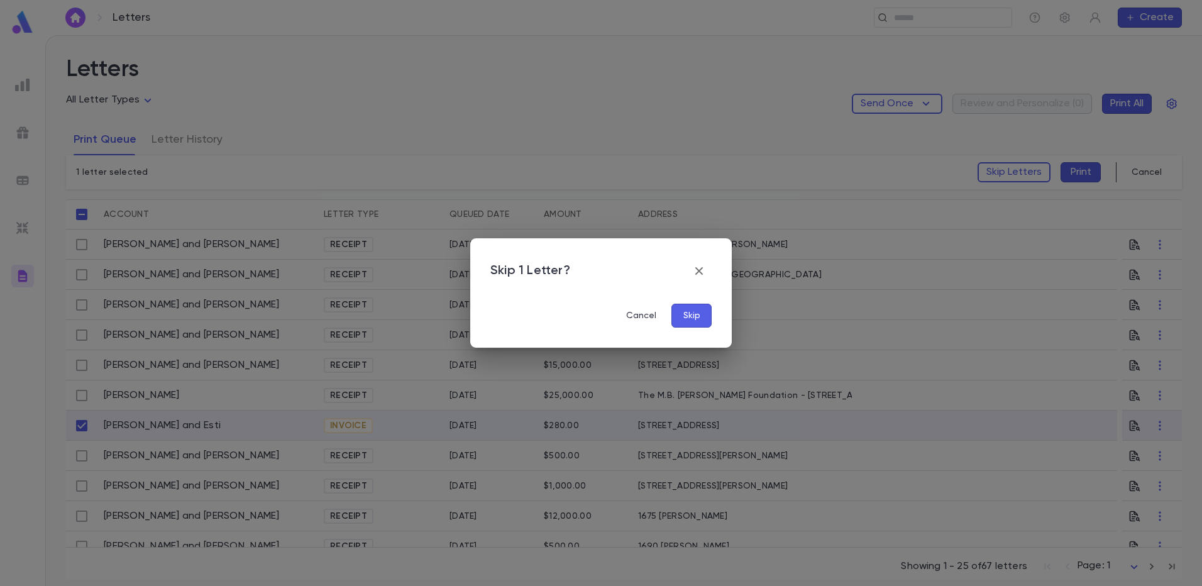
click at [688, 319] on button "Skip" at bounding box center [692, 316] width 40 height 24
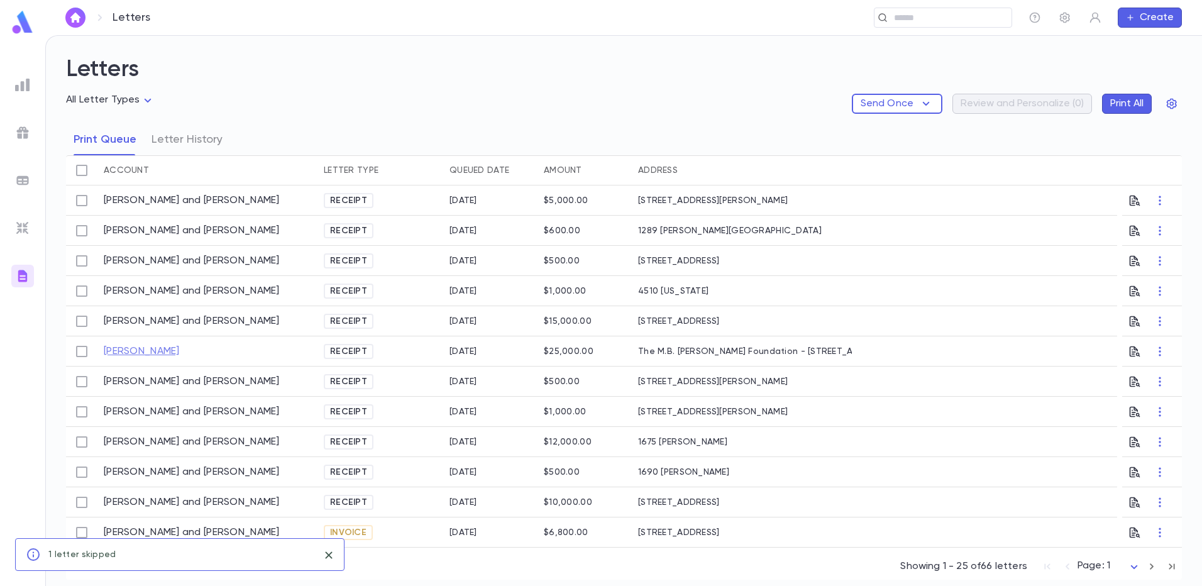
click at [136, 355] on link "Mehler, Philip" at bounding box center [142, 351] width 76 height 13
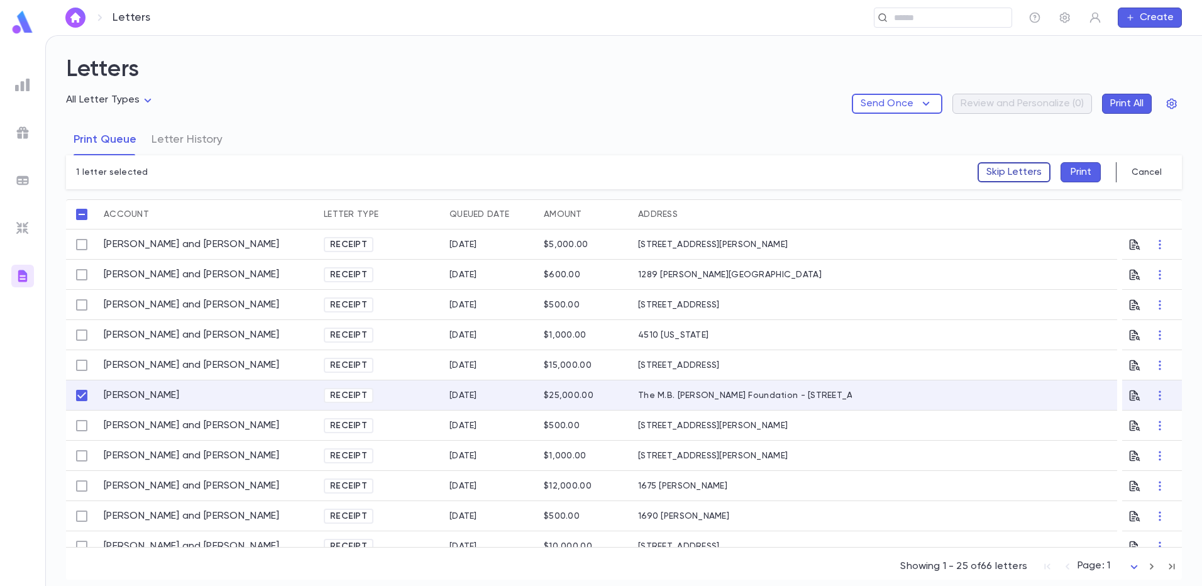
click at [1020, 177] on button "Skip Letters" at bounding box center [1014, 172] width 73 height 20
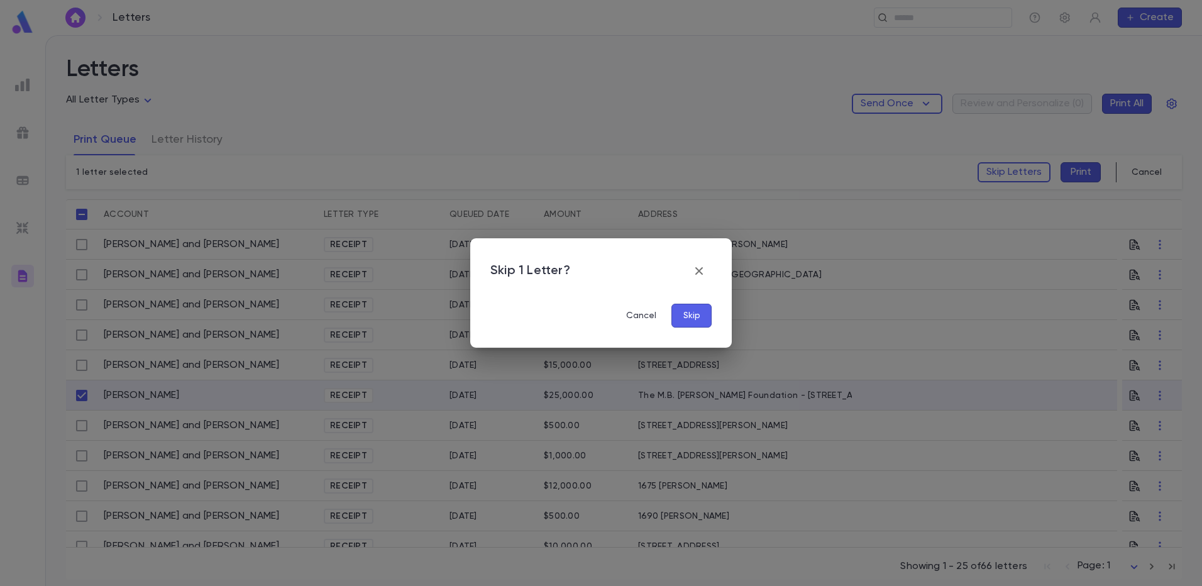
click at [695, 320] on button "Skip" at bounding box center [692, 316] width 40 height 24
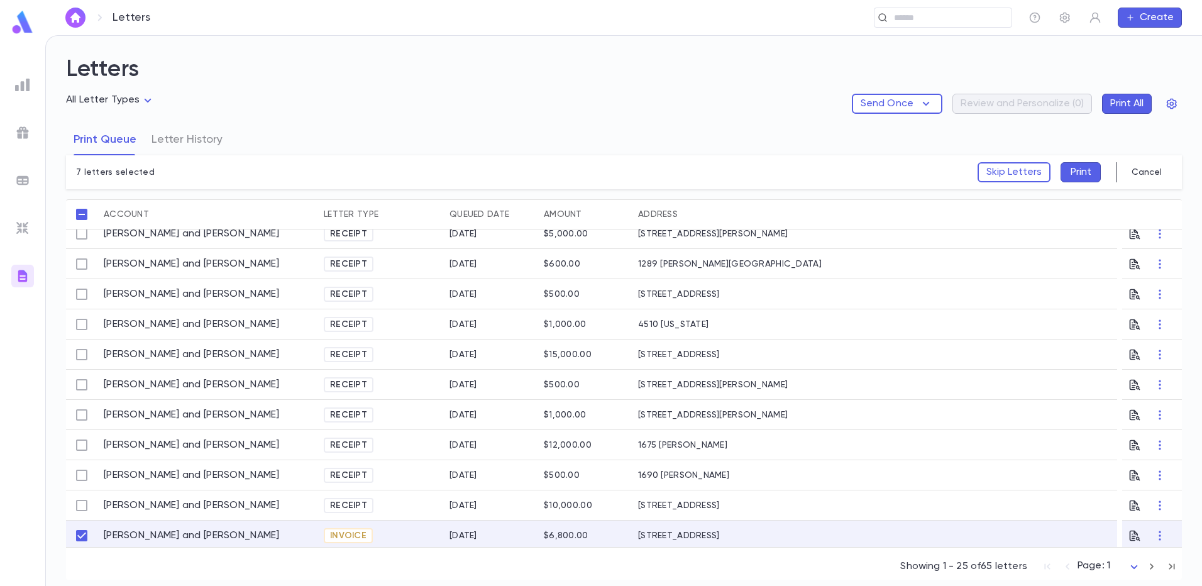
scroll to position [3, 0]
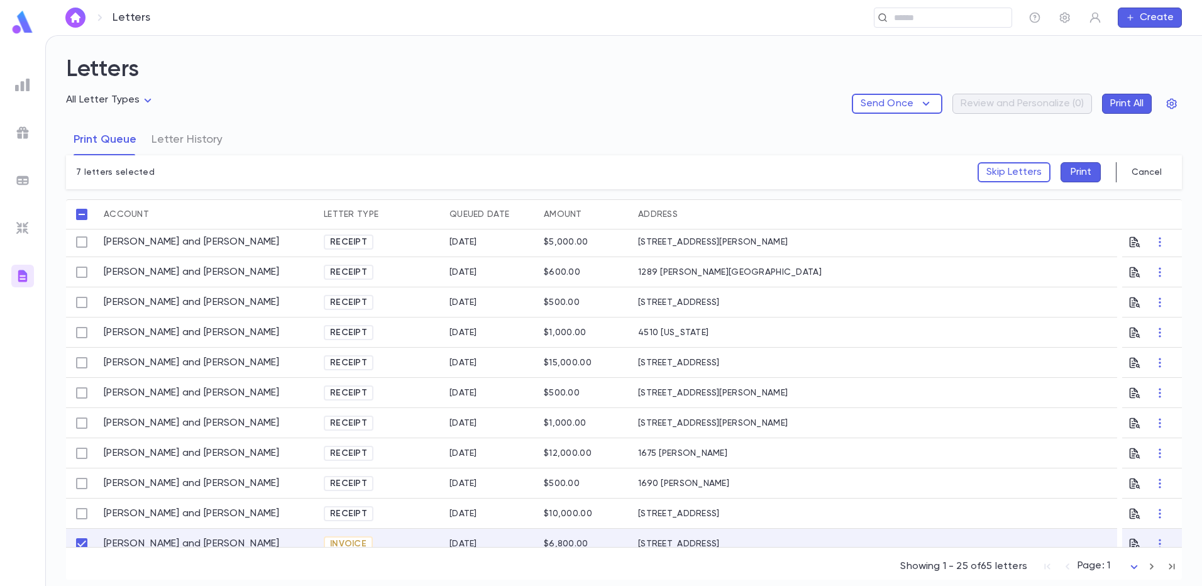
click at [359, 217] on div "Letter Type" at bounding box center [351, 214] width 55 height 30
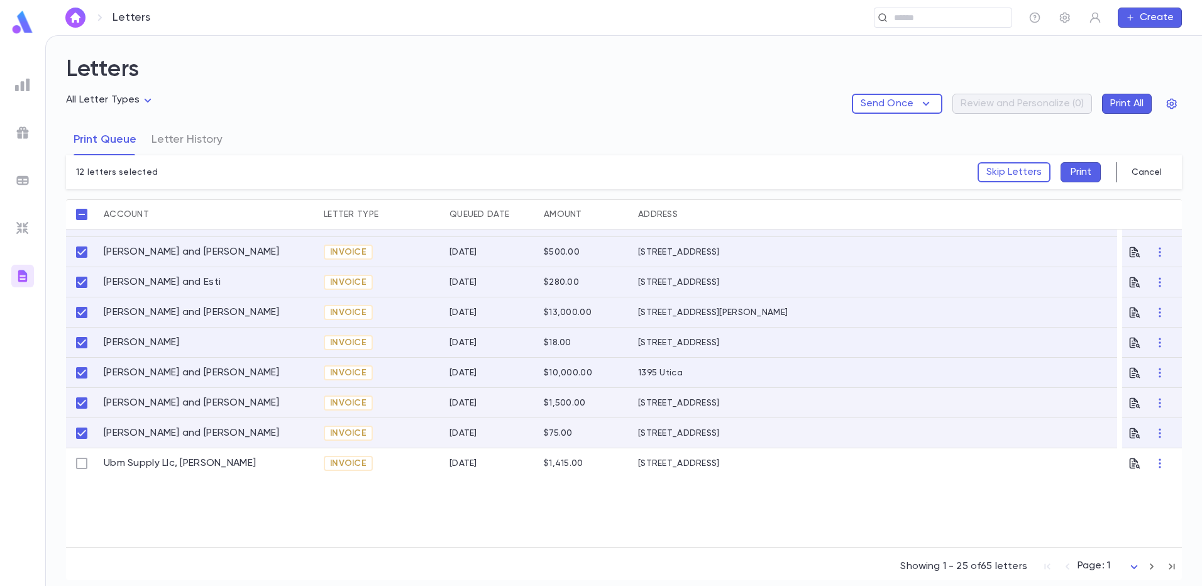
scroll to position [475, 0]
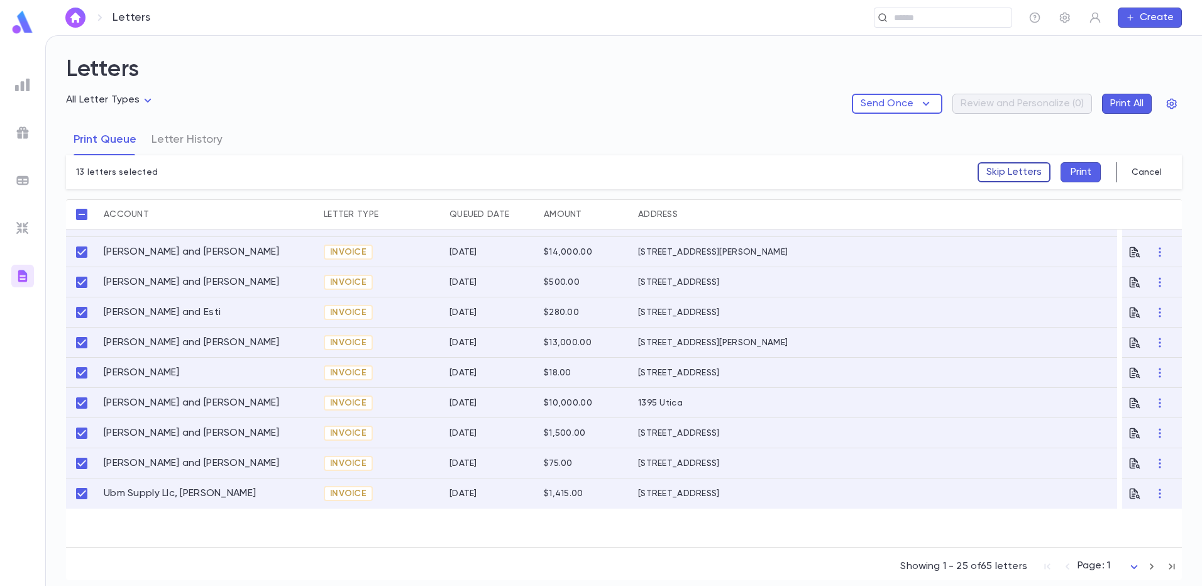
click at [996, 178] on button "Skip Letters" at bounding box center [1014, 172] width 73 height 20
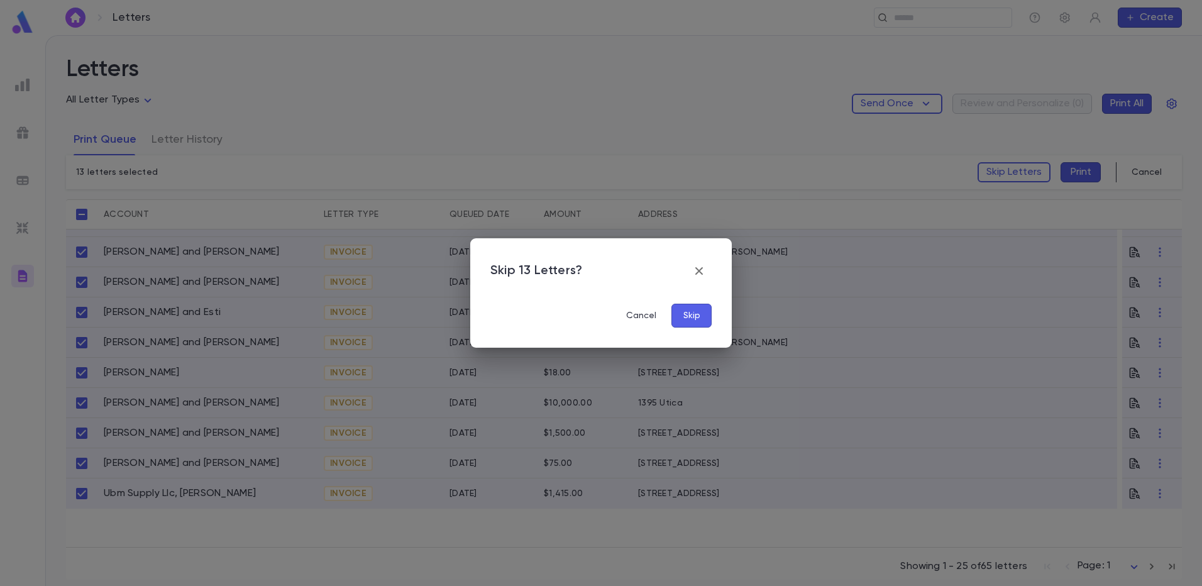
click at [691, 316] on button "Skip" at bounding box center [692, 316] width 40 height 24
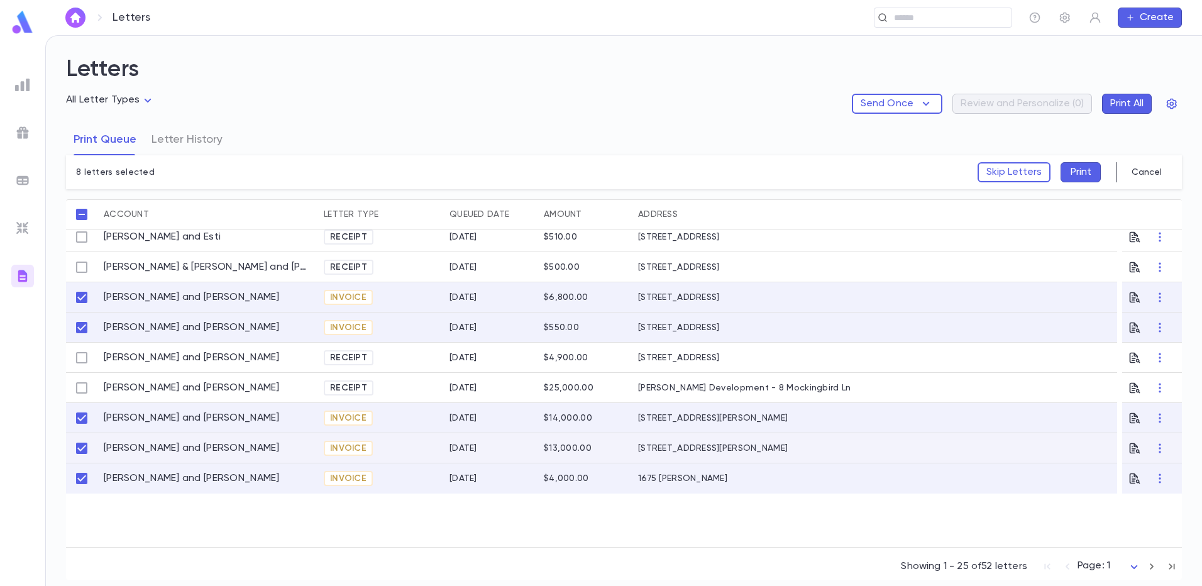
scroll to position [503, 0]
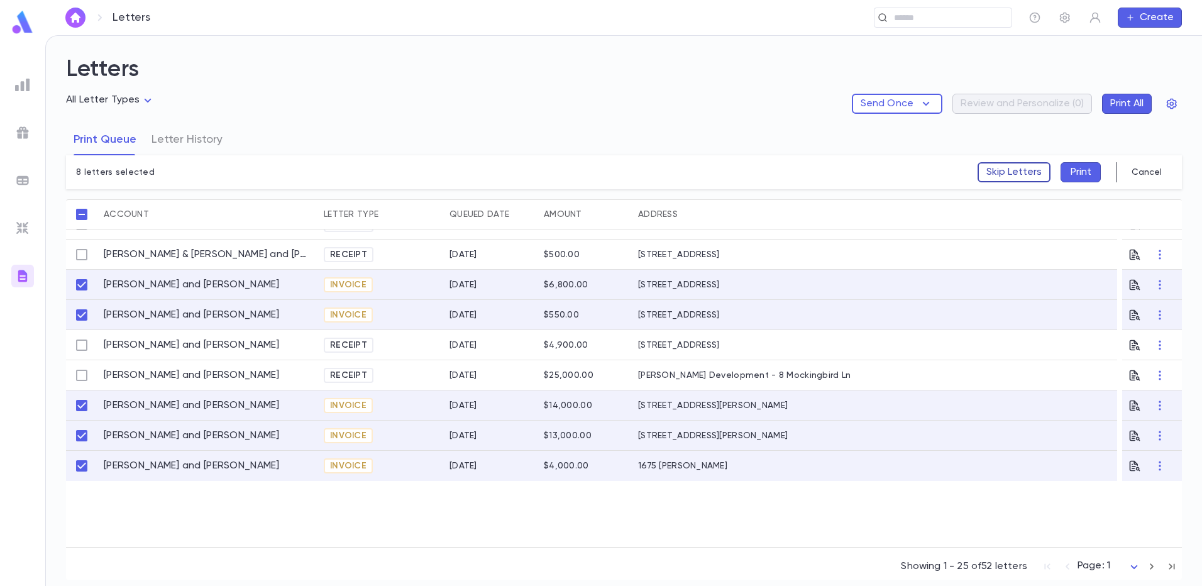
click at [1032, 174] on button "Skip Letters" at bounding box center [1014, 172] width 73 height 20
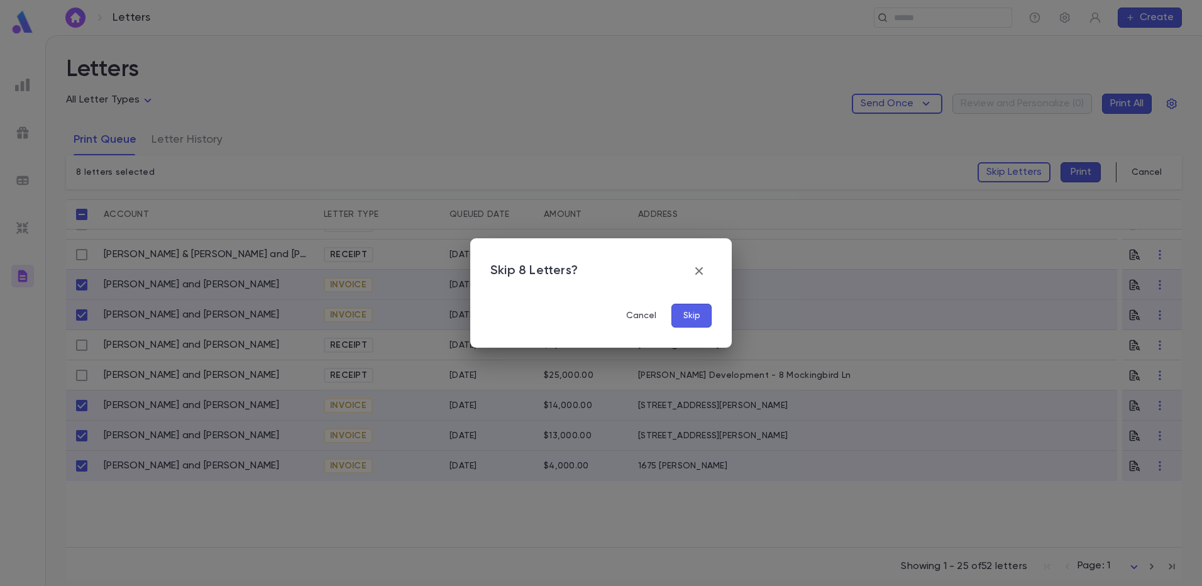
click at [692, 318] on button "Skip" at bounding box center [692, 316] width 40 height 24
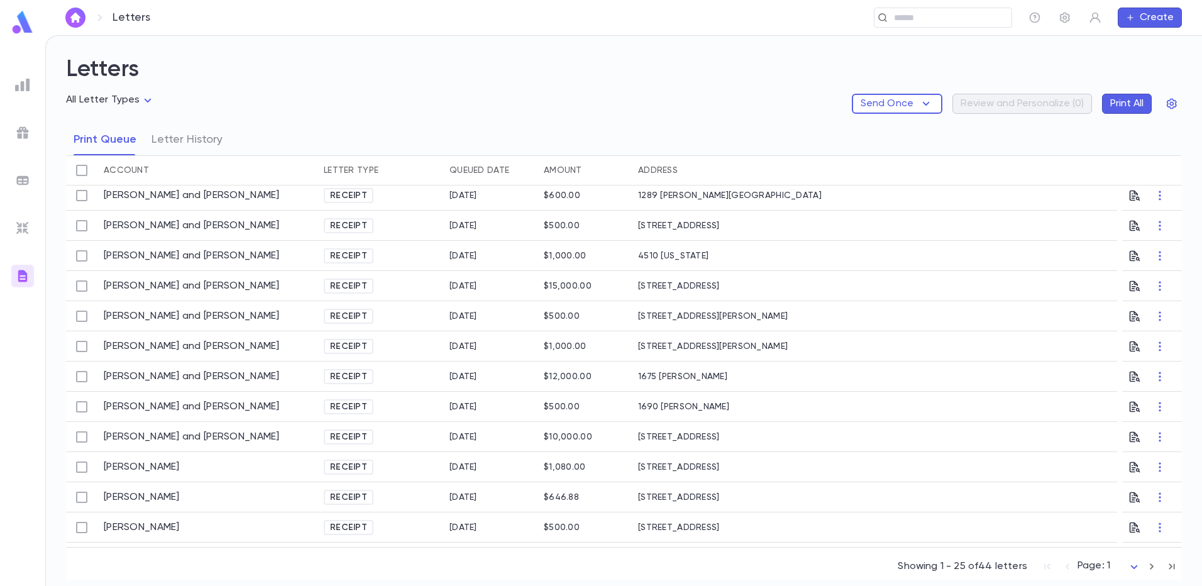
scroll to position [0, 0]
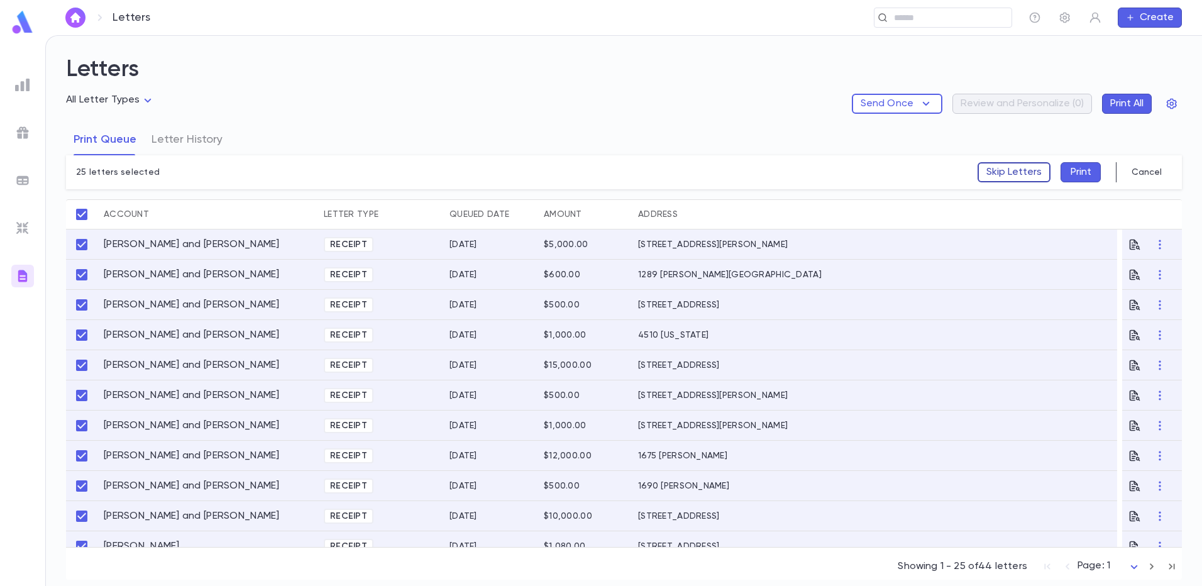
click at [1020, 167] on button "Skip Letters" at bounding box center [1014, 172] width 73 height 20
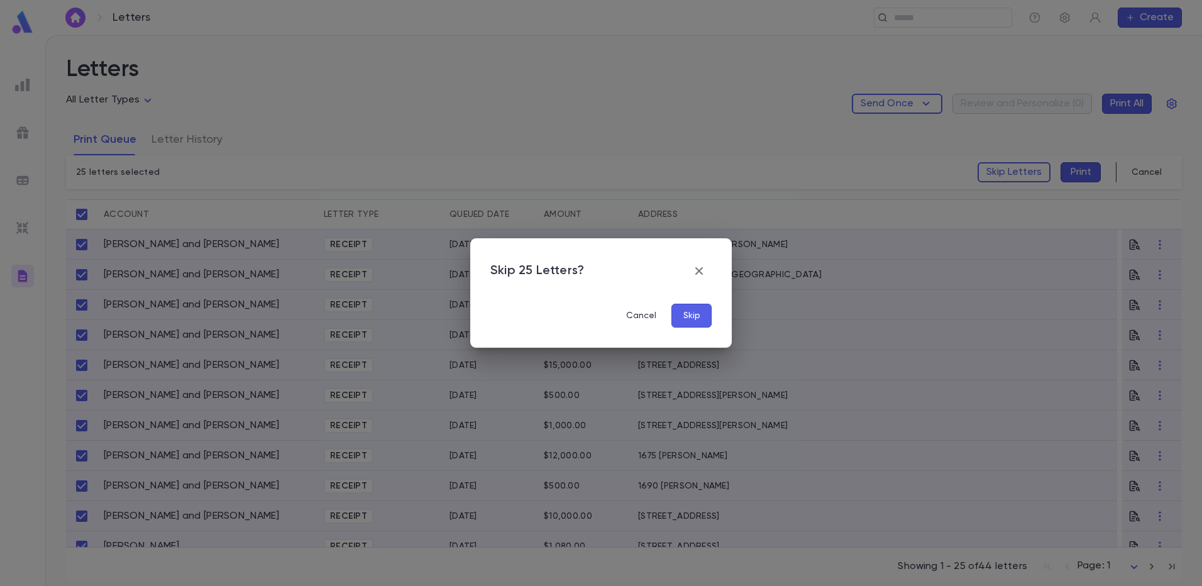
click at [692, 314] on button "Skip" at bounding box center [692, 316] width 40 height 24
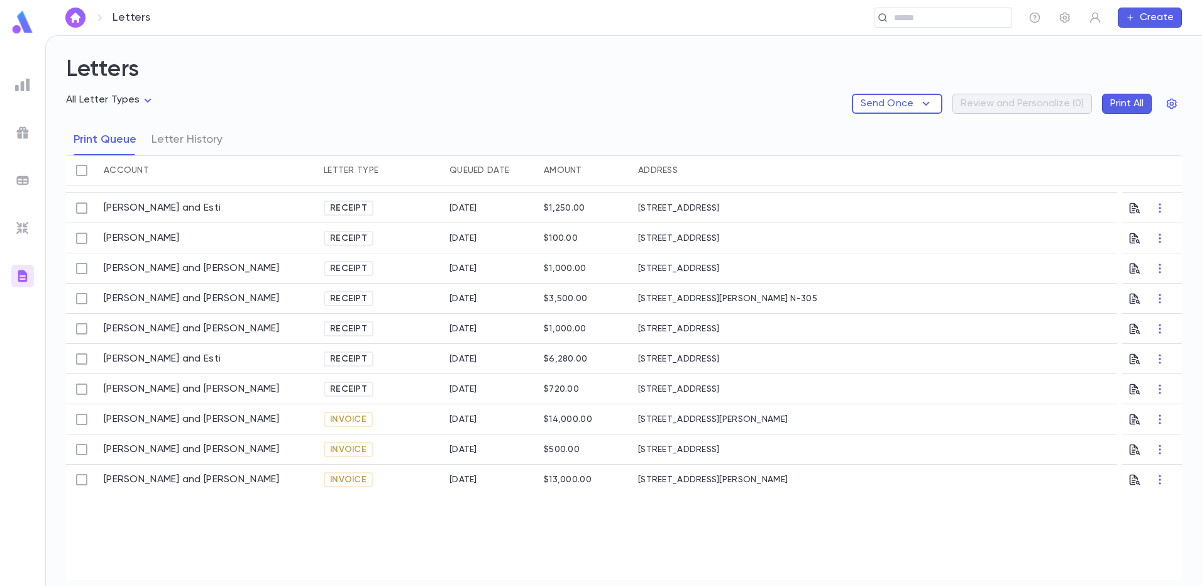
scroll to position [270, 0]
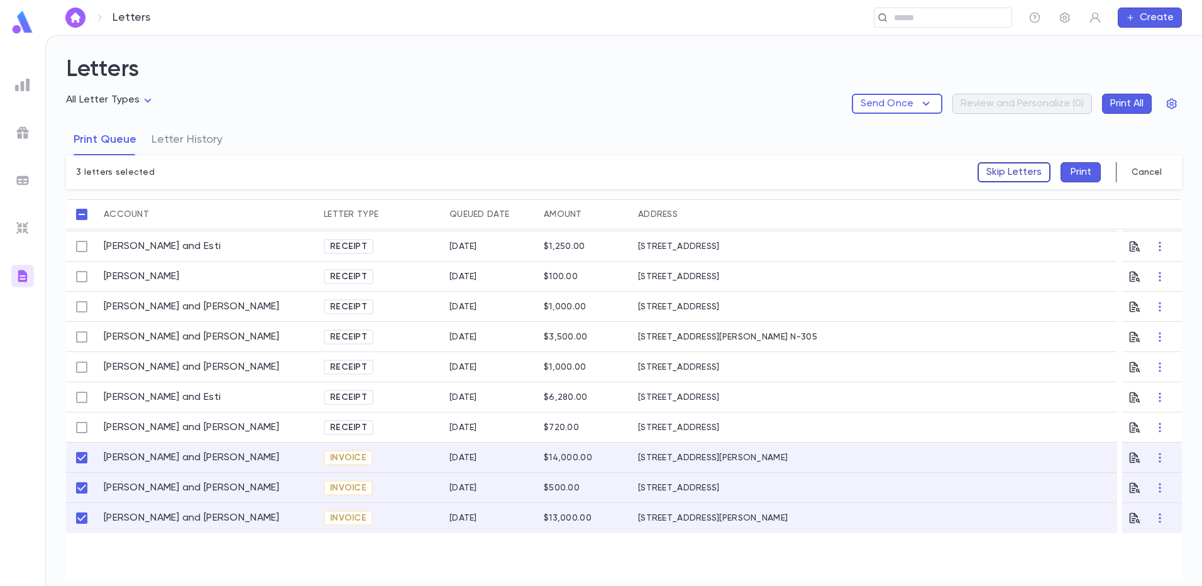
click at [998, 167] on button "Skip Letters" at bounding box center [1014, 172] width 73 height 20
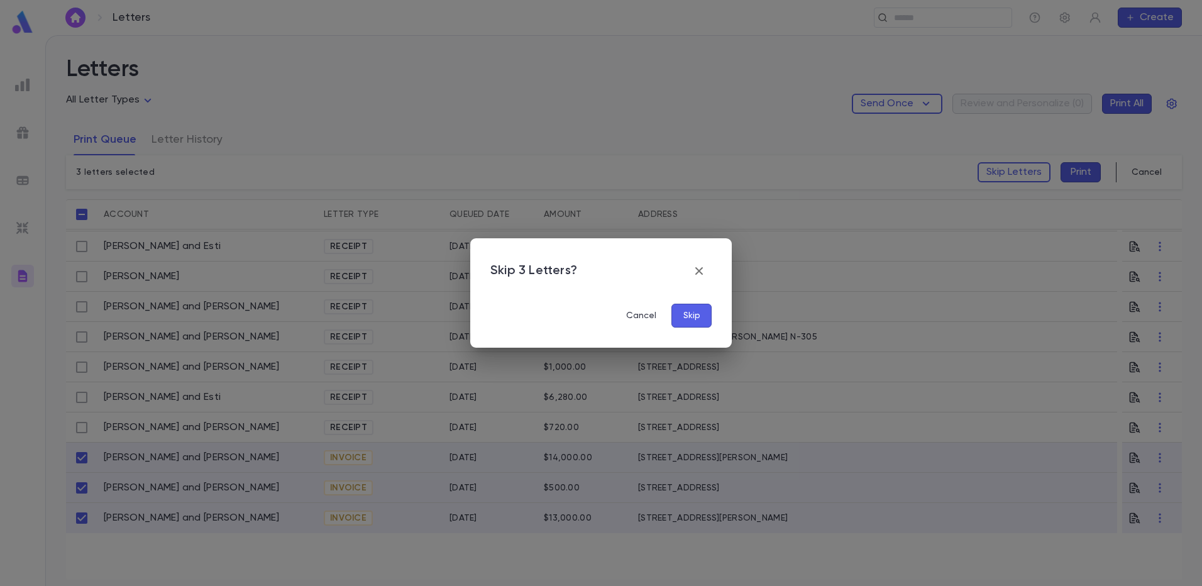
click at [688, 321] on button "Skip" at bounding box center [692, 316] width 40 height 24
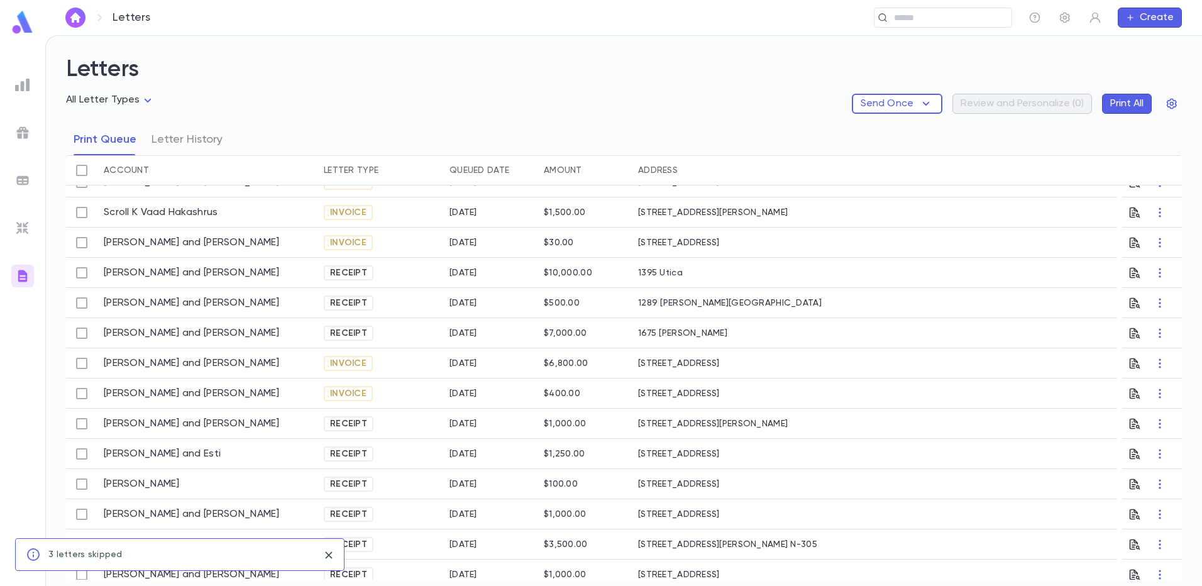
scroll to position [0, 0]
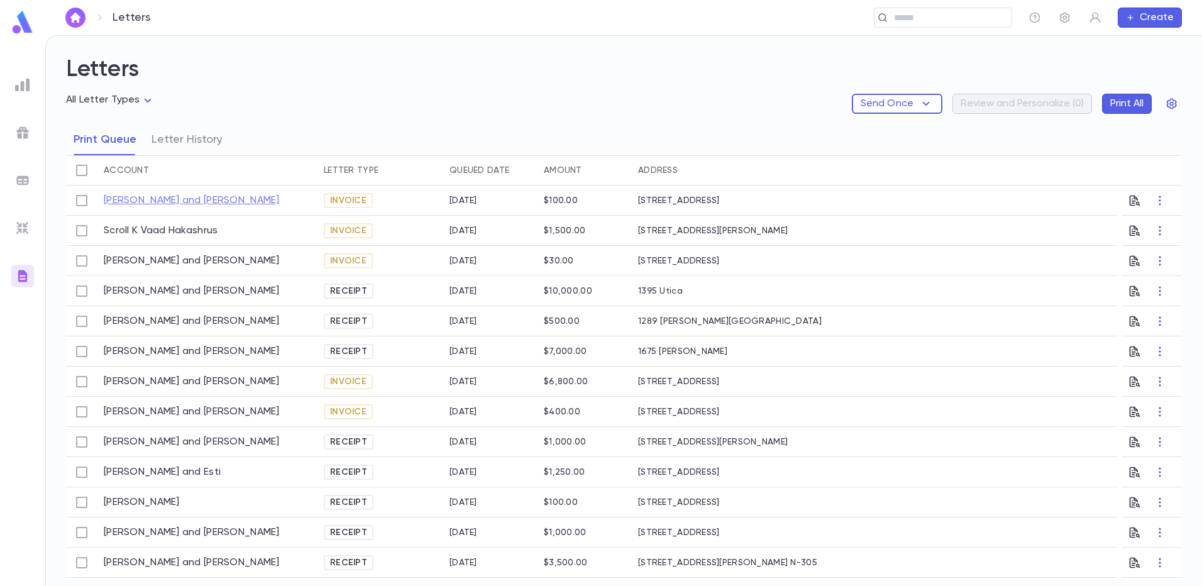
click at [188, 200] on link "[PERSON_NAME] and [PERSON_NAME]" at bounding box center [192, 200] width 176 height 13
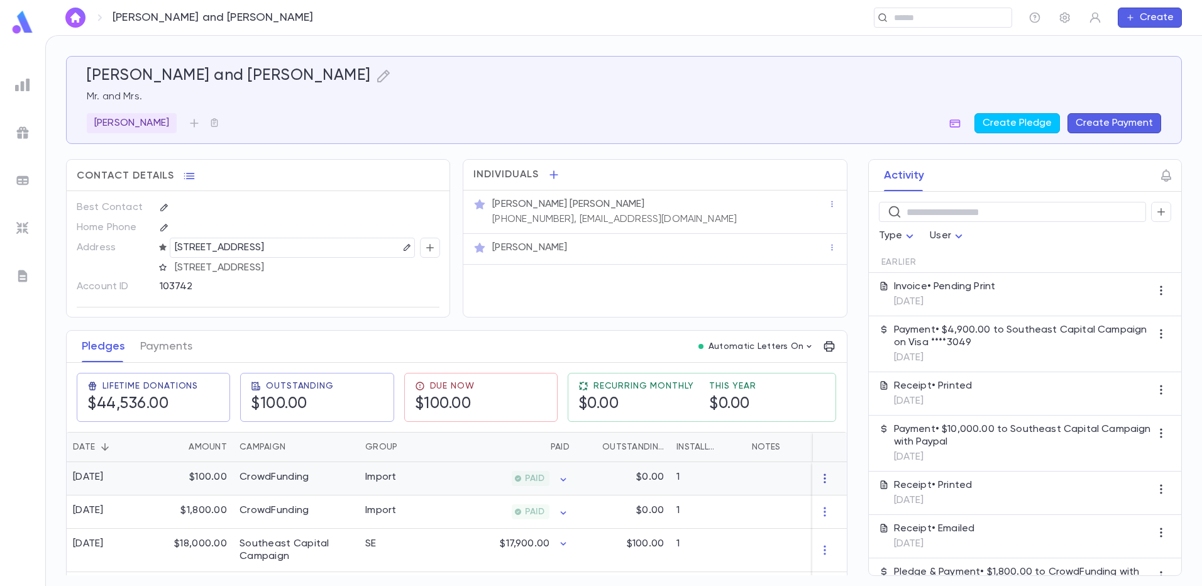
click at [819, 482] on icon "button" at bounding box center [825, 478] width 13 height 13
click at [836, 501] on li "Delete" at bounding box center [843, 499] width 53 height 20
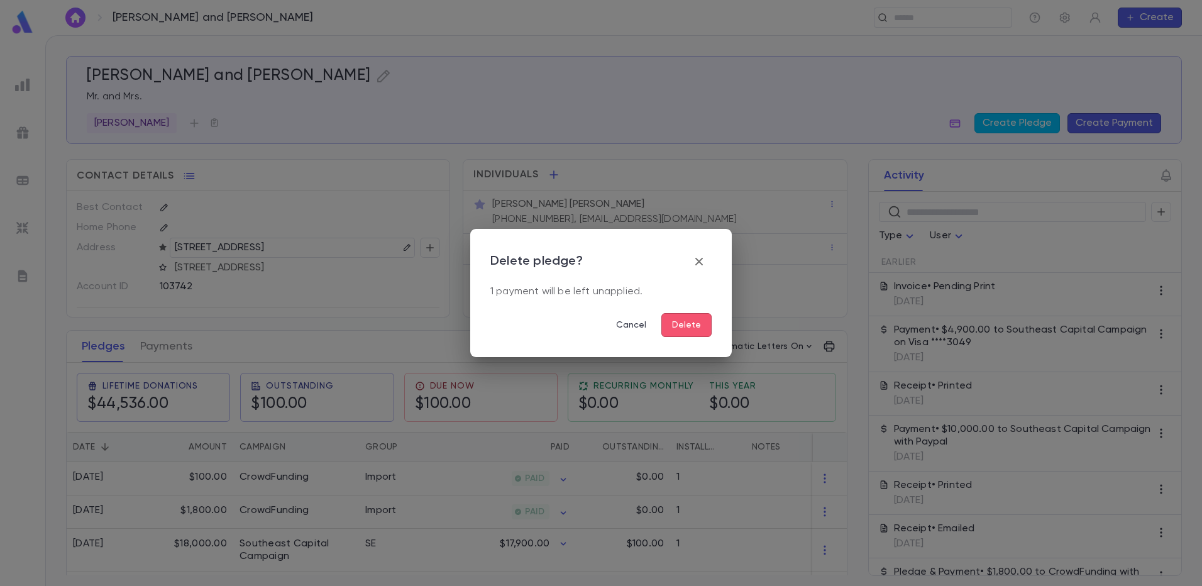
click at [692, 332] on button "Delete" at bounding box center [686, 325] width 50 height 24
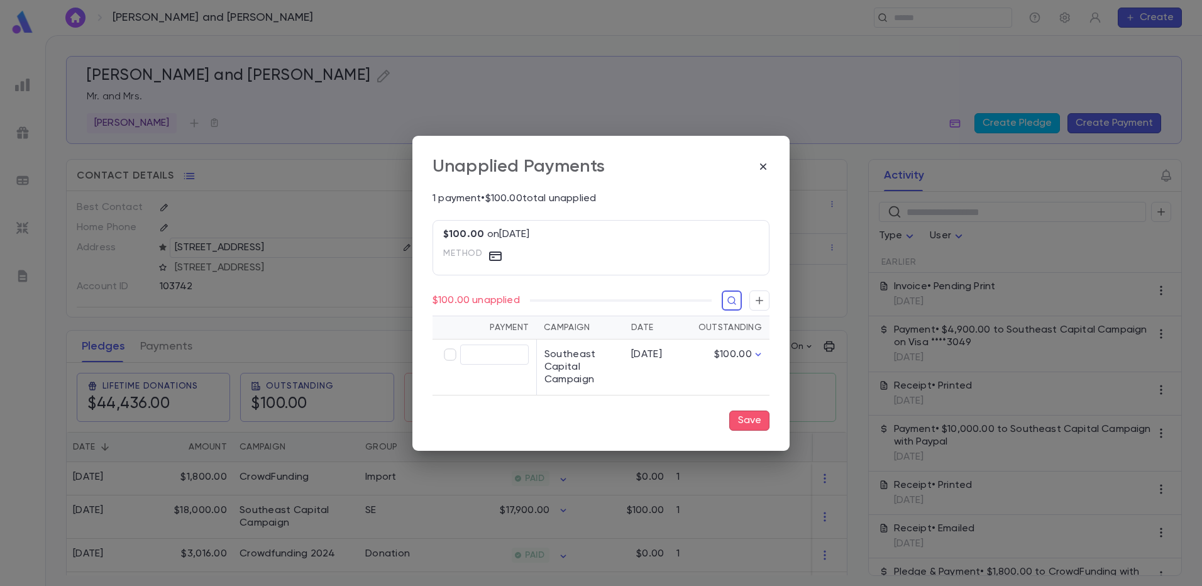
type input "******"
click at [742, 418] on button "Save" at bounding box center [749, 421] width 40 height 20
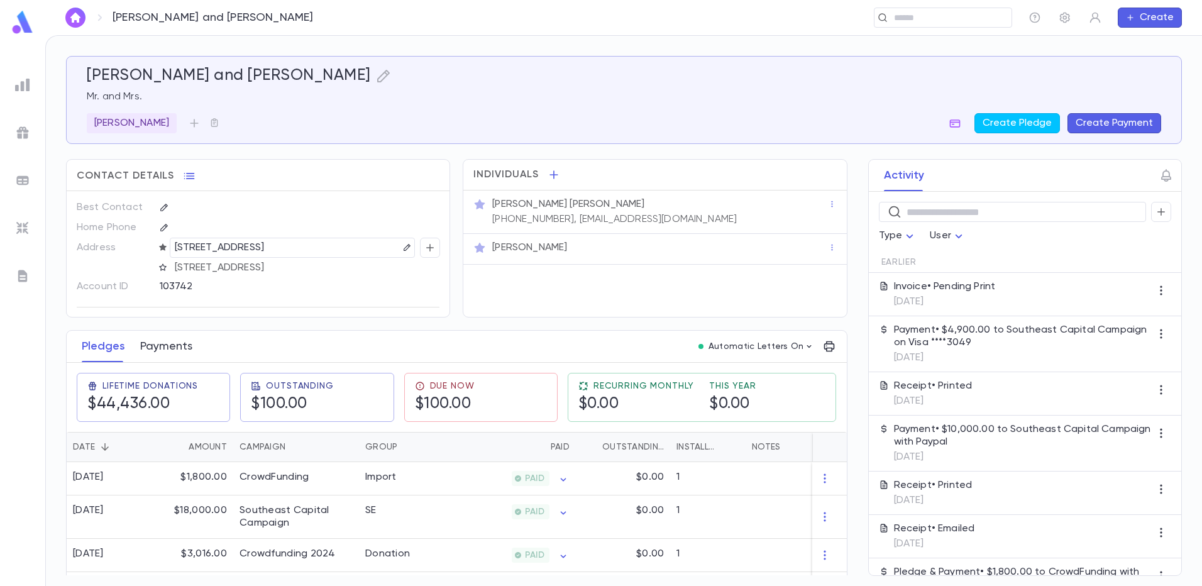
click at [178, 348] on button "Payments" at bounding box center [166, 346] width 52 height 31
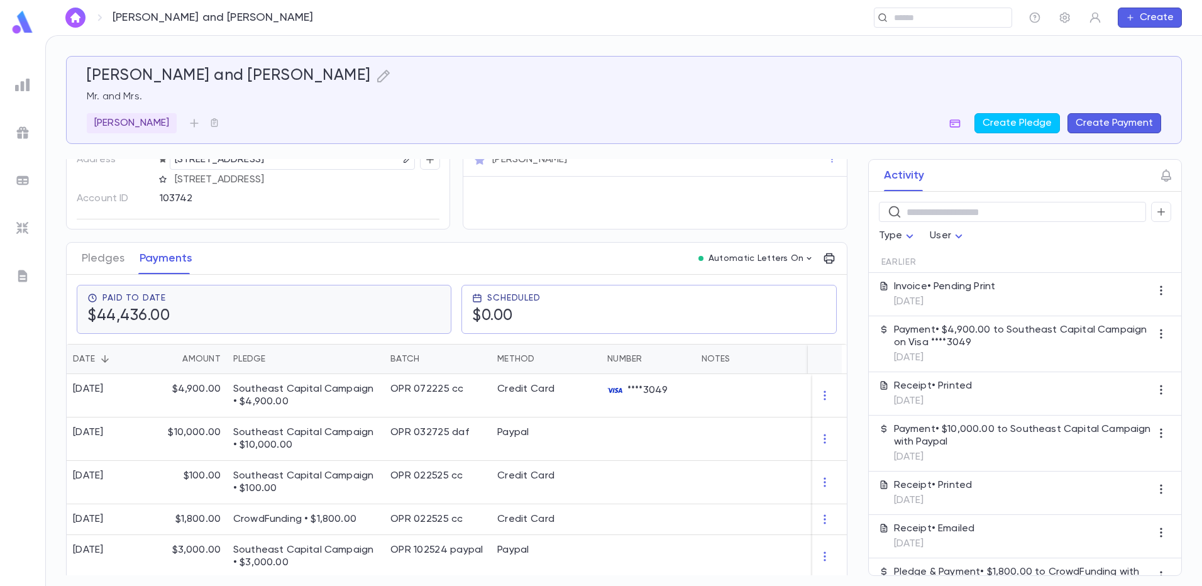
scroll to position [126, 0]
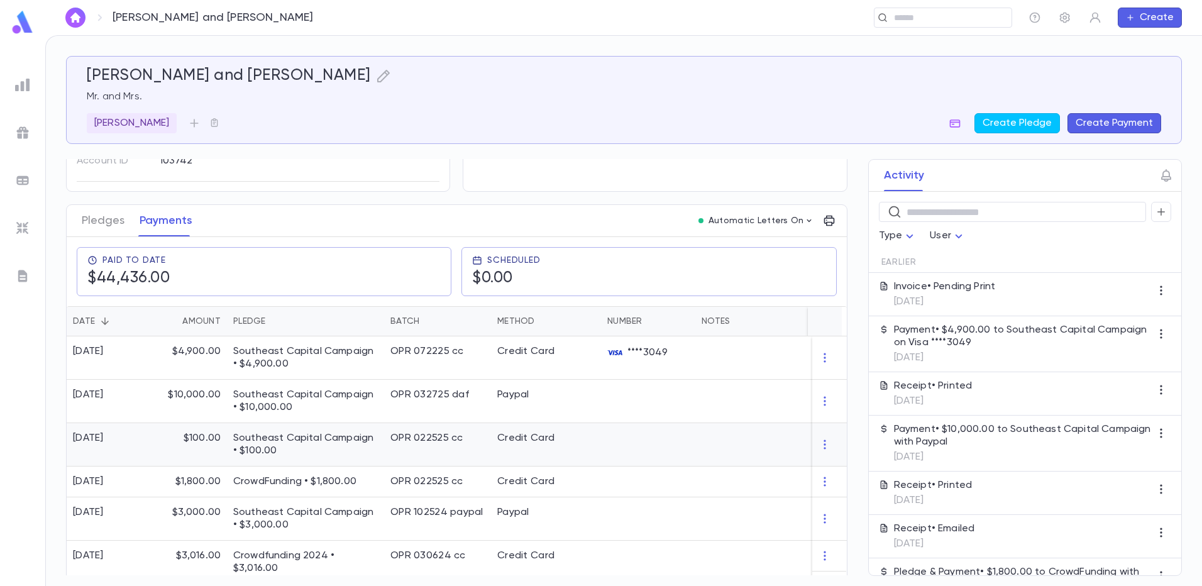
click at [210, 443] on p "$100.00" at bounding box center [202, 438] width 37 height 13
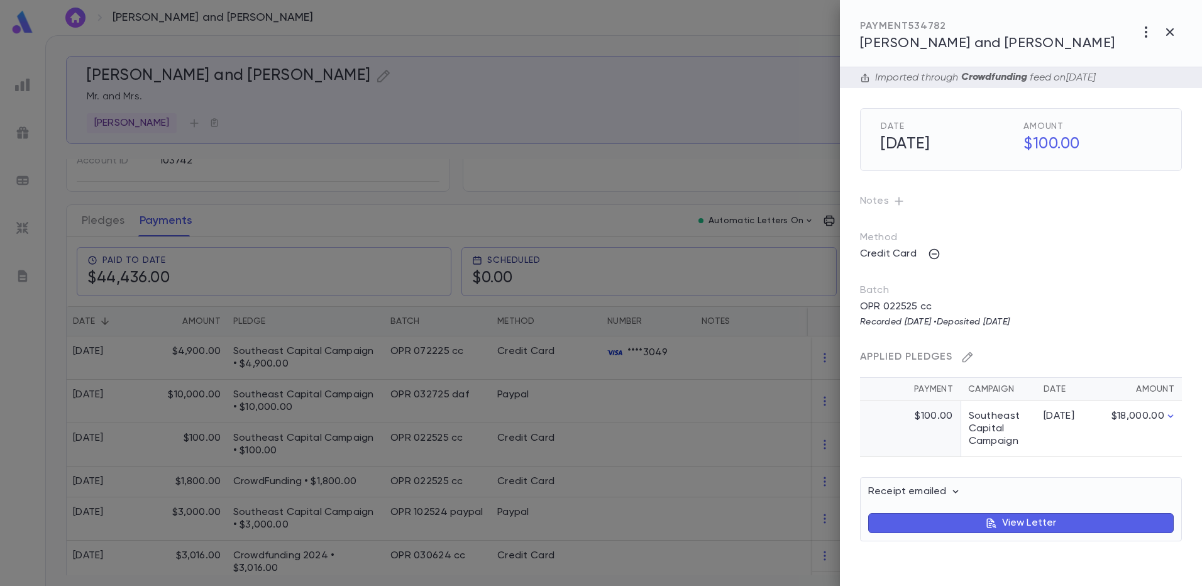
click at [966, 360] on icon "button" at bounding box center [968, 357] width 11 height 11
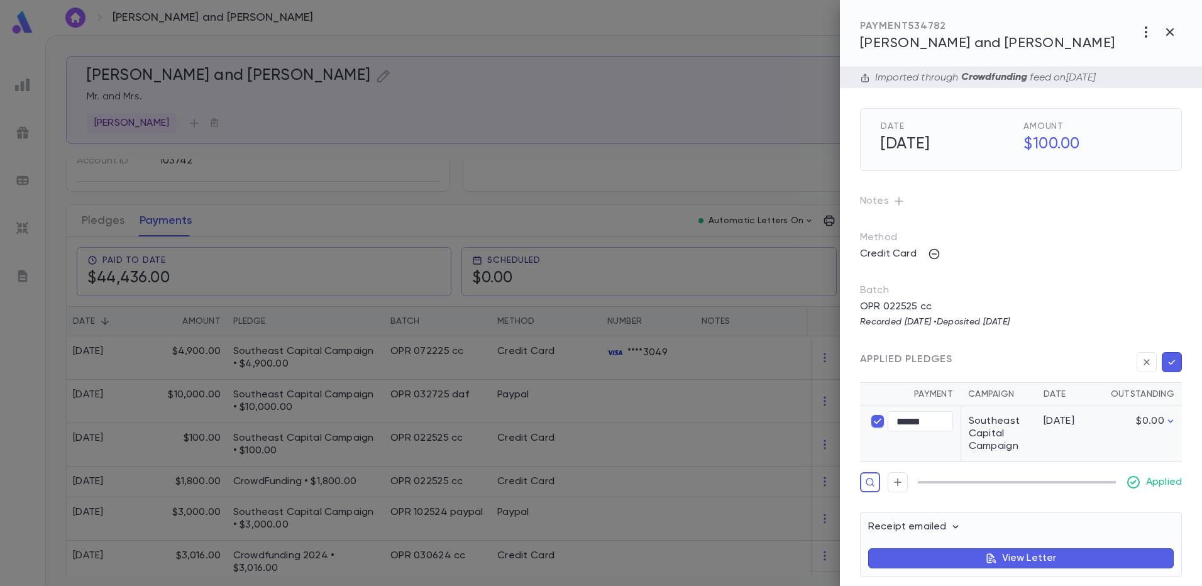
scroll to position [16, 0]
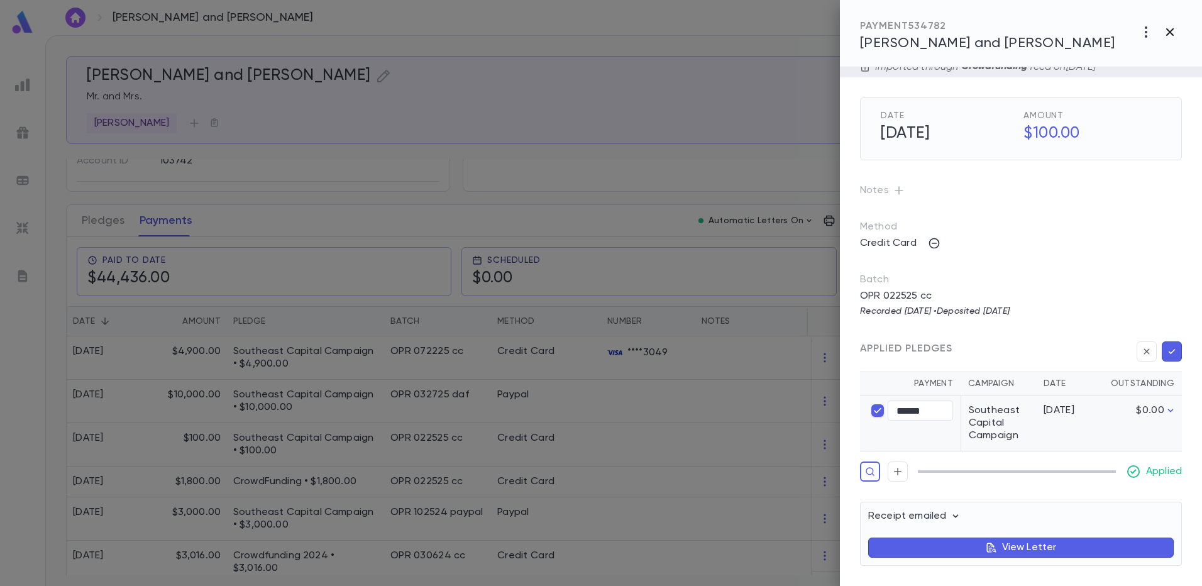
click at [1168, 33] on icon "button" at bounding box center [1170, 32] width 15 height 15
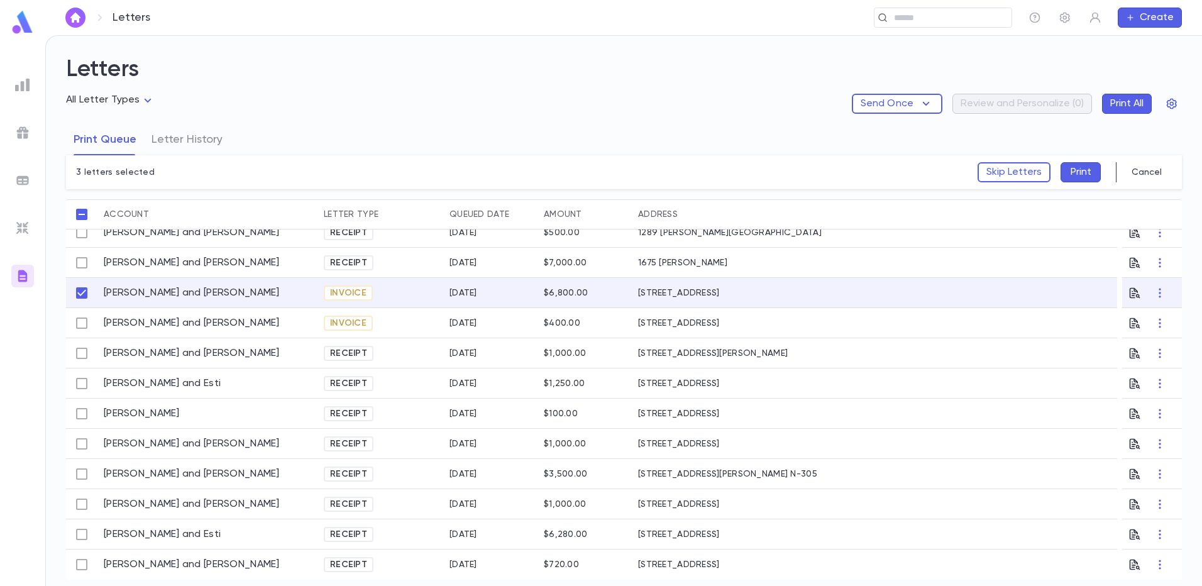
scroll to position [72, 0]
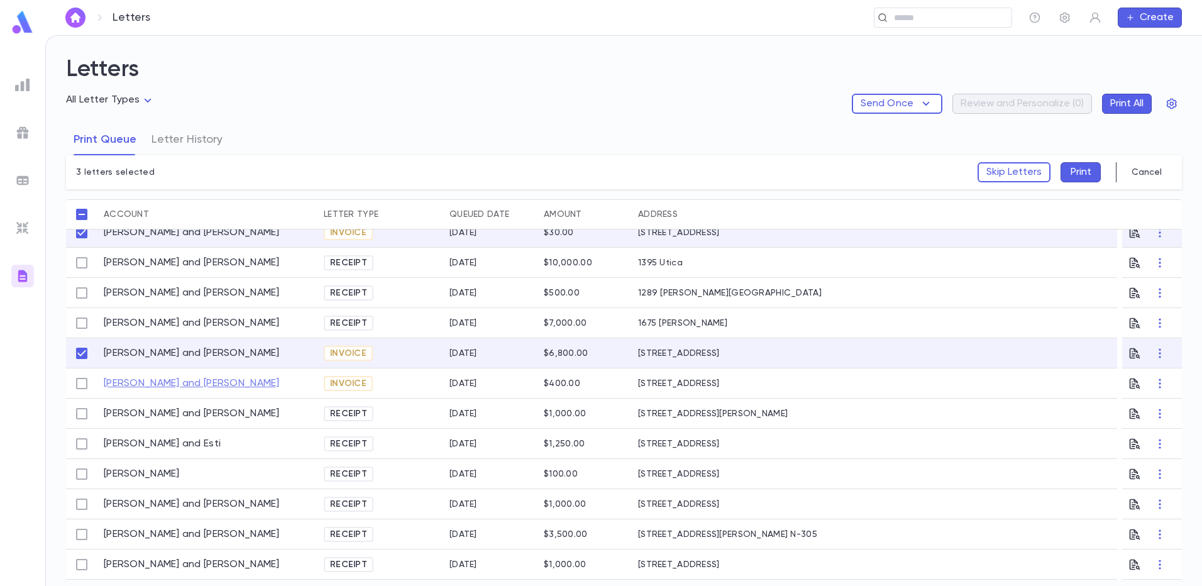
click at [127, 384] on link "[PERSON_NAME] and [PERSON_NAME]" at bounding box center [192, 383] width 176 height 13
click at [1004, 167] on button "Skip Letters" at bounding box center [1014, 172] width 73 height 20
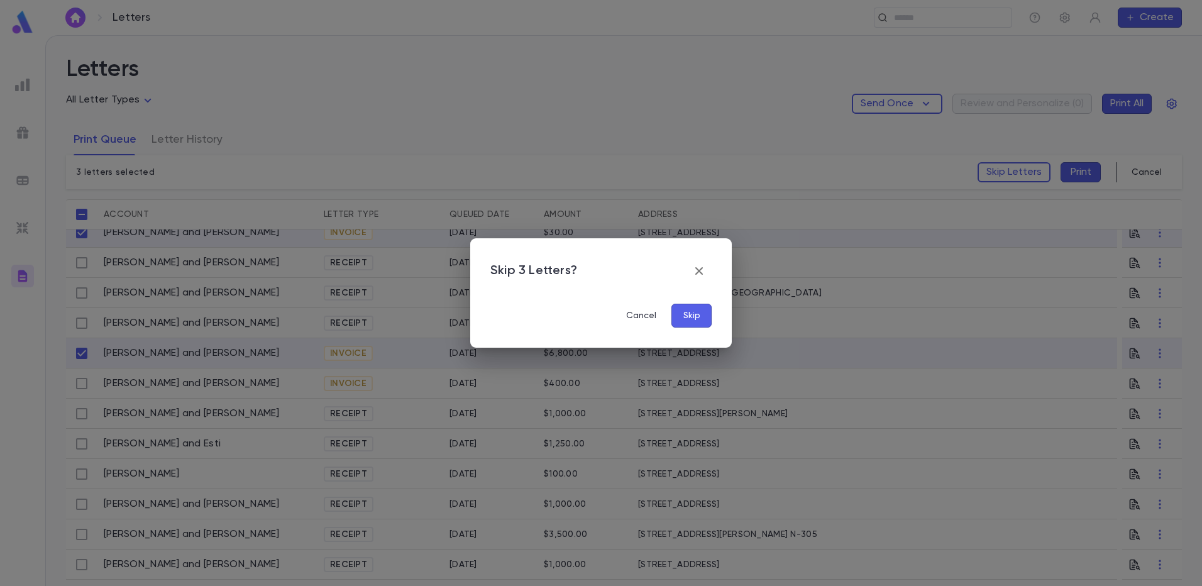
click at [695, 318] on button "Skip" at bounding box center [692, 316] width 40 height 24
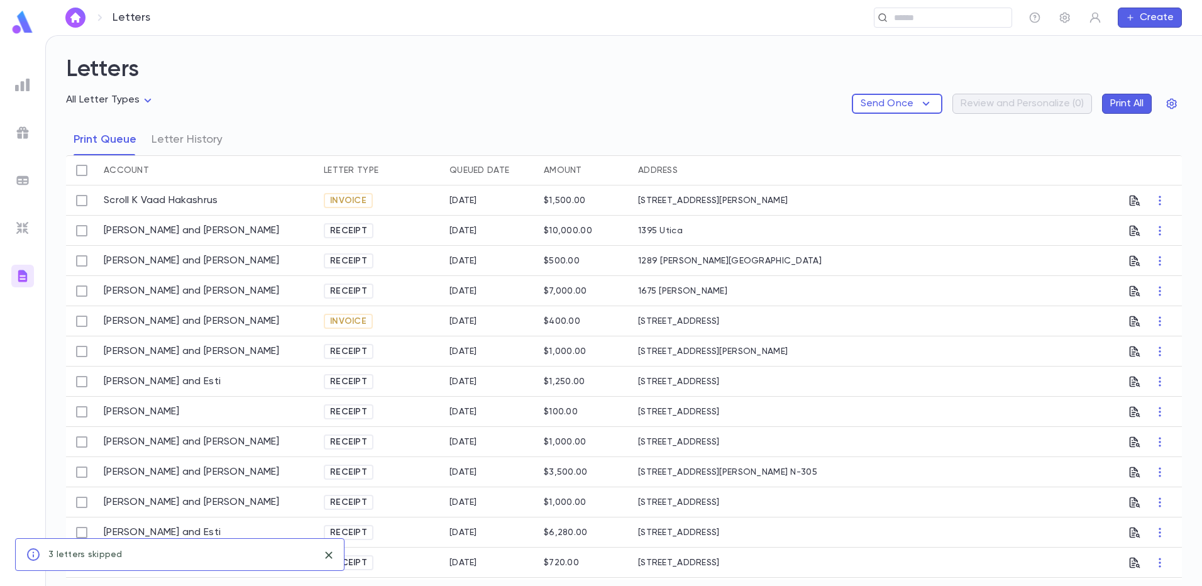
scroll to position [0, 0]
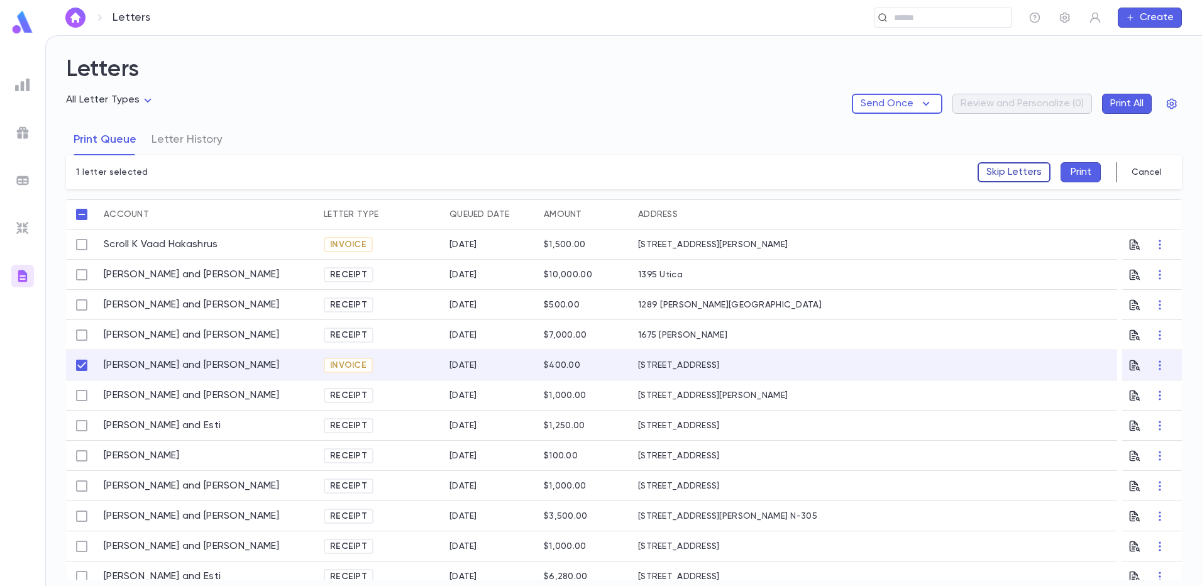
click at [1010, 174] on button "Skip Letters" at bounding box center [1014, 172] width 73 height 20
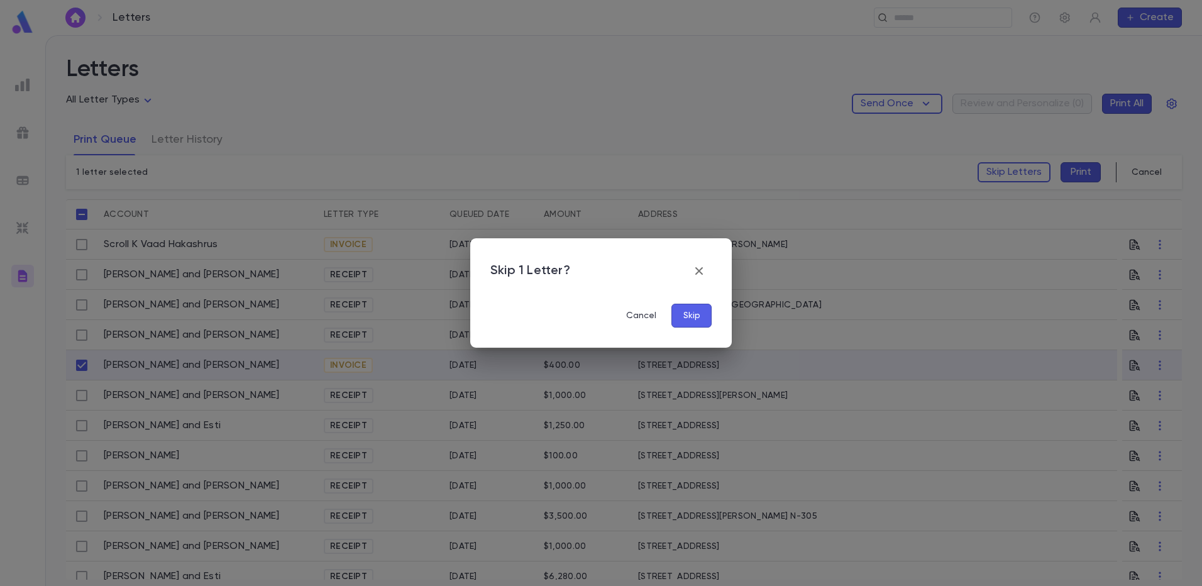
click at [691, 314] on button "Skip" at bounding box center [692, 316] width 40 height 24
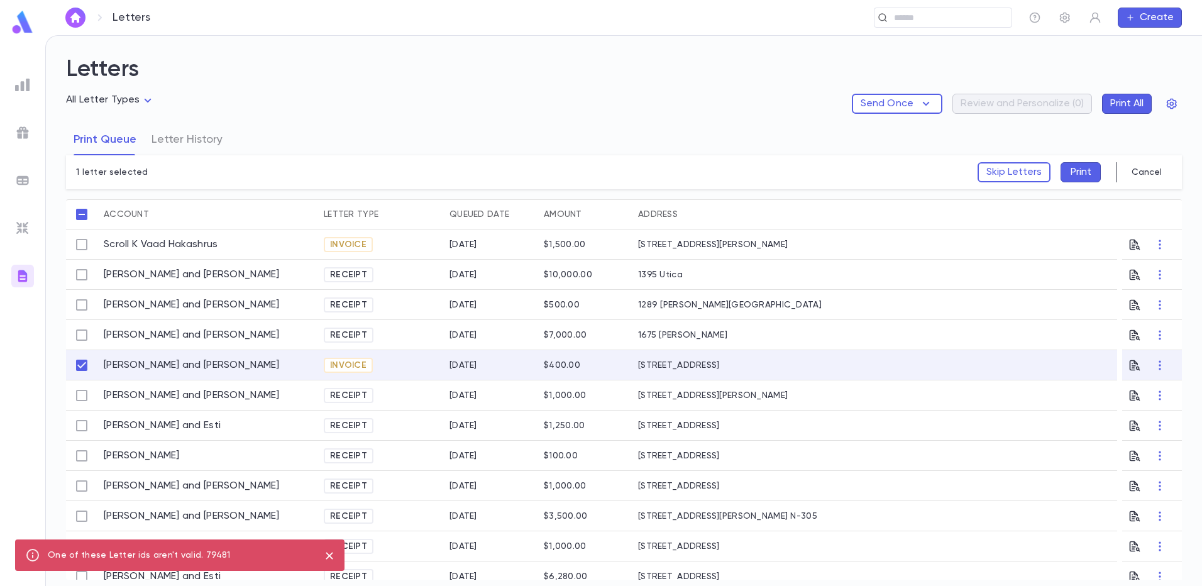
click at [329, 550] on icon "close" at bounding box center [330, 555] width 14 height 15
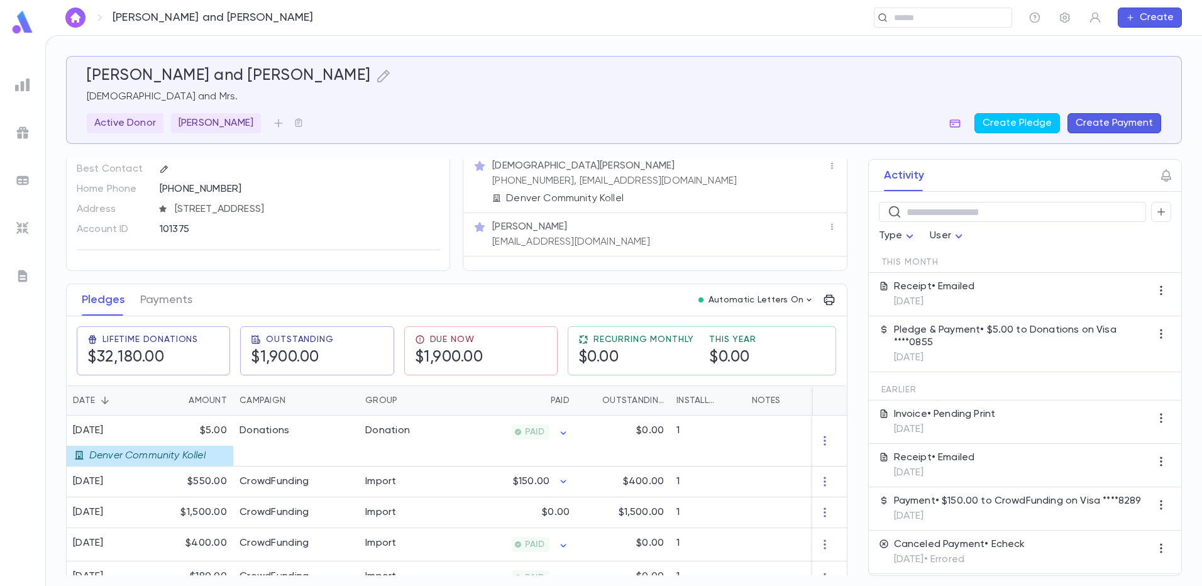
scroll to position [126, 0]
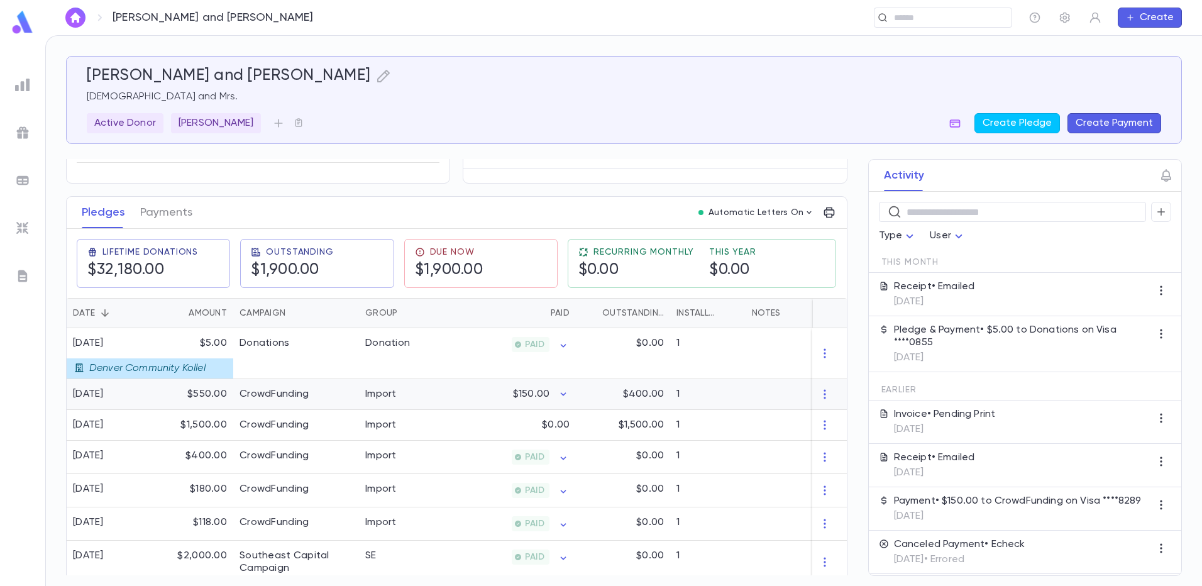
click at [235, 399] on div "CrowdFunding" at bounding box center [296, 394] width 126 height 31
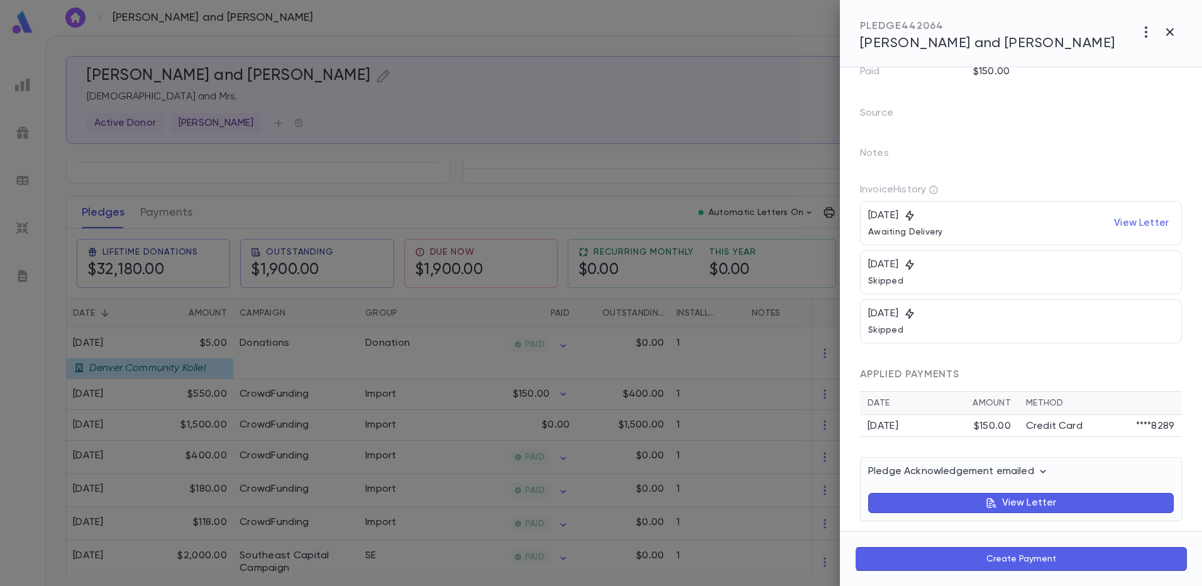
scroll to position [160, 0]
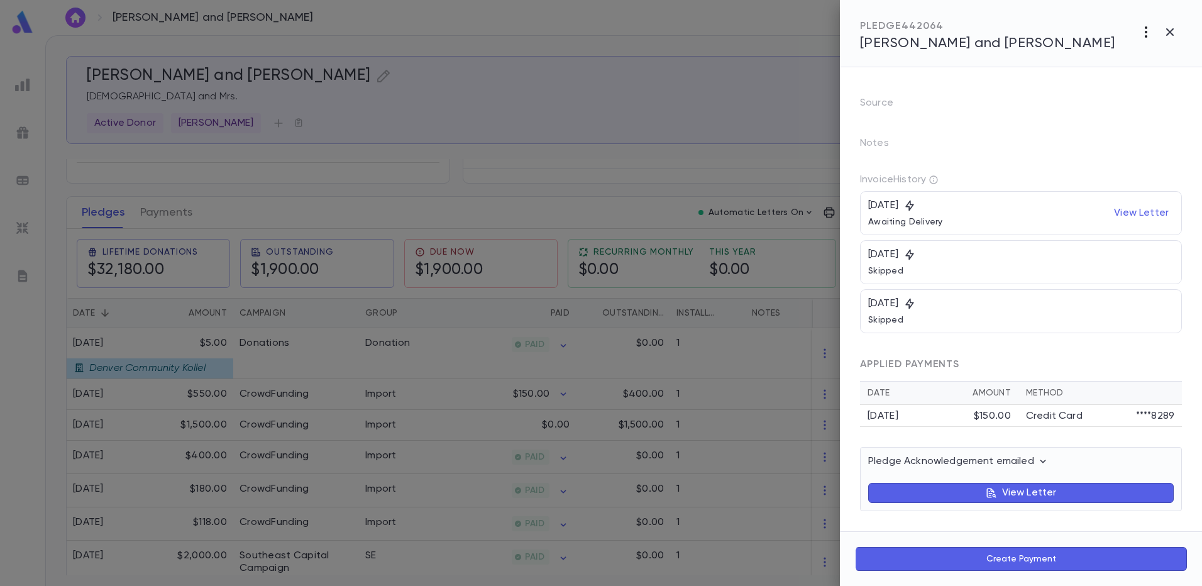
click at [1146, 32] on icon "button" at bounding box center [1146, 31] width 3 height 11
click at [1070, 168] on li "Delete" at bounding box center [1118, 164] width 157 height 20
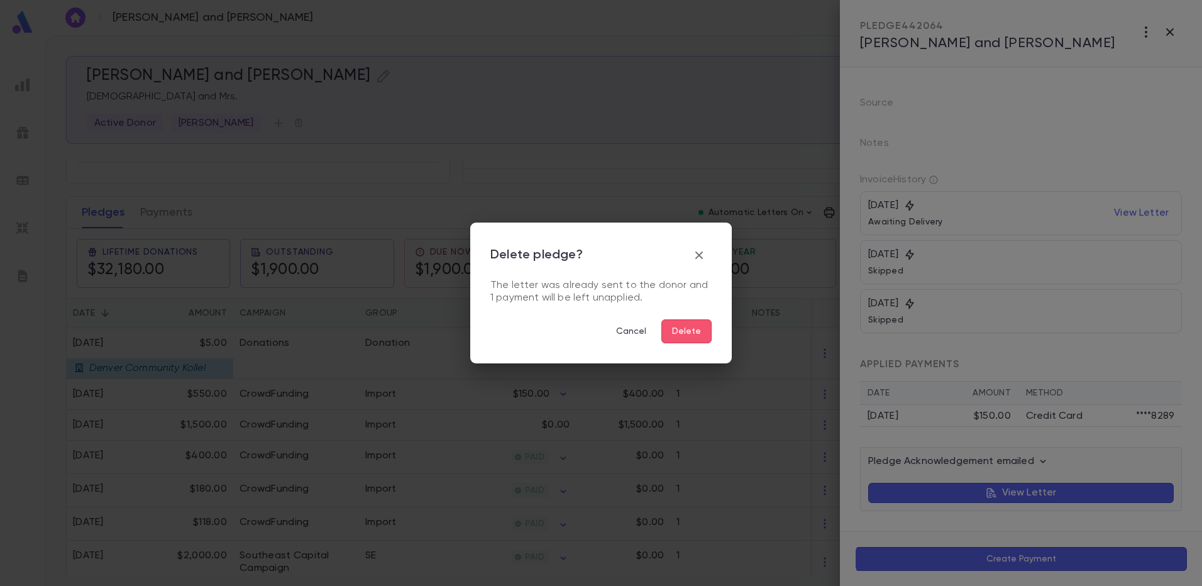
click at [688, 340] on button "Delete" at bounding box center [686, 331] width 50 height 24
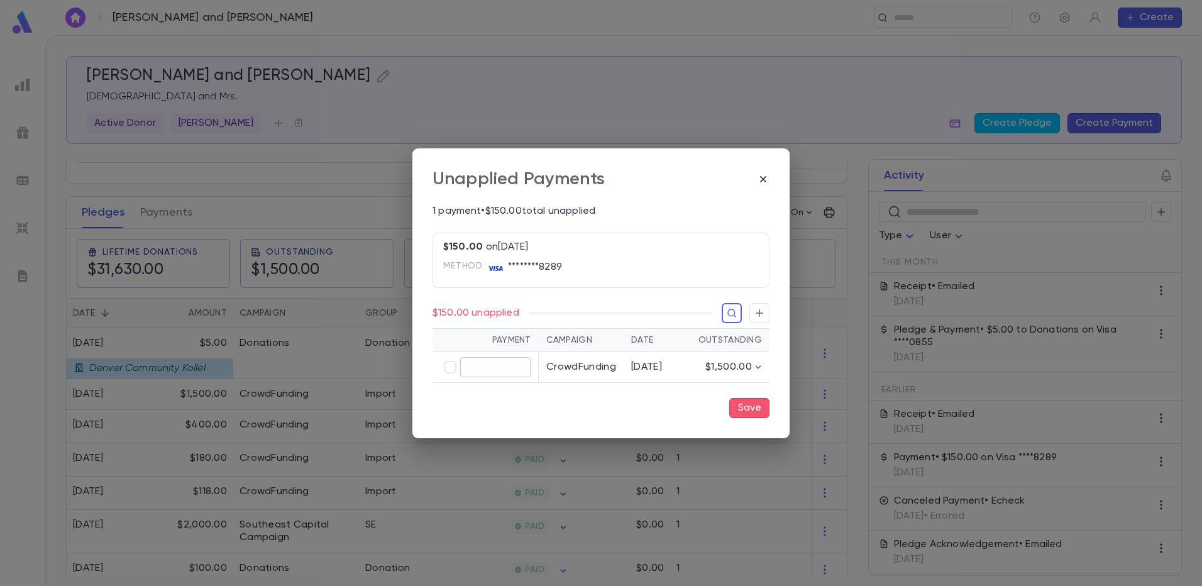
type input "******"
click at [742, 409] on button "Save" at bounding box center [749, 408] width 40 height 20
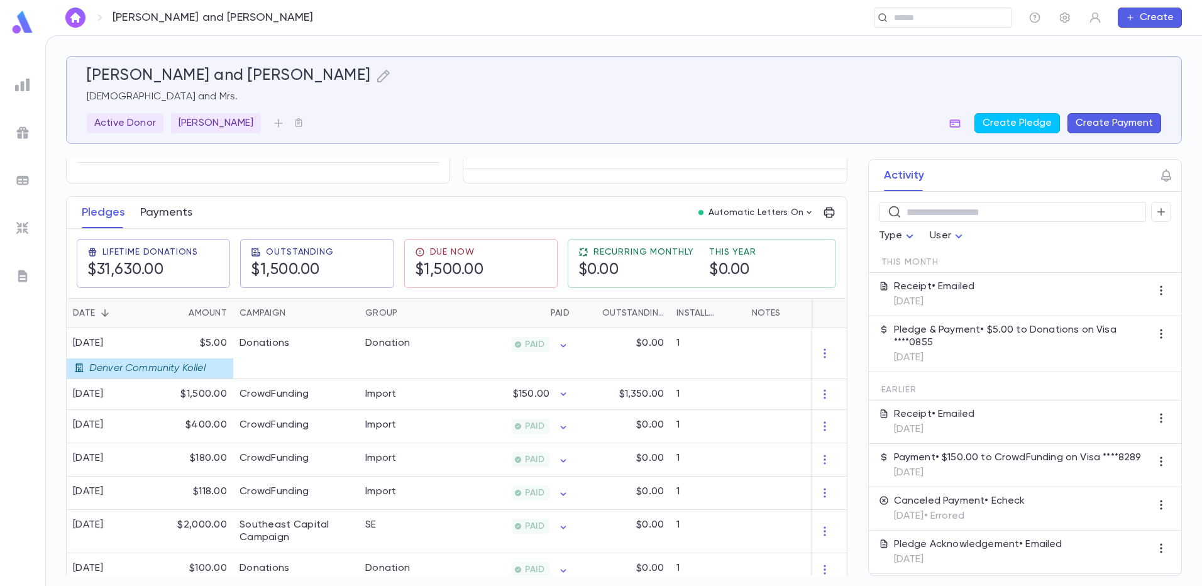
click at [154, 216] on button "Payments" at bounding box center [166, 212] width 52 height 31
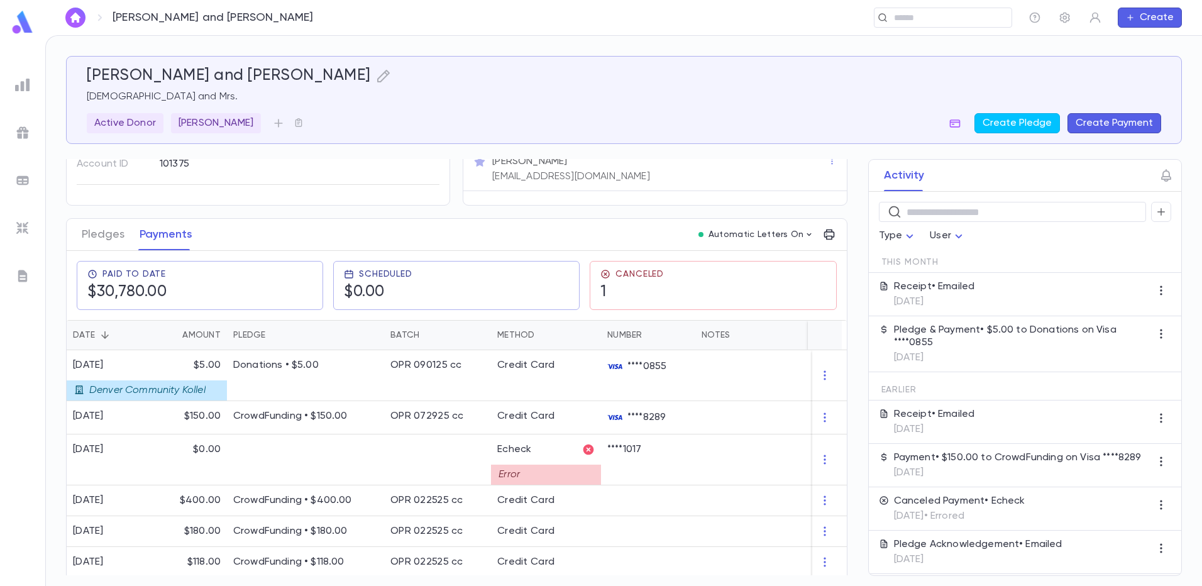
scroll to position [126, 0]
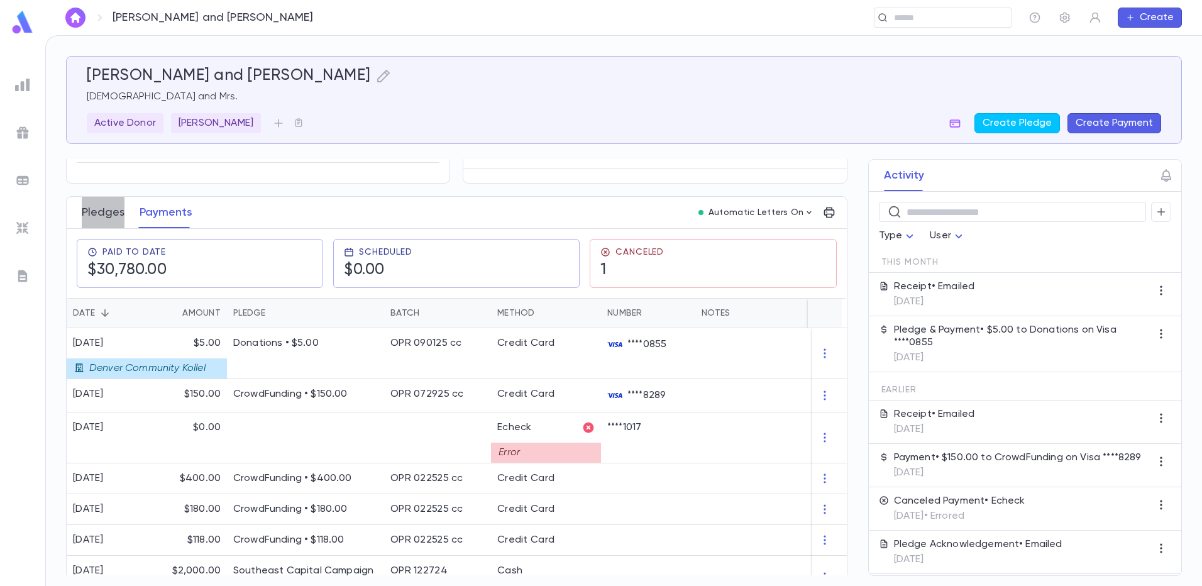
click at [99, 206] on button "Pledges" at bounding box center [103, 212] width 43 height 31
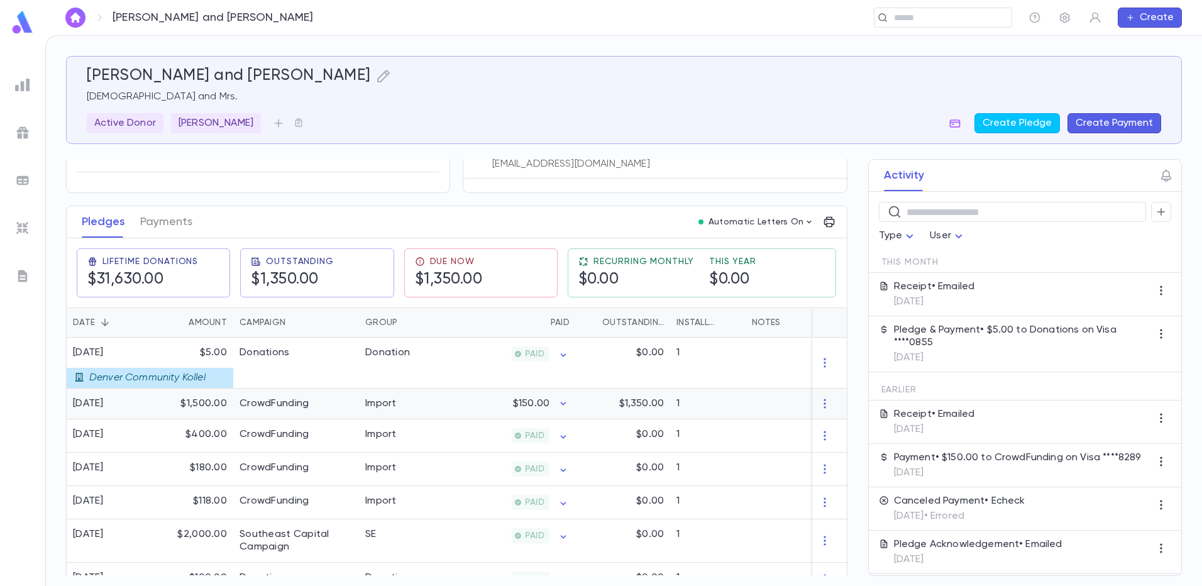
scroll to position [126, 0]
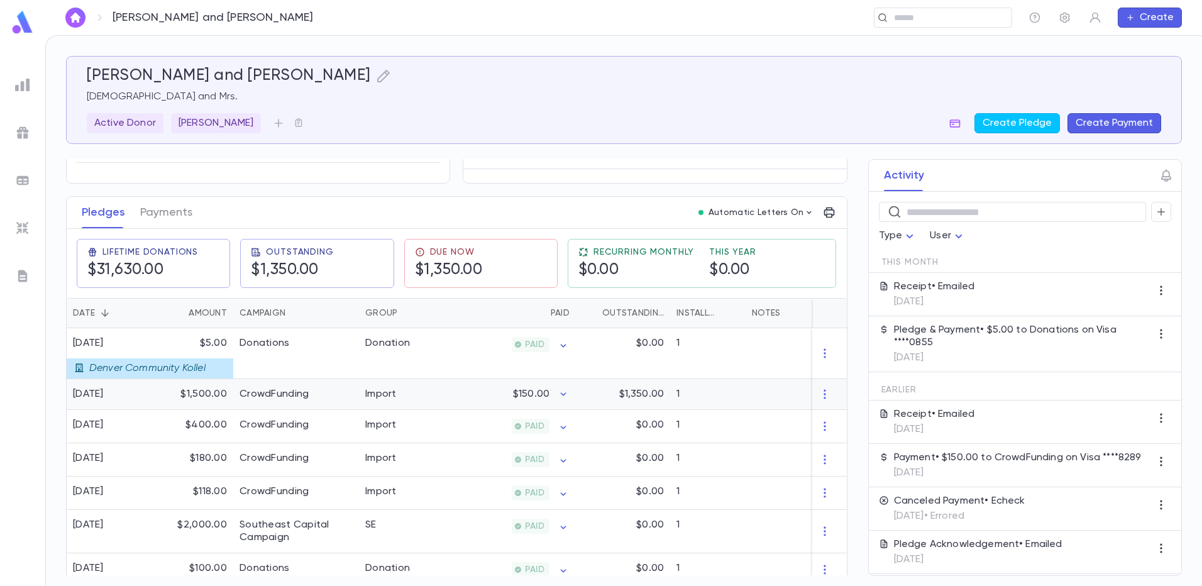
click at [290, 401] on div "CrowdFunding" at bounding box center [296, 394] width 126 height 31
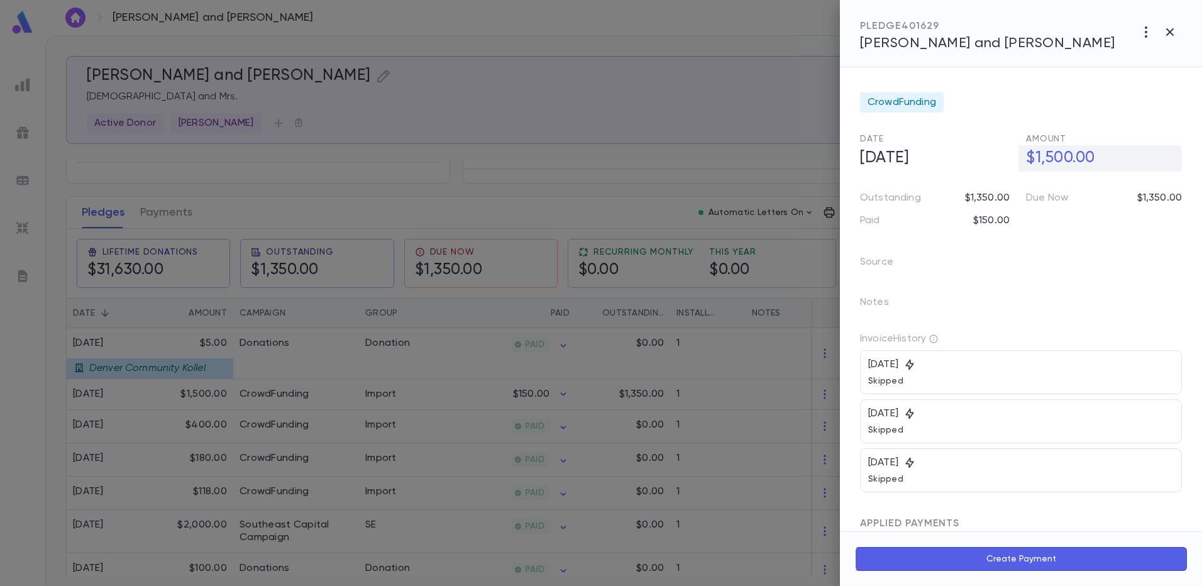
click at [1069, 160] on h5 "$1,500.00" at bounding box center [1100, 158] width 163 height 26
click at [1059, 157] on input "**********" at bounding box center [1104, 158] width 156 height 25
type input "********"
click at [1171, 191] on icon "button" at bounding box center [1171, 185] width 11 height 13
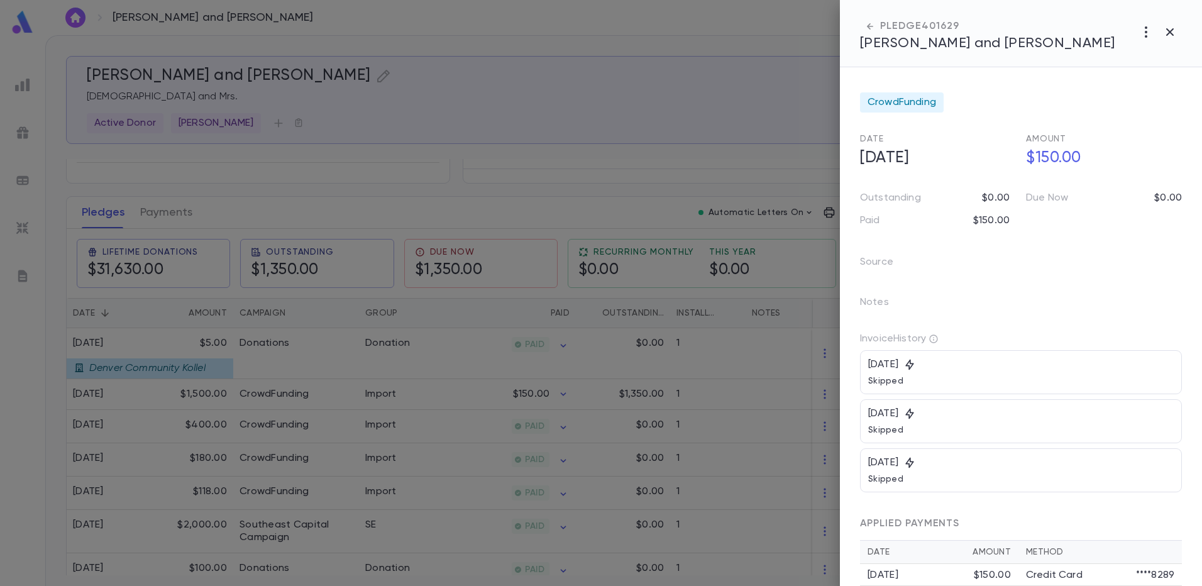
scroll to position [21, 0]
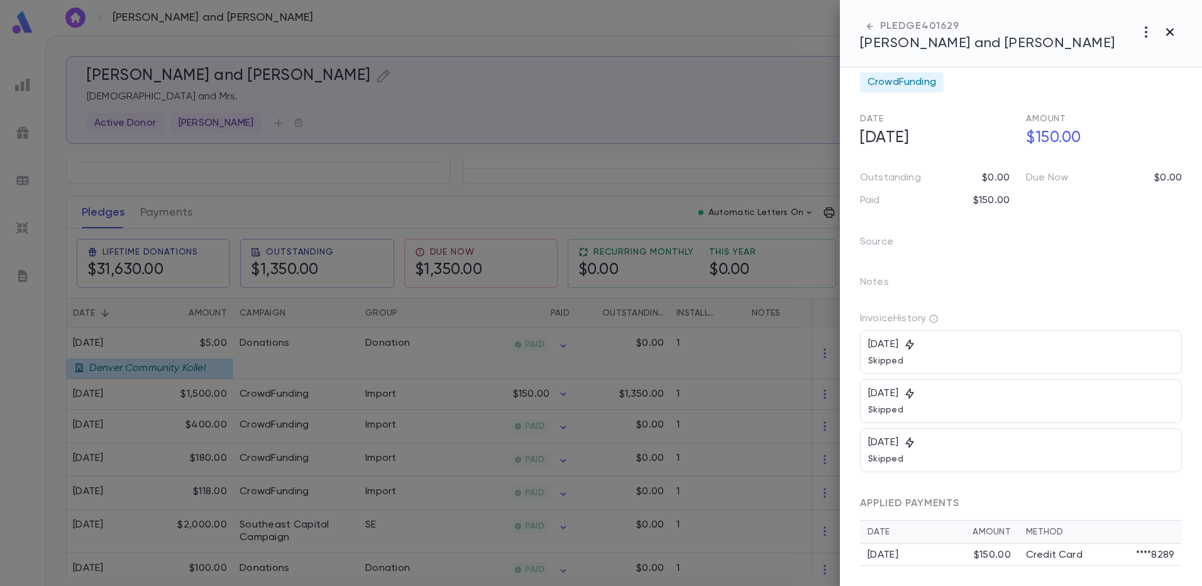
click at [1174, 35] on icon "button" at bounding box center [1170, 32] width 15 height 15
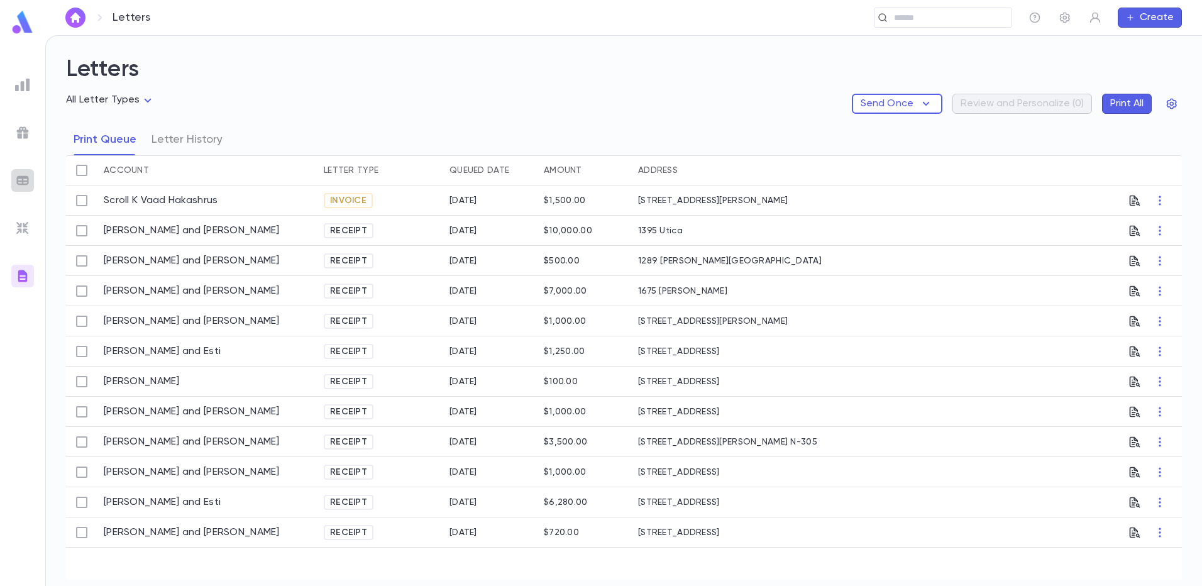
click at [25, 177] on img at bounding box center [22, 180] width 15 height 15
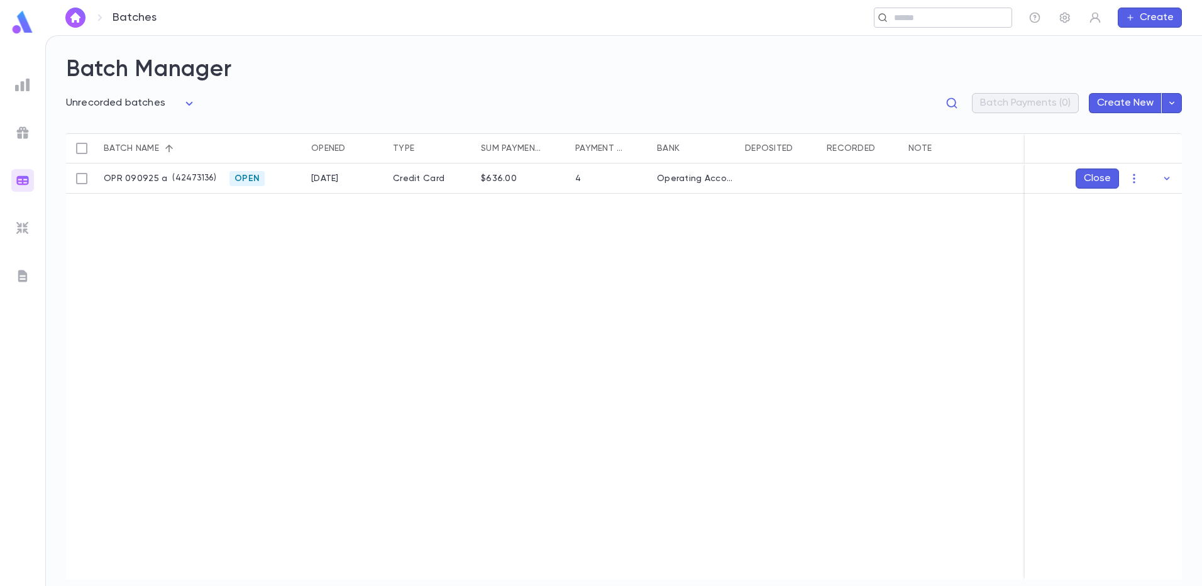
click at [911, 23] on input "text" at bounding box center [948, 18] width 116 height 12
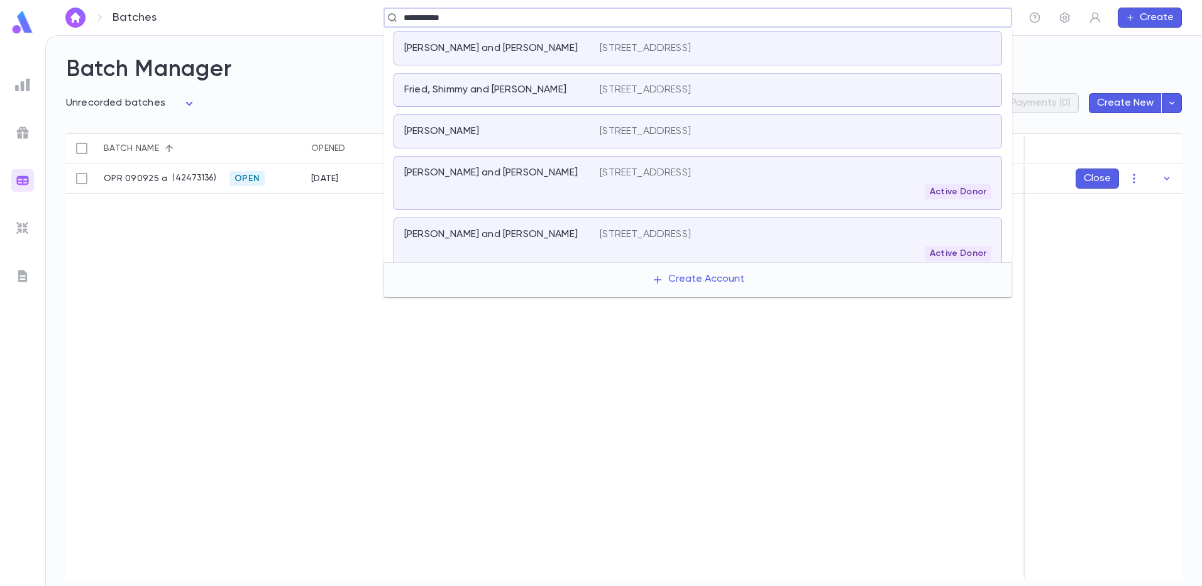
type input "**********"
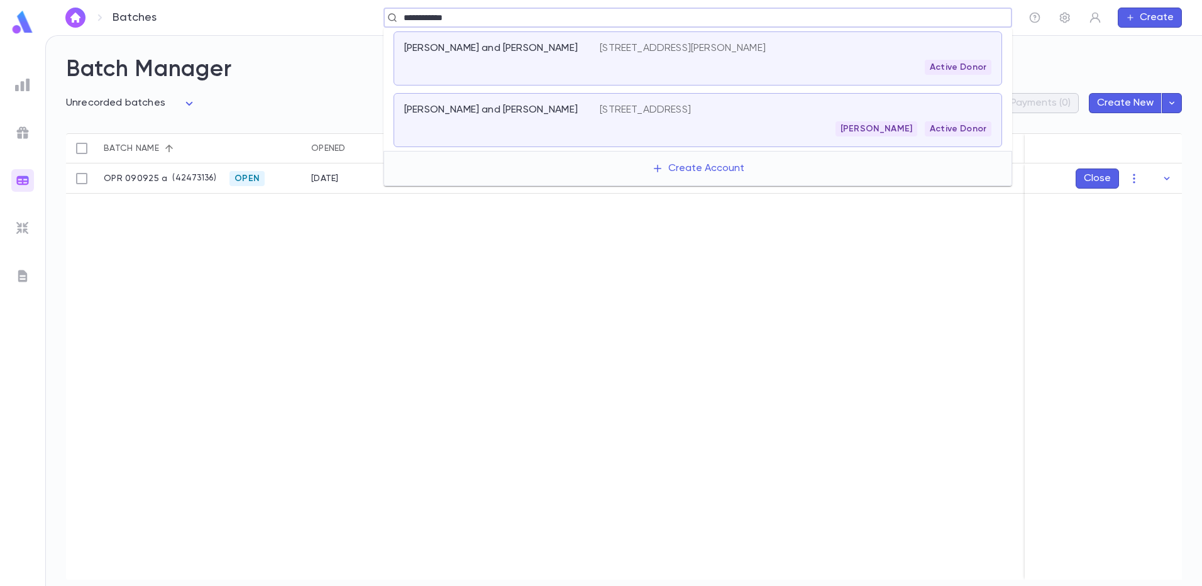
click at [742, 121] on div "[STREET_ADDRESS] [PERSON_NAME] Active Donor" at bounding box center [796, 120] width 392 height 33
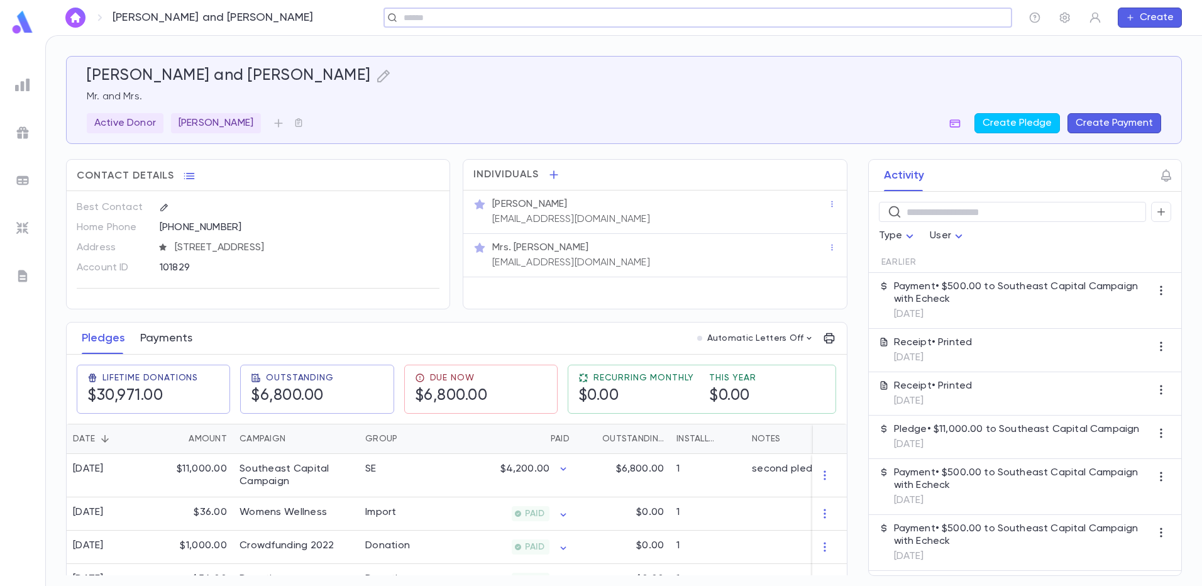
click at [153, 343] on button "Payments" at bounding box center [166, 338] width 52 height 31
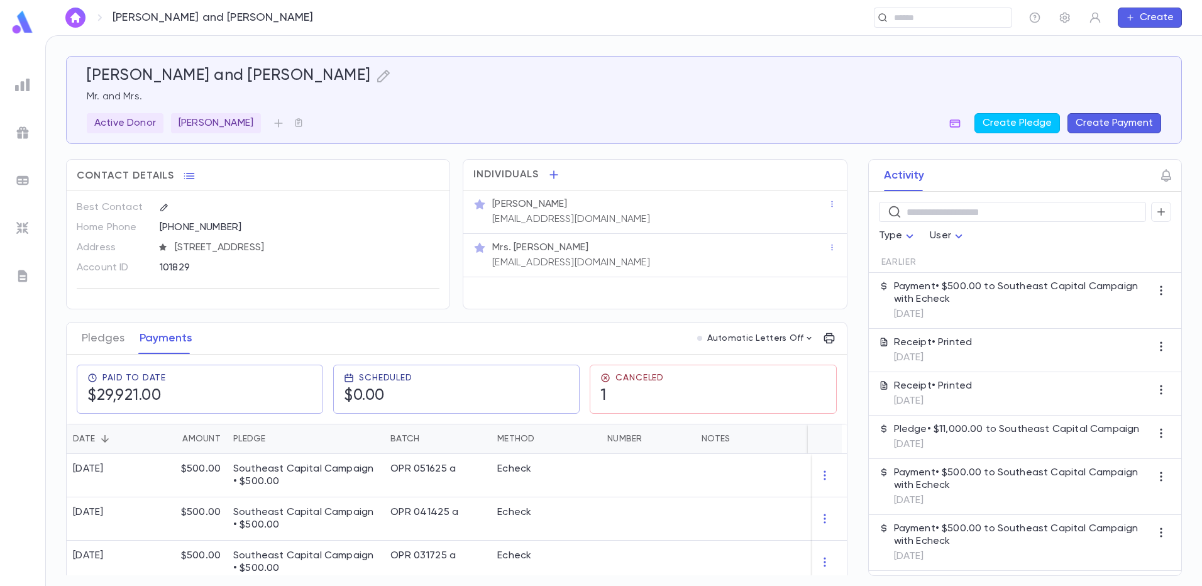
click at [1120, 126] on button "Create Payment" at bounding box center [1115, 123] width 94 height 20
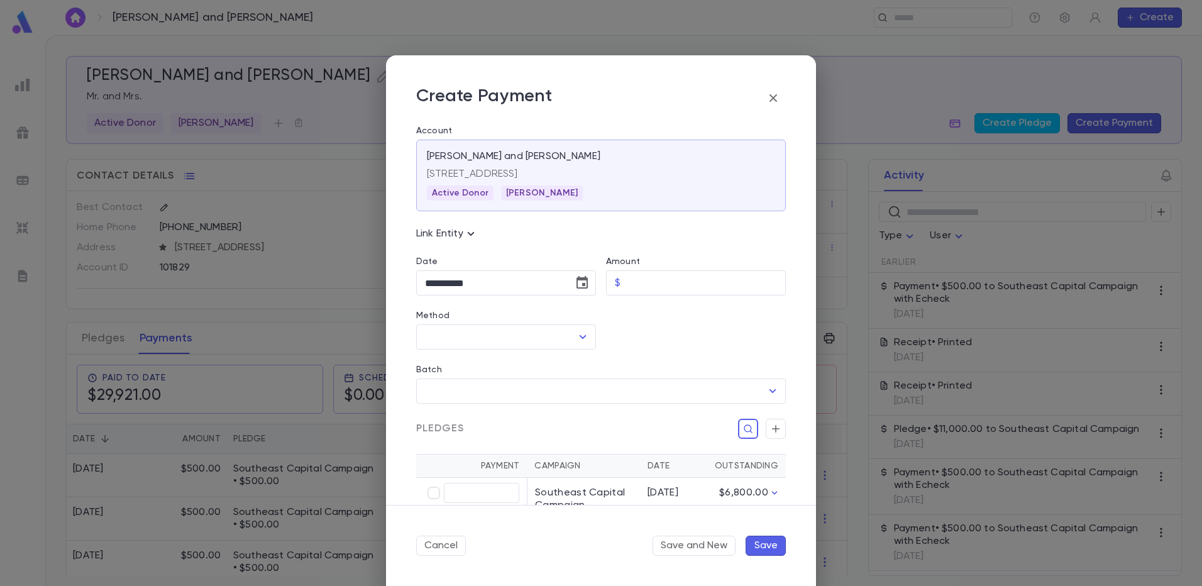
click at [779, 97] on icon "button" at bounding box center [773, 98] width 15 height 15
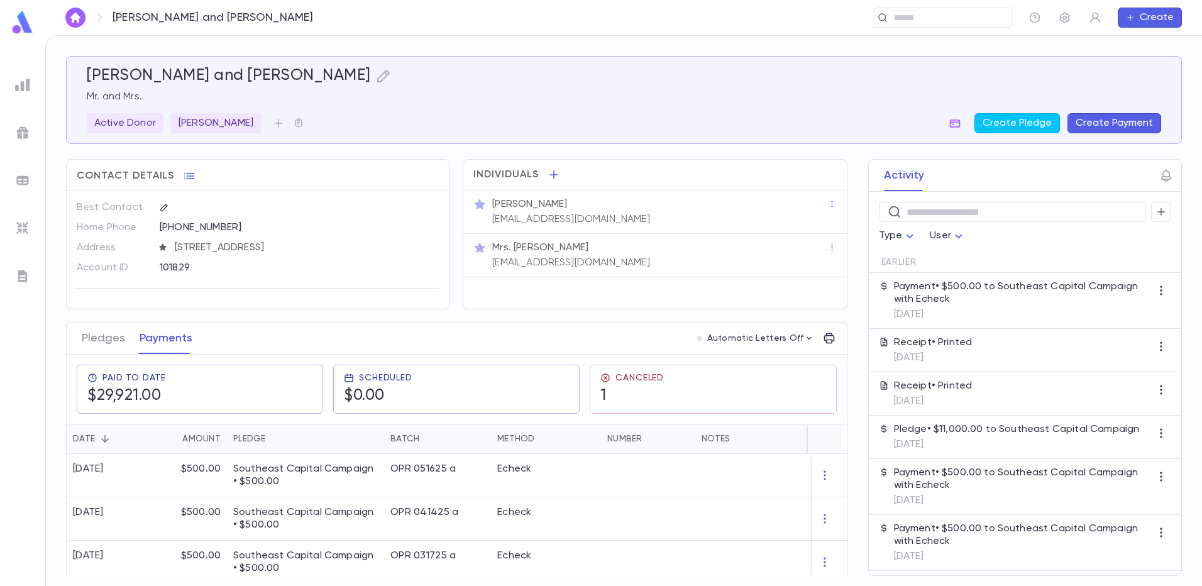
click at [1138, 126] on button "Create Payment" at bounding box center [1115, 123] width 94 height 20
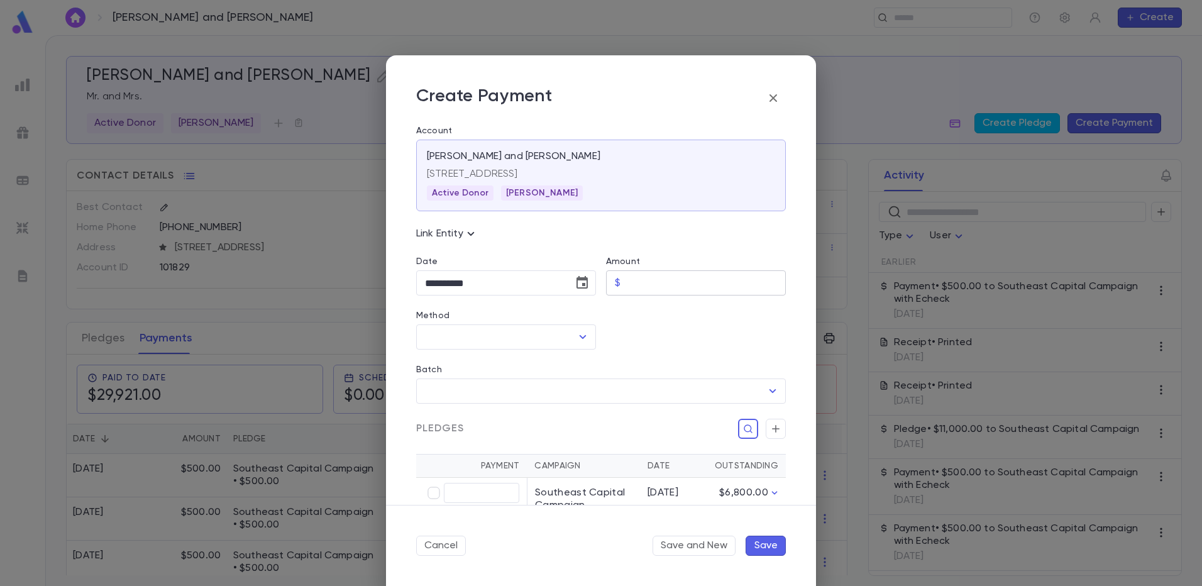
click at [639, 281] on input "Amount" at bounding box center [706, 283] width 160 height 25
click at [581, 338] on icon "Open" at bounding box center [583, 337] width 7 height 4
type input "********"
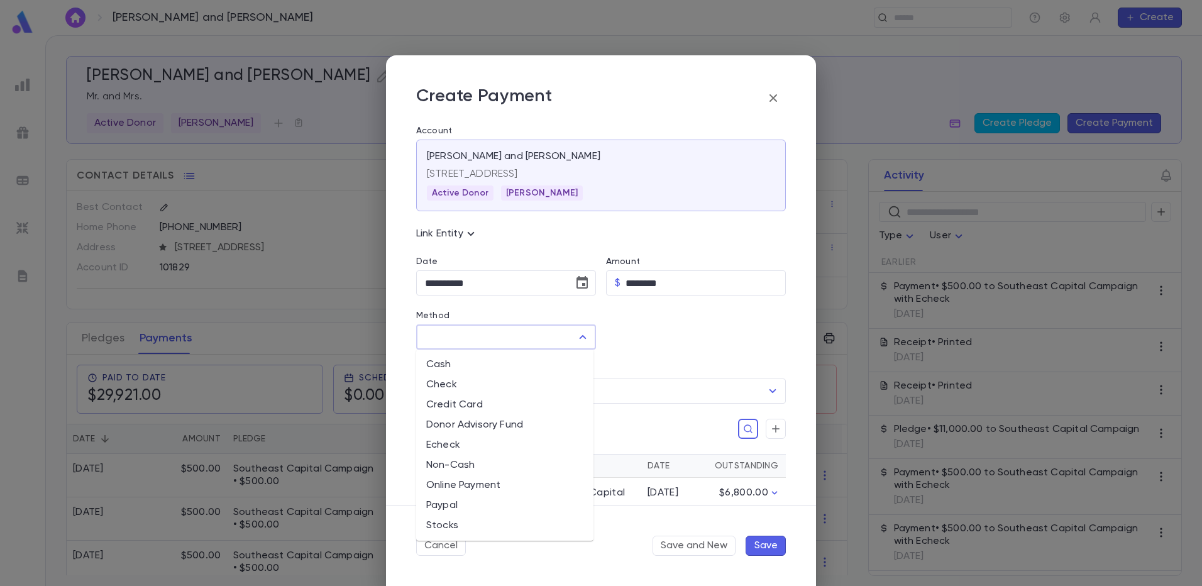
click at [493, 441] on li "Echeck" at bounding box center [504, 445] width 177 height 20
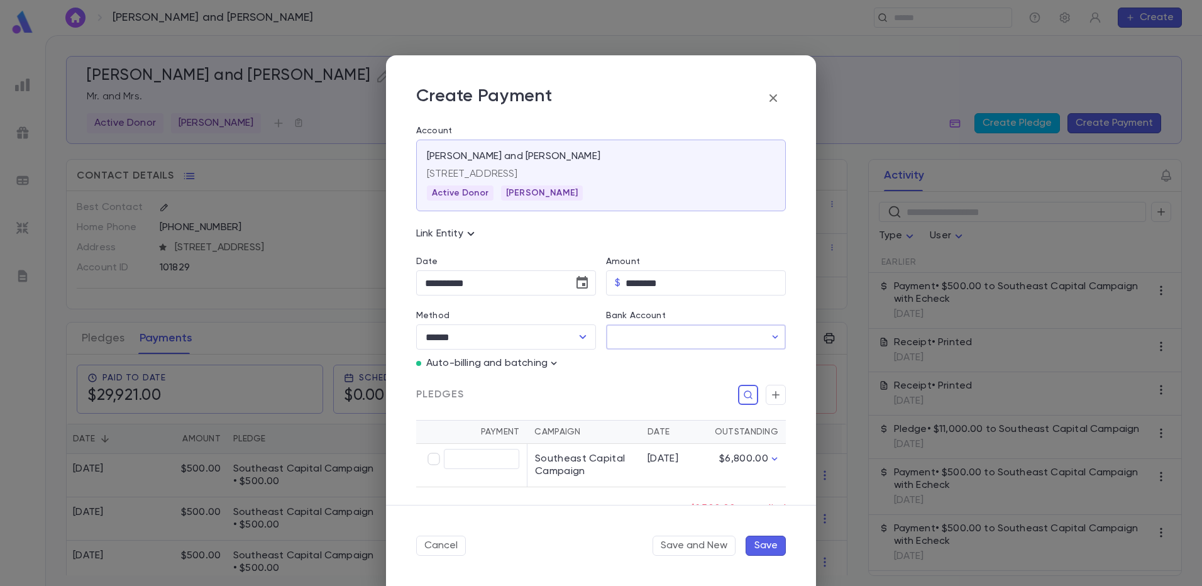
click at [687, 339] on input "Bank Account" at bounding box center [685, 337] width 159 height 25
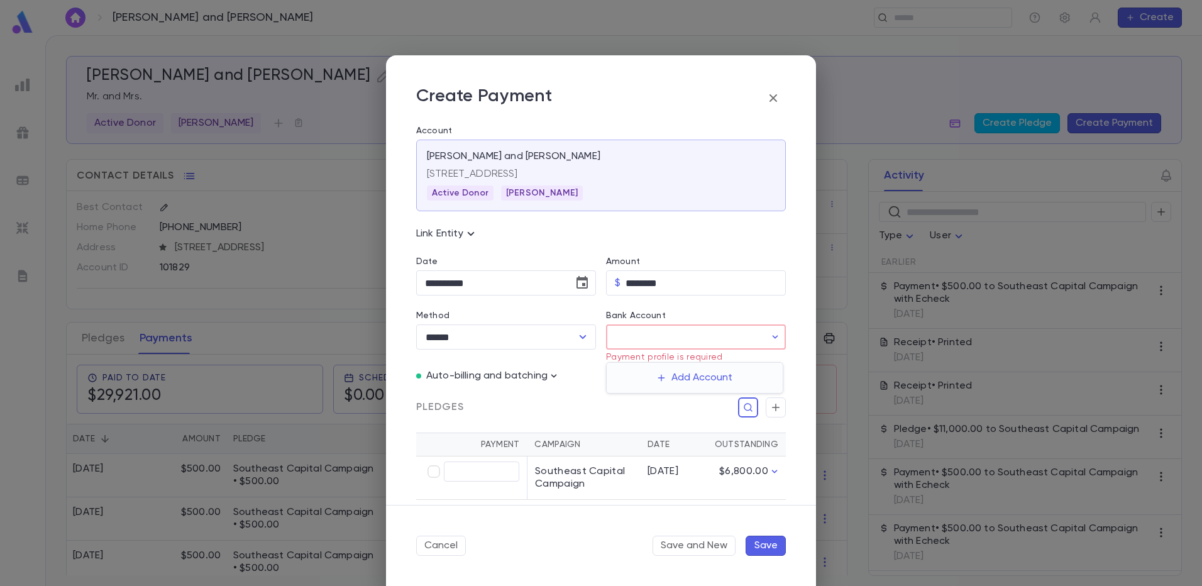
click at [584, 338] on div at bounding box center [601, 293] width 1202 height 586
click at [580, 340] on icon "Open" at bounding box center [582, 336] width 15 height 15
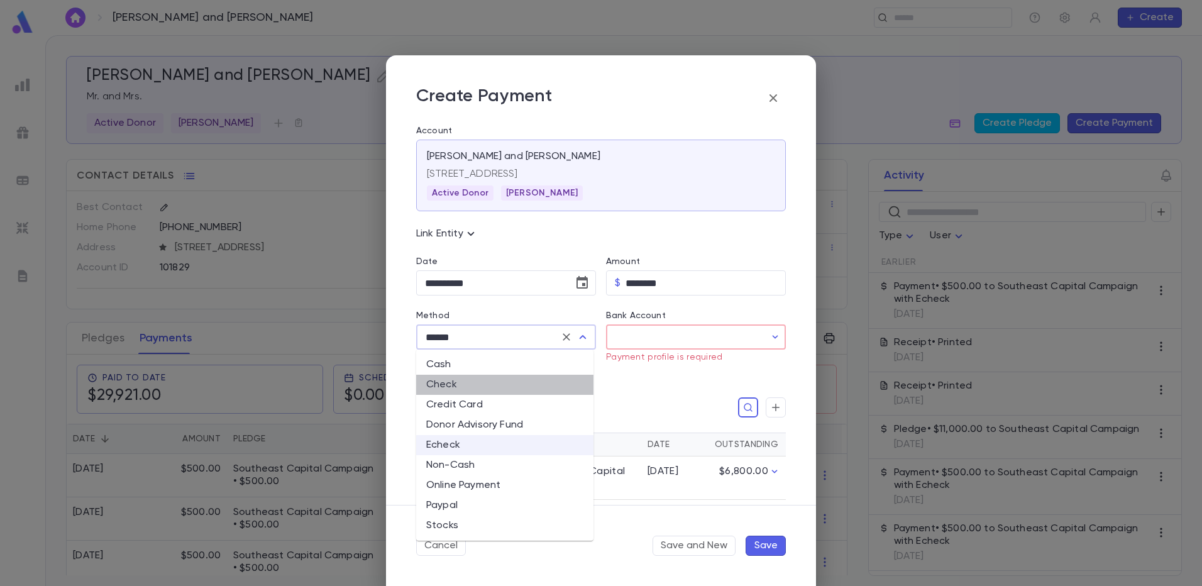
click at [470, 390] on li "Check" at bounding box center [504, 385] width 177 height 20
type input "*****"
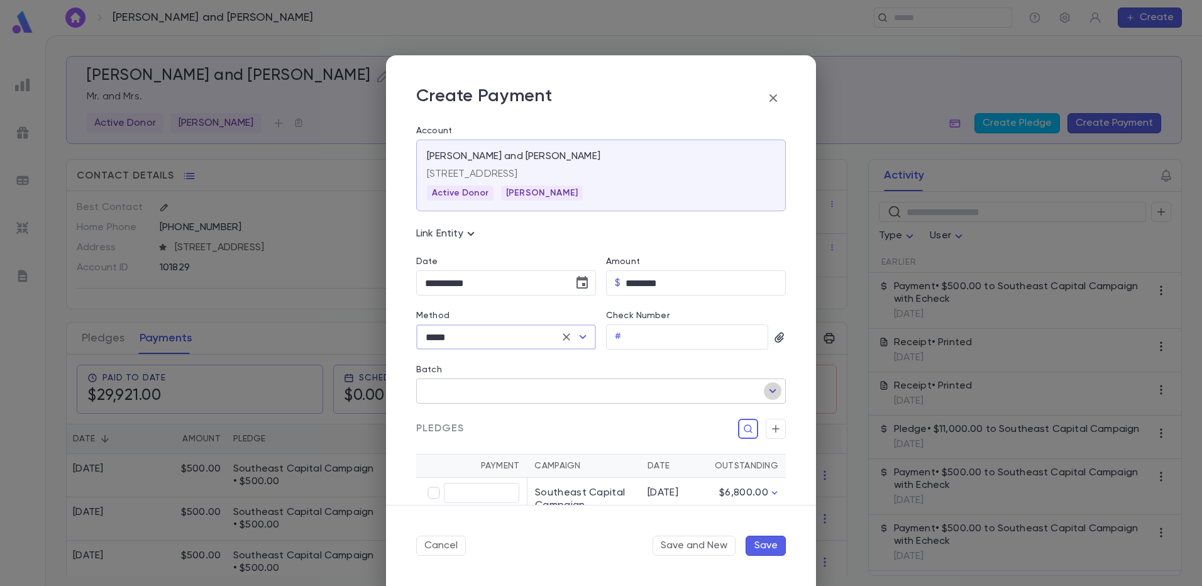
click at [770, 390] on icon "Open" at bounding box center [773, 391] width 7 height 4
type input "********"
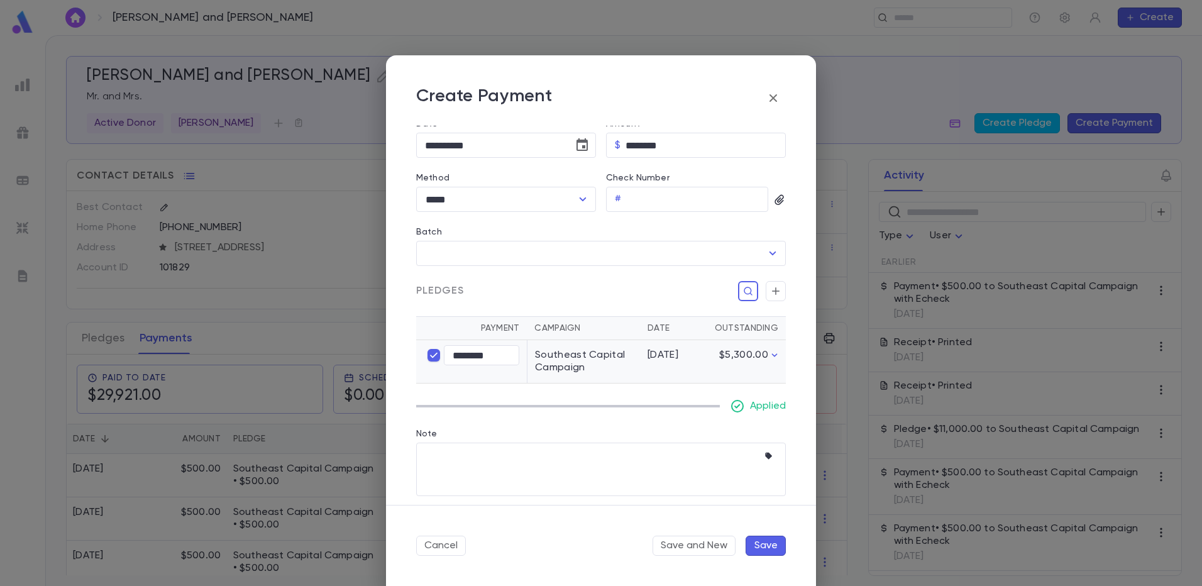
scroll to position [144, 0]
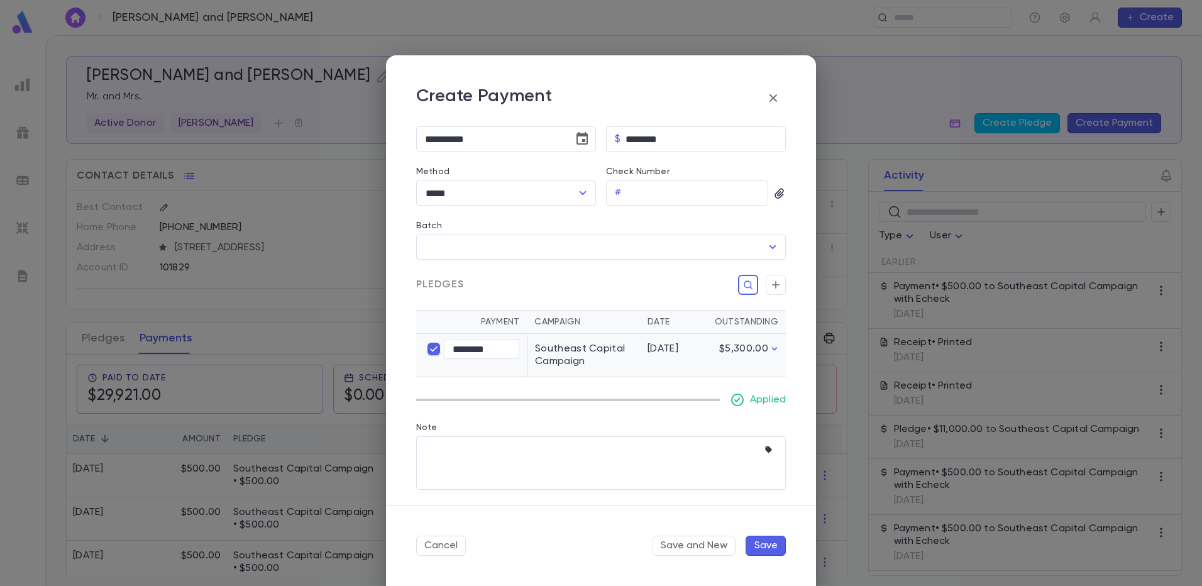
click at [755, 548] on button "Save" at bounding box center [766, 546] width 40 height 20
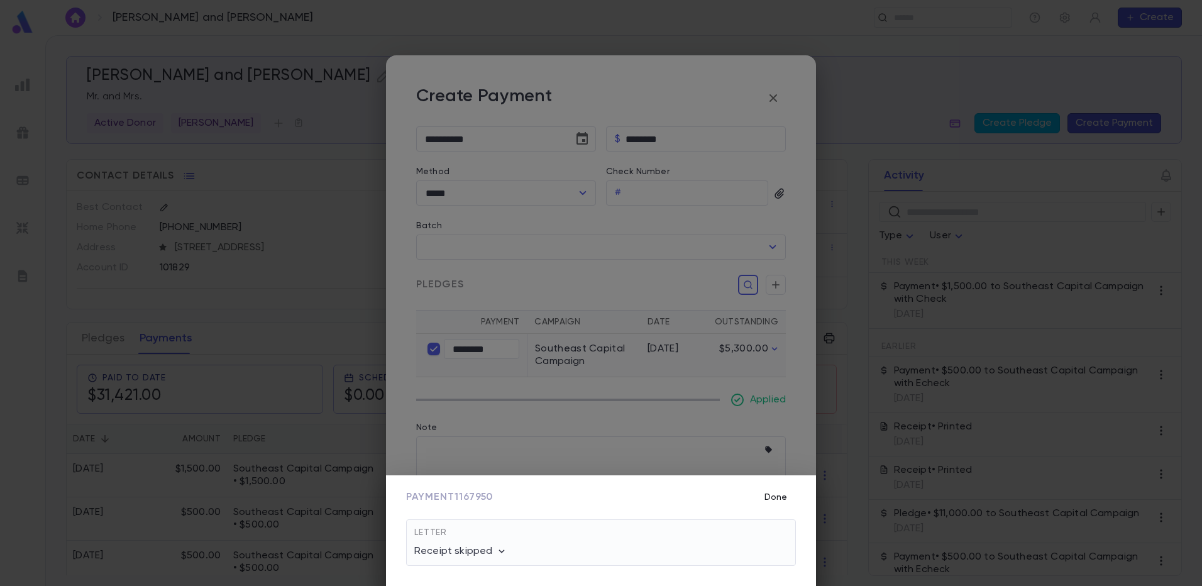
click at [774, 499] on button "Done" at bounding box center [776, 497] width 40 height 24
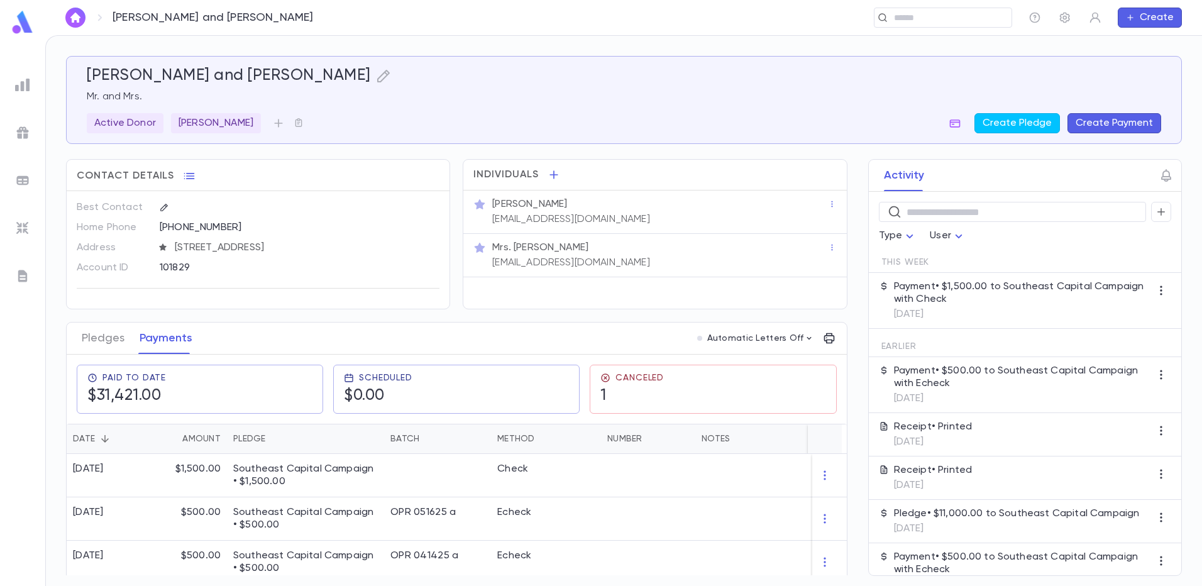
click at [18, 178] on img at bounding box center [22, 180] width 15 height 15
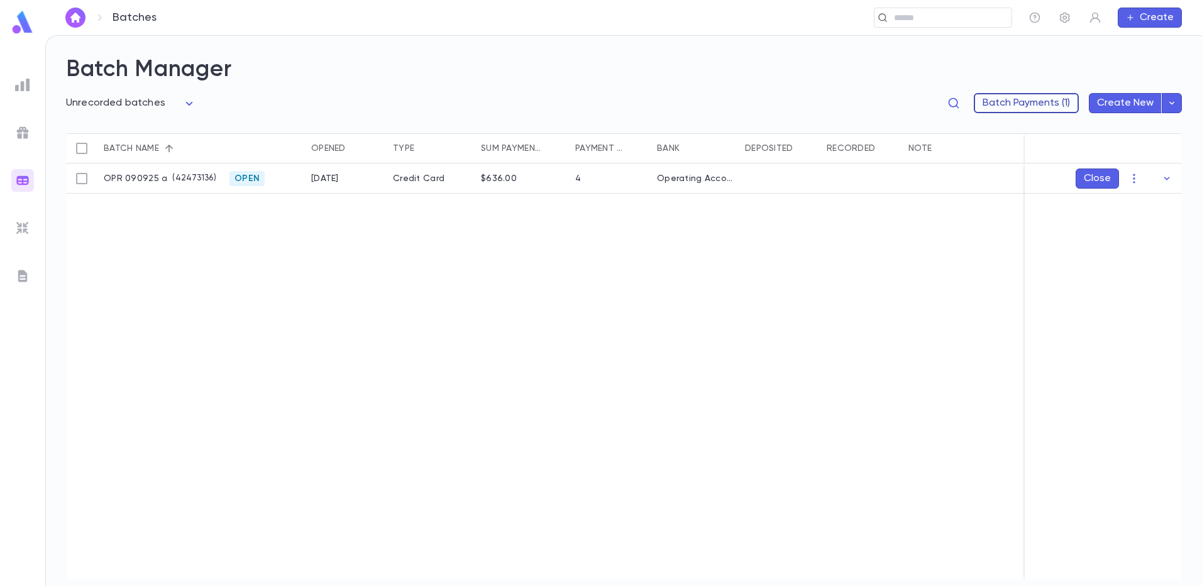
click at [1014, 106] on button "Batch Payments (1)" at bounding box center [1026, 103] width 105 height 20
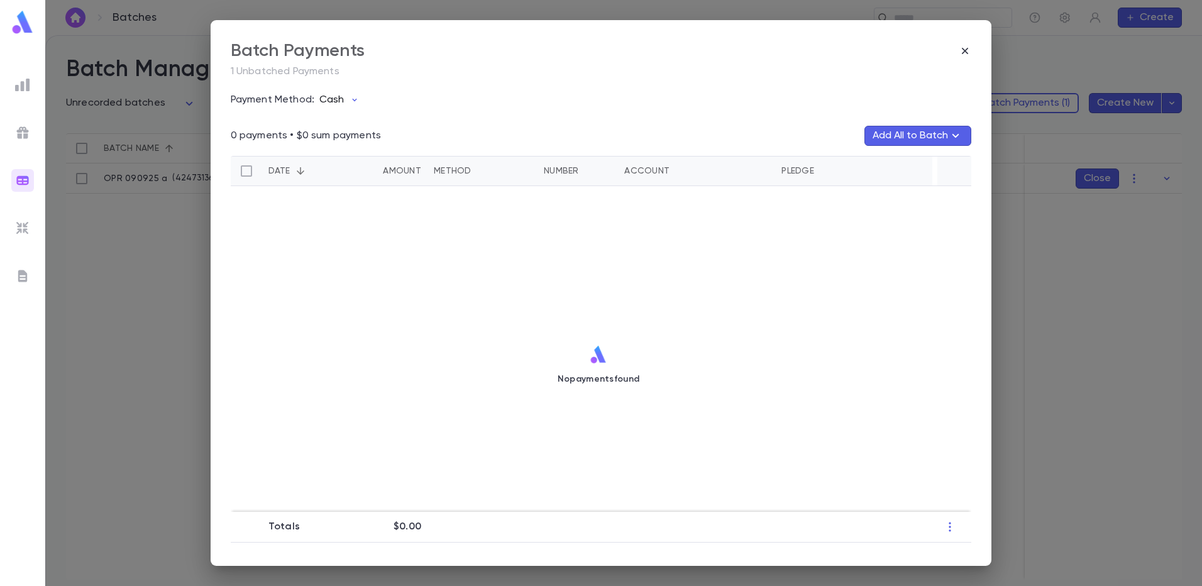
click at [354, 99] on icon "button" at bounding box center [355, 100] width 10 height 10
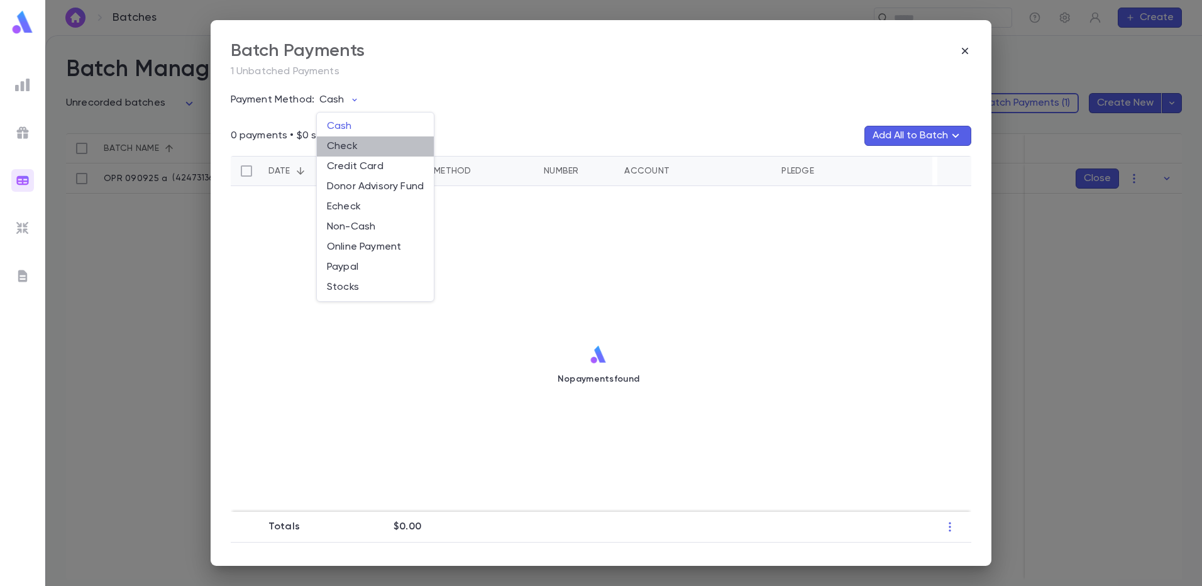
click at [344, 146] on li "Check" at bounding box center [375, 146] width 117 height 20
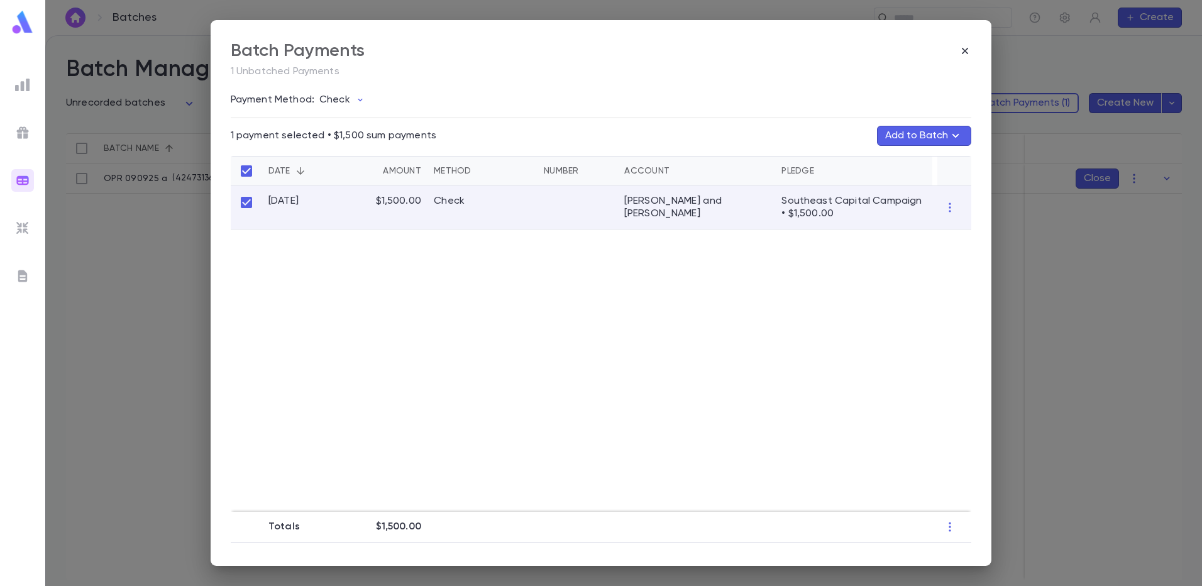
click at [949, 138] on icon "button" at bounding box center [955, 135] width 15 height 15
click at [880, 167] on input "text" at bounding box center [888, 166] width 118 height 19
type input "*"
click at [405, 390] on div at bounding box center [601, 293] width 1202 height 586
click at [961, 50] on icon "button" at bounding box center [965, 51] width 13 height 13
